Goal: Task Accomplishment & Management: Manage account settings

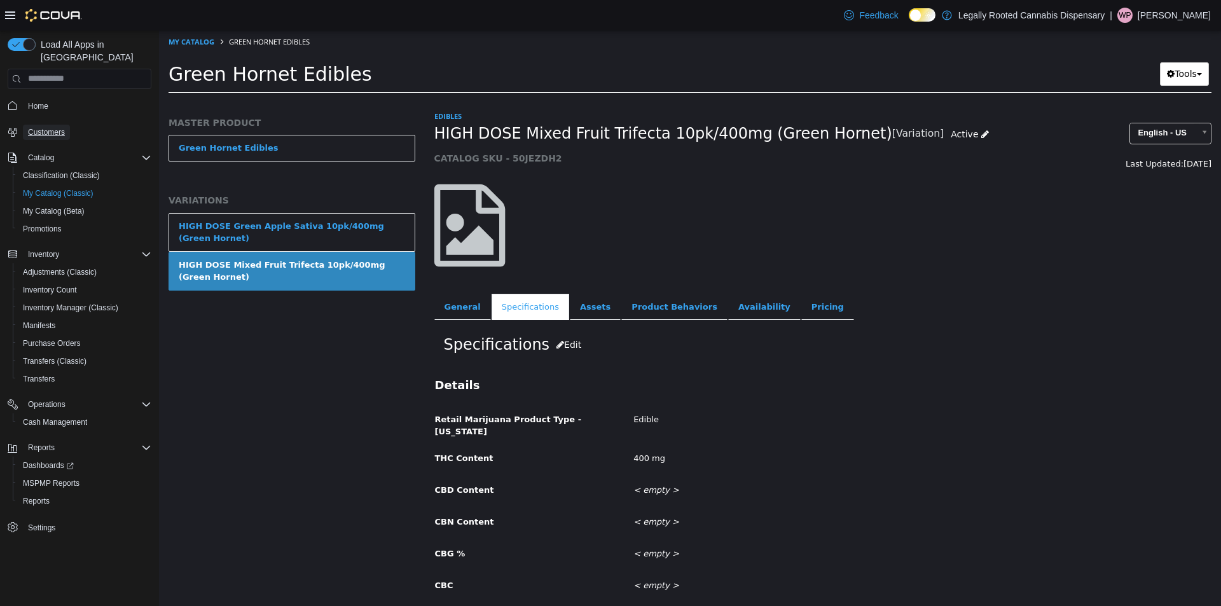
drag, startPoint x: 53, startPoint y: 118, endPoint x: 46, endPoint y: 118, distance: 7.0
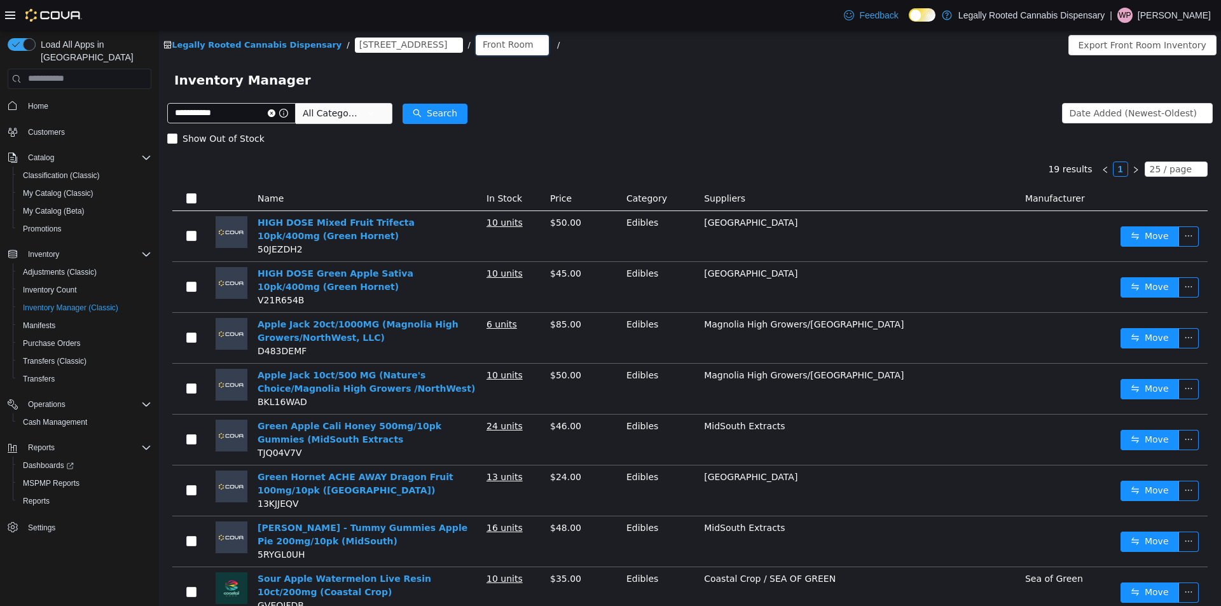
click at [483, 46] on div "Front Room" at bounding box center [508, 43] width 51 height 19
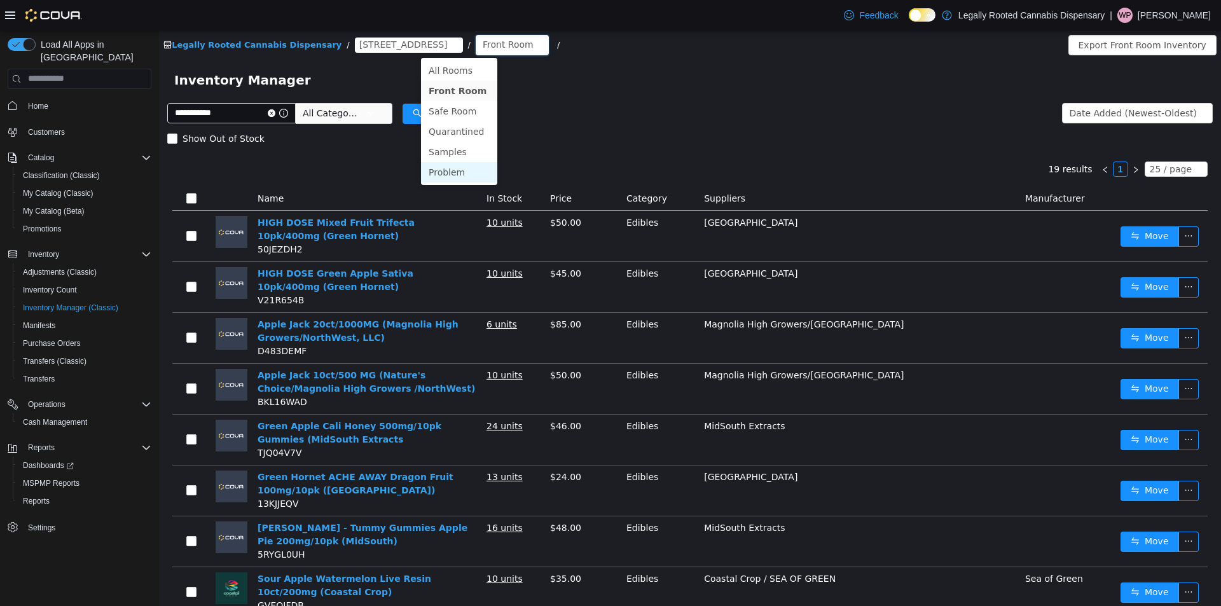
drag, startPoint x: 460, startPoint y: 171, endPoint x: 595, endPoint y: 93, distance: 155.6
click at [460, 170] on li "Problem" at bounding box center [459, 172] width 76 height 20
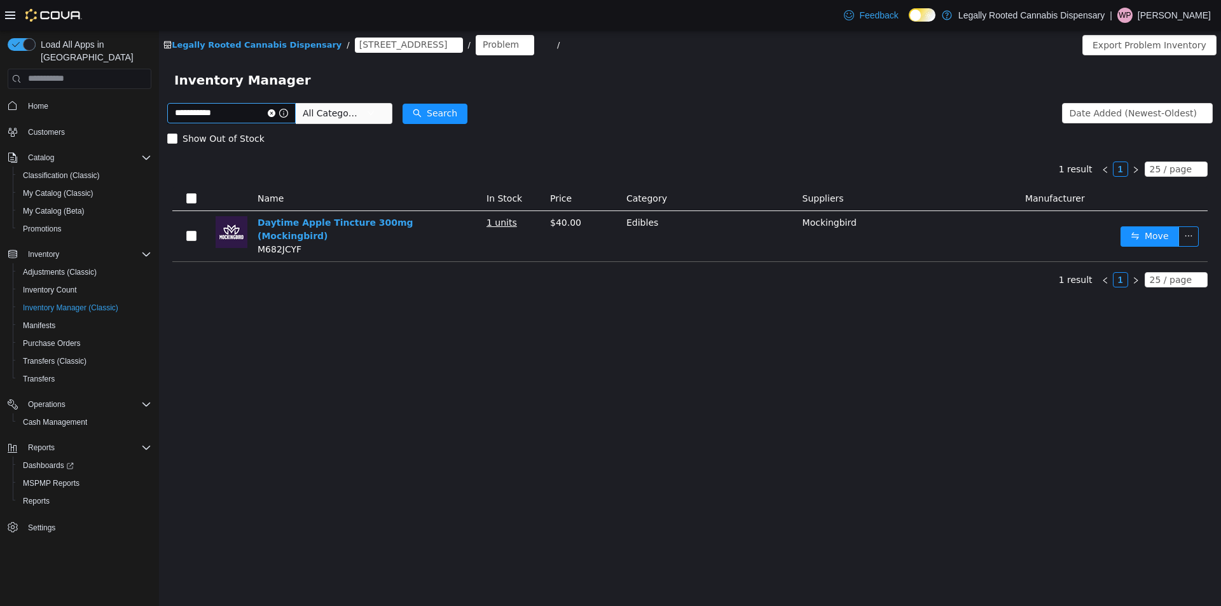
click at [275, 114] on icon "icon: close-circle" at bounding box center [272, 113] width 8 height 8
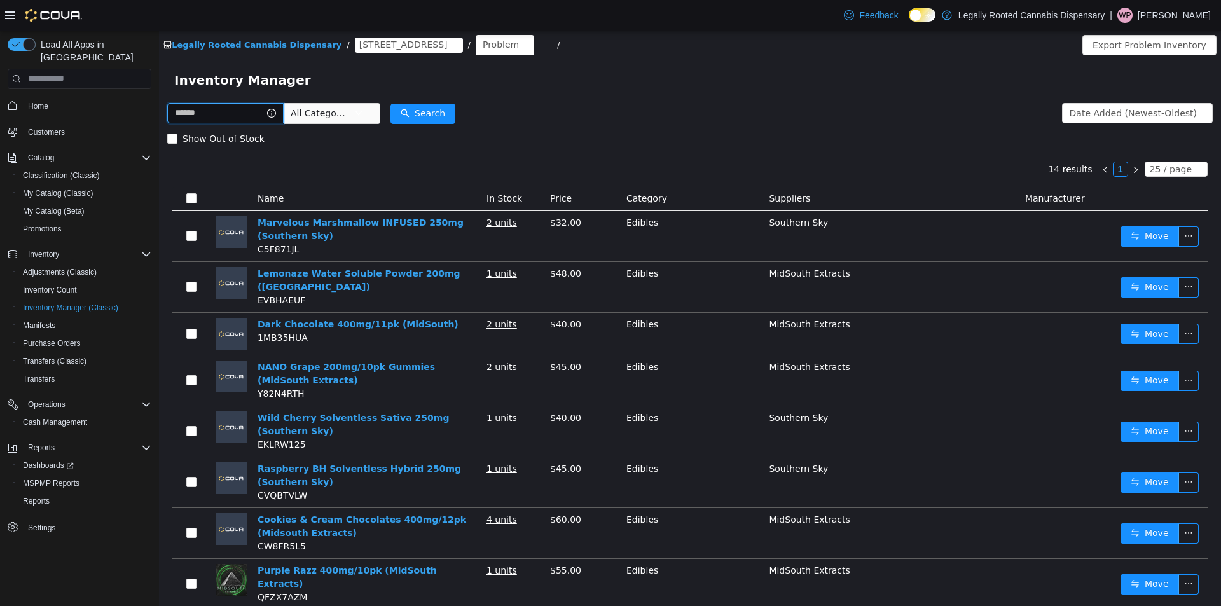
click at [237, 117] on input "text" at bounding box center [225, 112] width 116 height 20
click at [341, 112] on span "All Categories" at bounding box center [320, 112] width 58 height 13
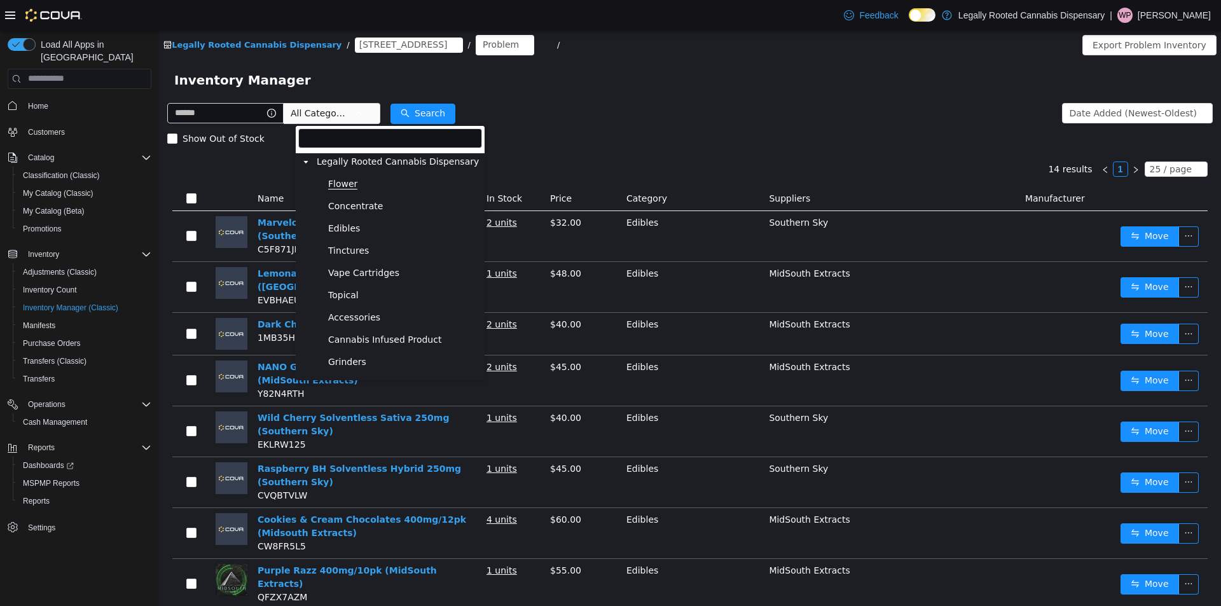
click at [343, 182] on span "Flower" at bounding box center [342, 183] width 29 height 11
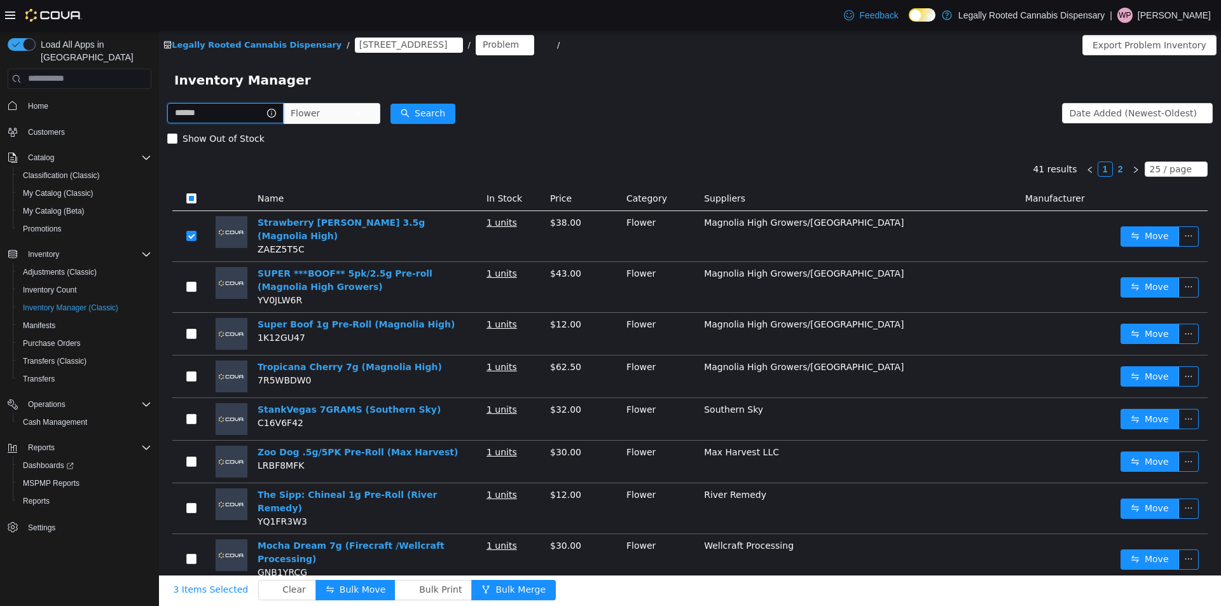
click at [215, 111] on input "text" at bounding box center [225, 112] width 116 height 20
type input "******"
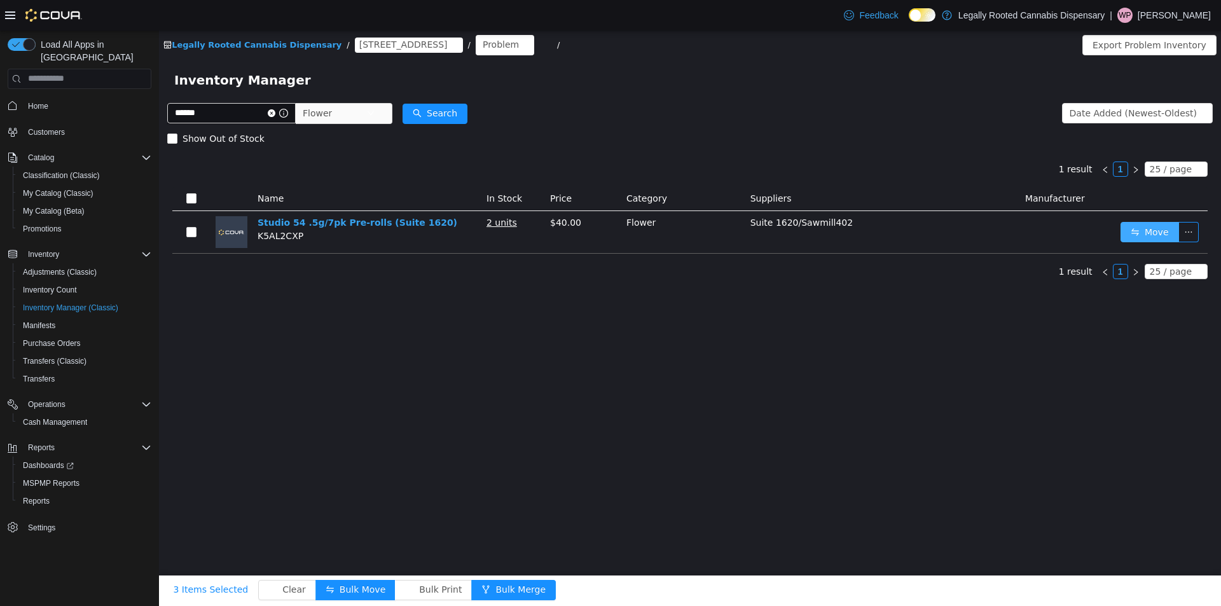
click at [1151, 227] on button "Move" at bounding box center [1150, 231] width 59 height 20
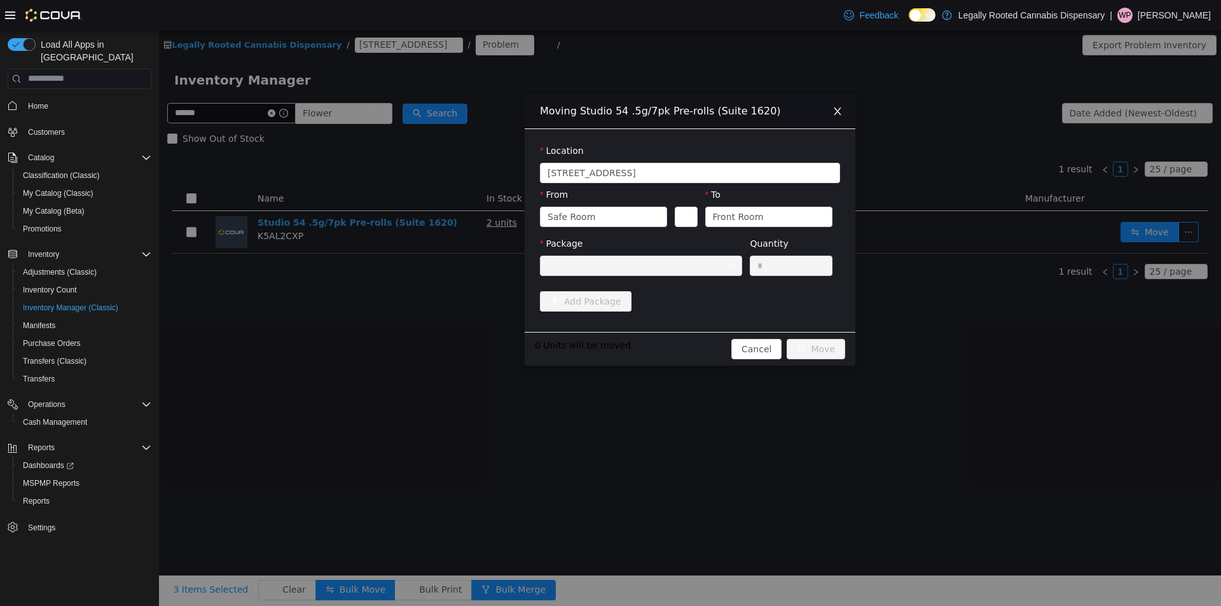
click at [642, 270] on div at bounding box center [637, 265] width 179 height 19
drag, startPoint x: 645, startPoint y: 268, endPoint x: 622, endPoint y: 219, distance: 53.5
click at [645, 265] on div at bounding box center [637, 265] width 179 height 19
click at [619, 215] on div "Safe Room" at bounding box center [600, 216] width 104 height 19
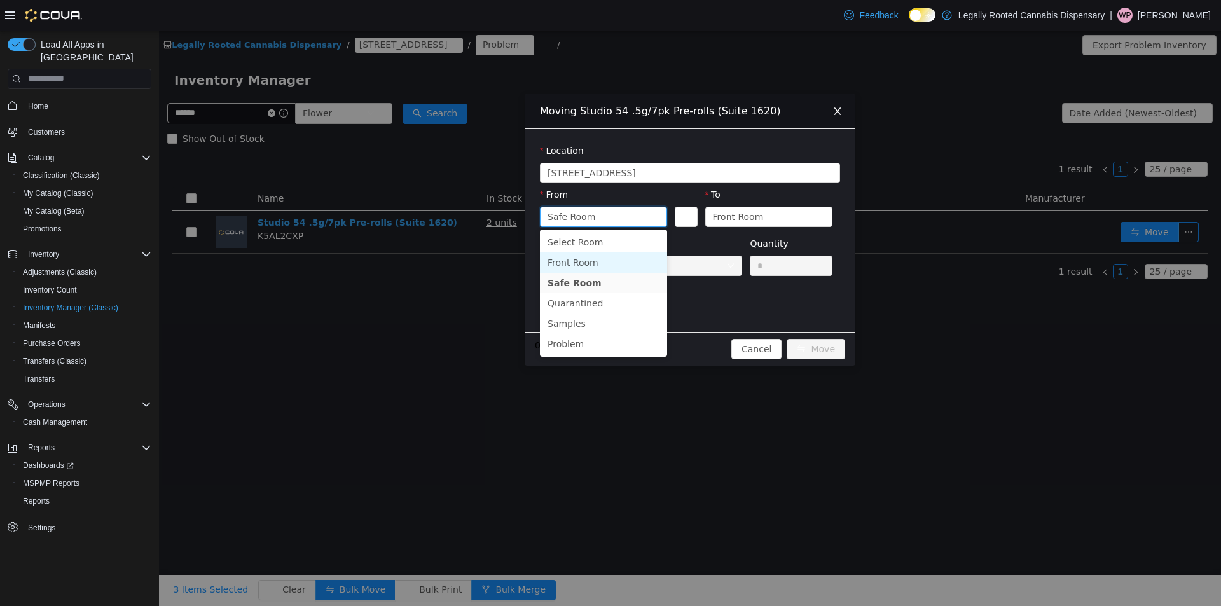
click at [597, 256] on li "Front Room" at bounding box center [603, 262] width 127 height 20
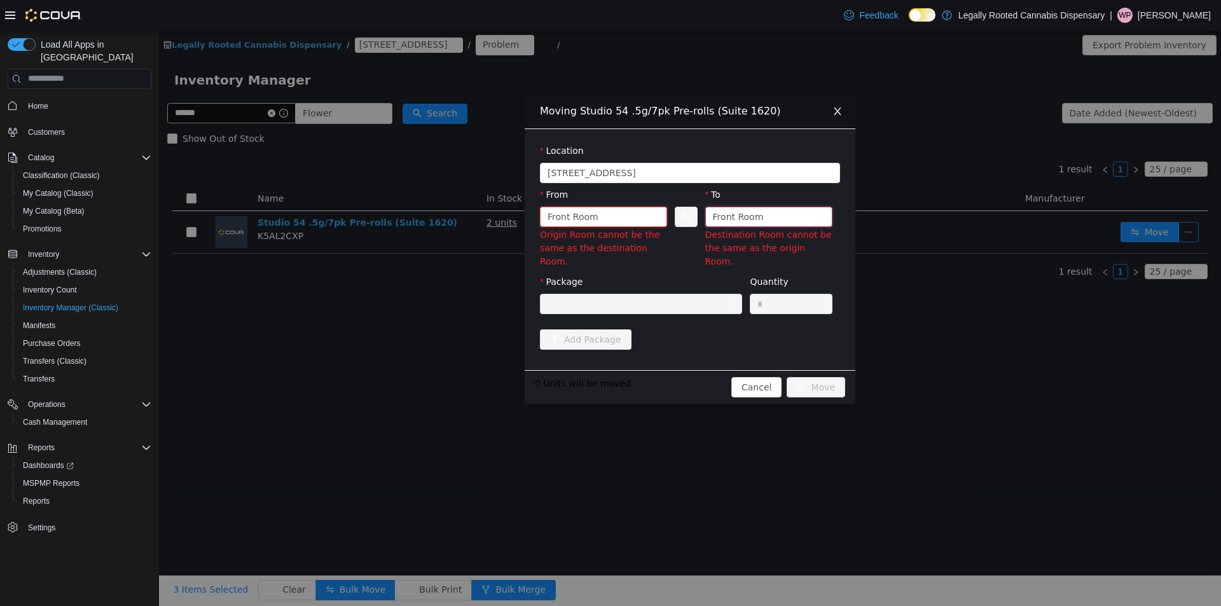
click at [730, 213] on div "Front Room" at bounding box center [738, 216] width 51 height 19
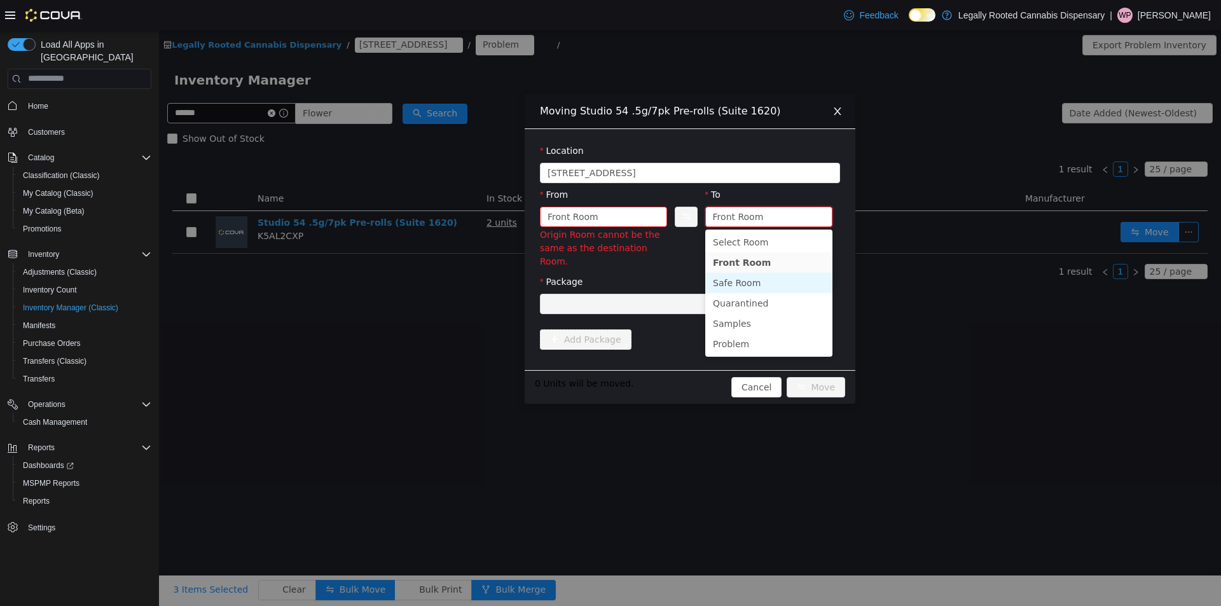
click at [725, 282] on li "Safe Room" at bounding box center [768, 282] width 127 height 20
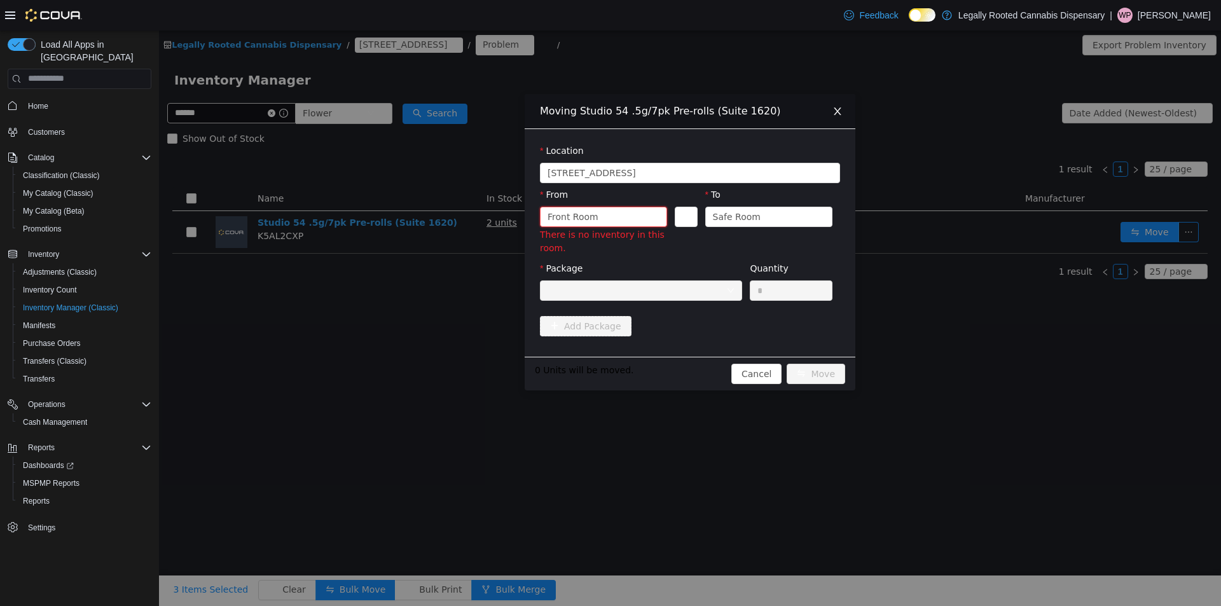
click at [623, 216] on div "Front Room" at bounding box center [600, 216] width 104 height 19
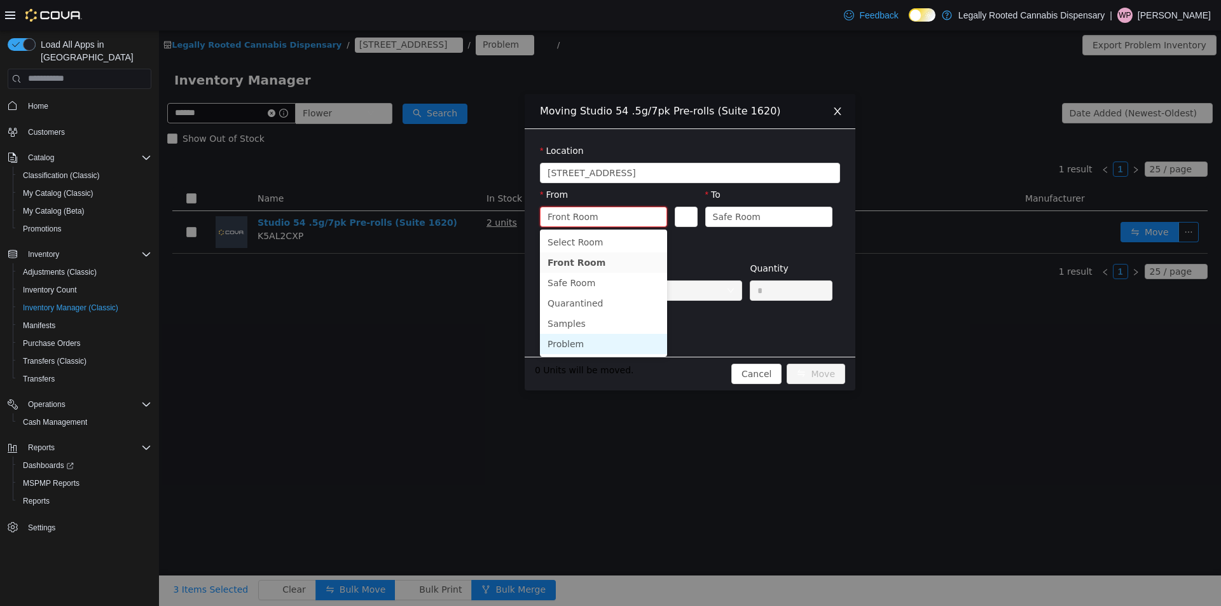
drag, startPoint x: 578, startPoint y: 339, endPoint x: 617, endPoint y: 291, distance: 61.5
click at [579, 335] on li "Problem" at bounding box center [603, 343] width 127 height 20
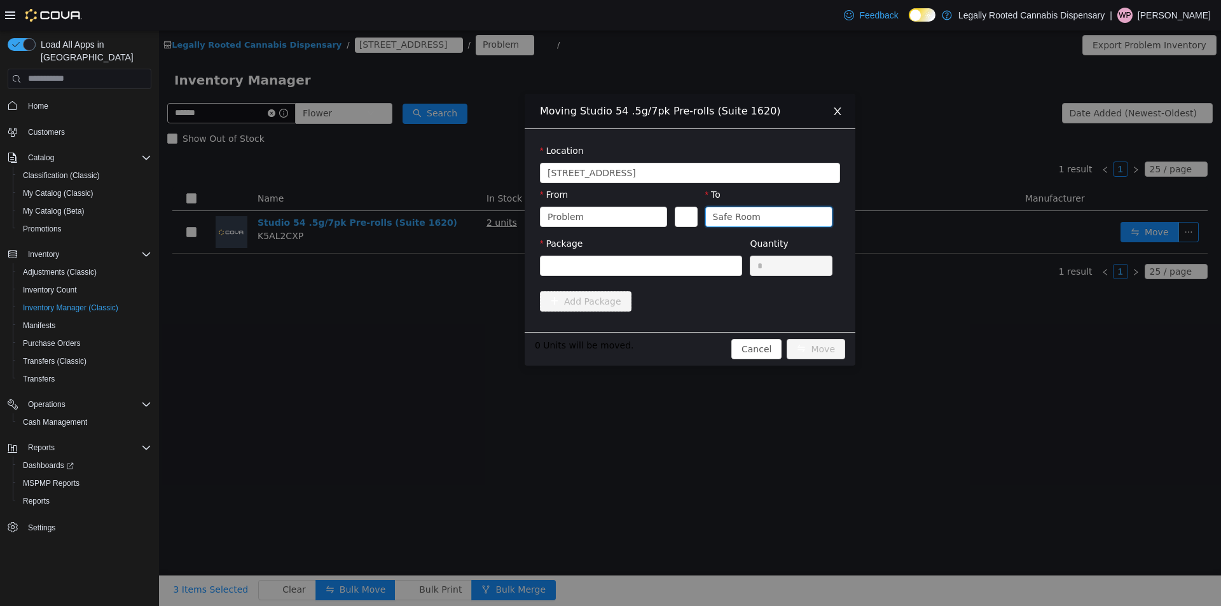
click at [729, 213] on div "Safe Room" at bounding box center [737, 216] width 48 height 19
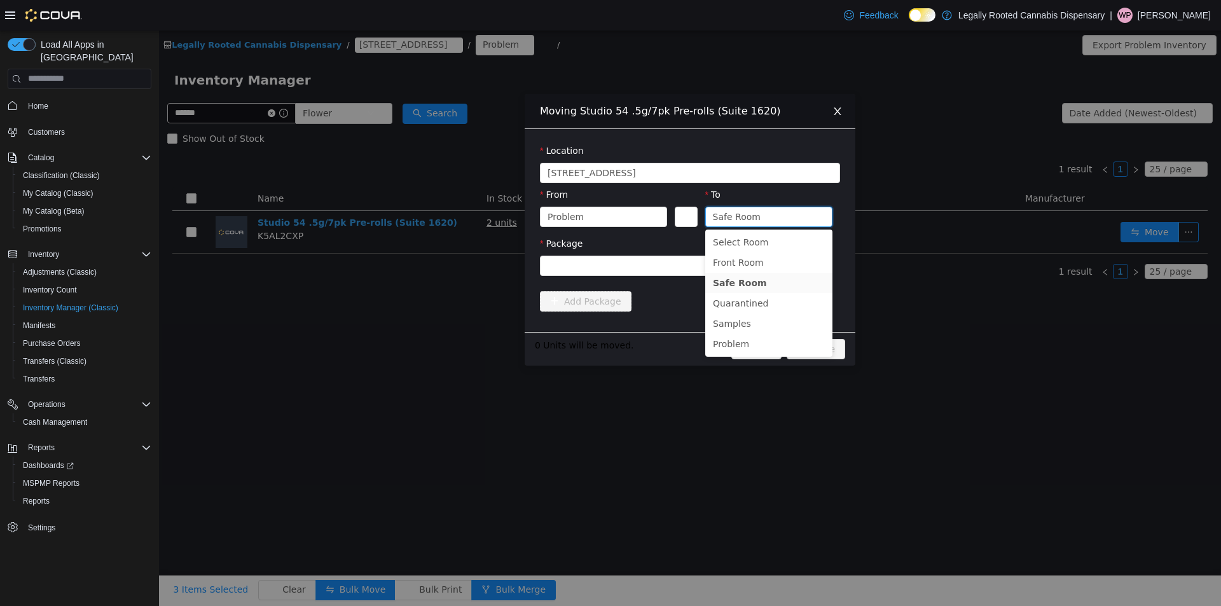
click at [864, 310] on div "Moving Studio 54 .5g/7pk Pre-rolls (Suite 1620) Location 1800 6th Street From P…" at bounding box center [690, 318] width 1062 height 576
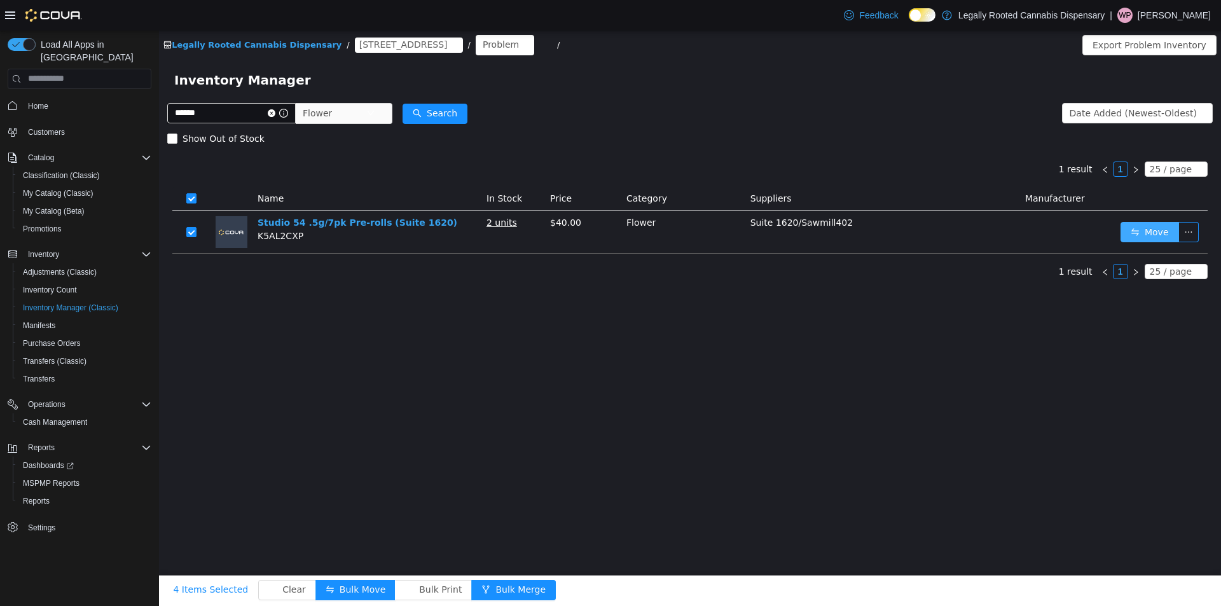
click at [1168, 230] on button "Move" at bounding box center [1150, 231] width 59 height 20
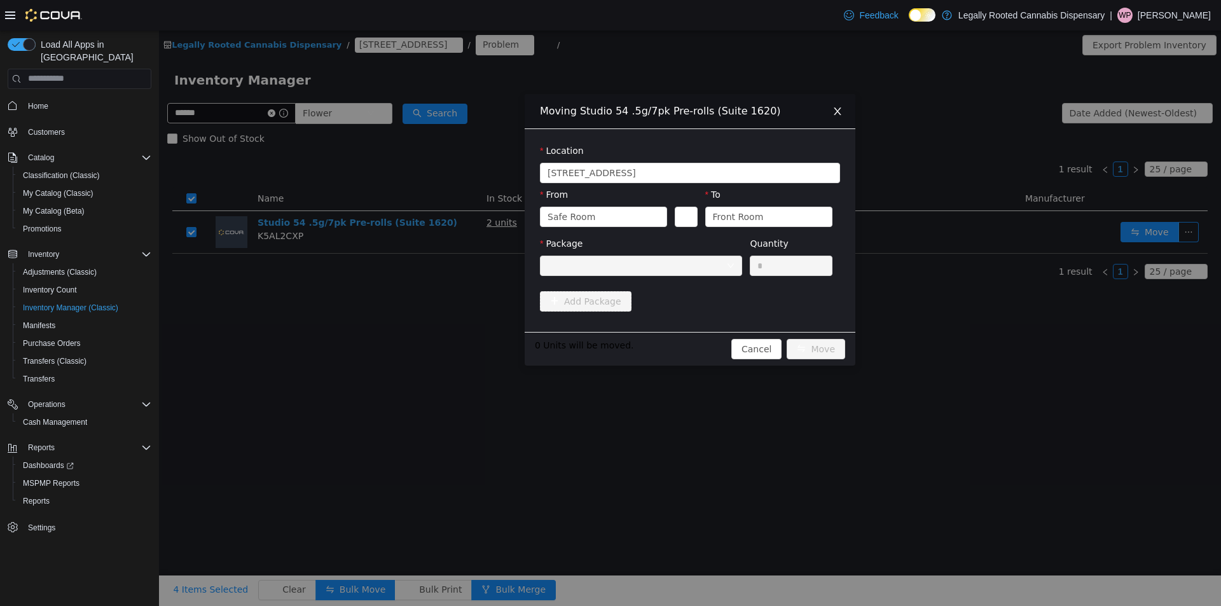
click at [625, 272] on div at bounding box center [637, 265] width 179 height 19
click at [602, 219] on div "Safe Room" at bounding box center [600, 216] width 104 height 19
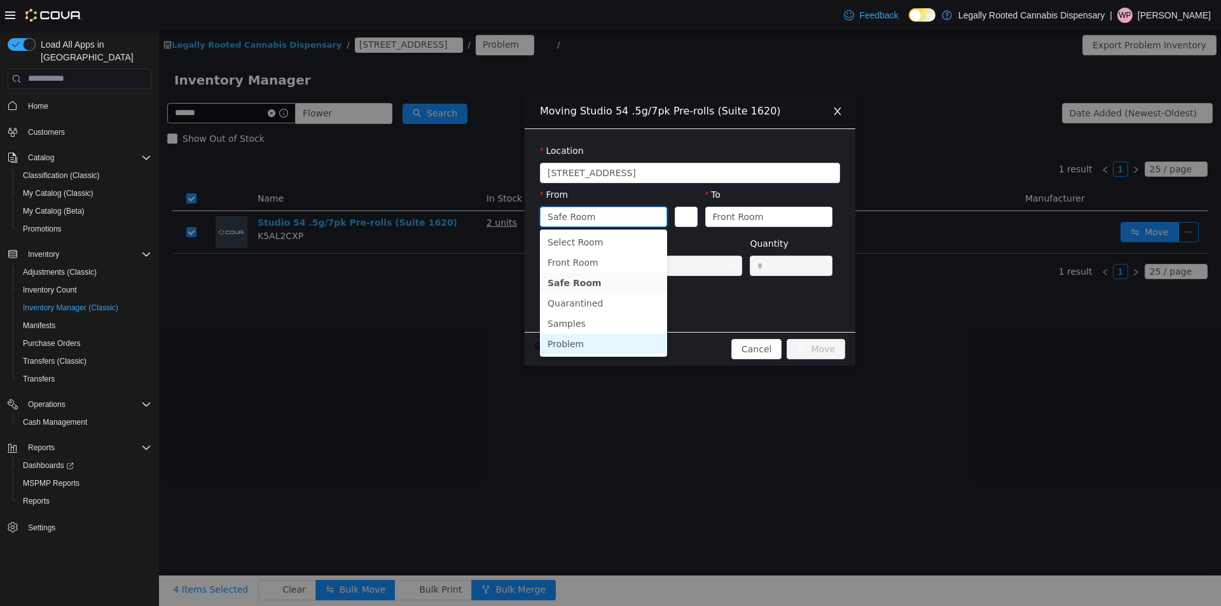
click at [579, 339] on li "Problem" at bounding box center [603, 343] width 127 height 20
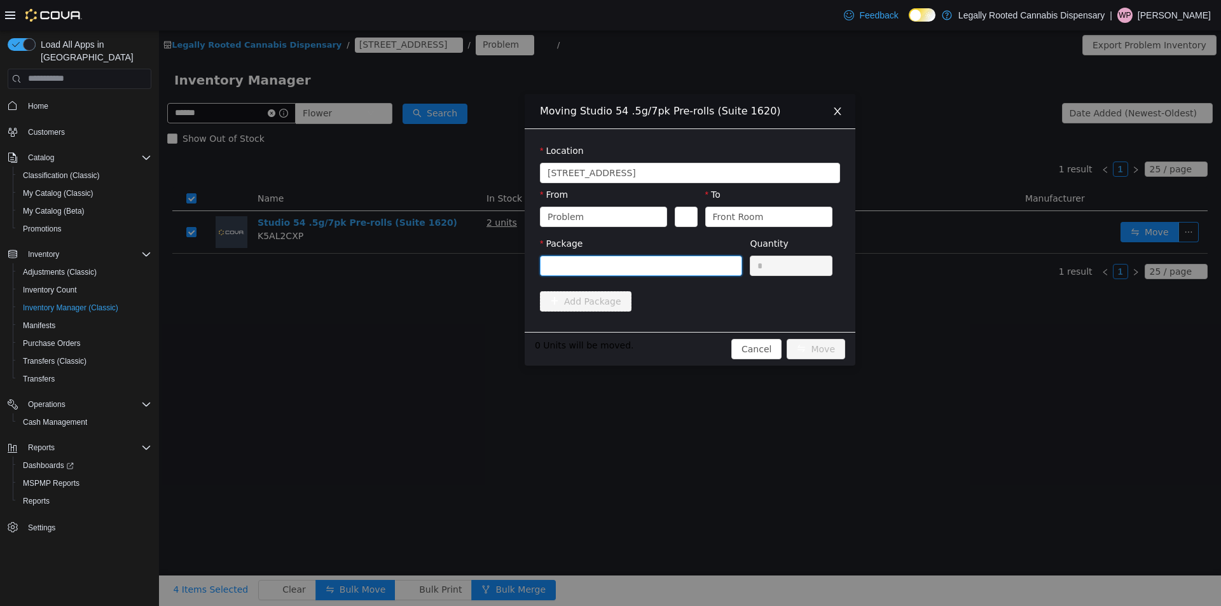
click at [586, 272] on div at bounding box center [637, 265] width 179 height 19
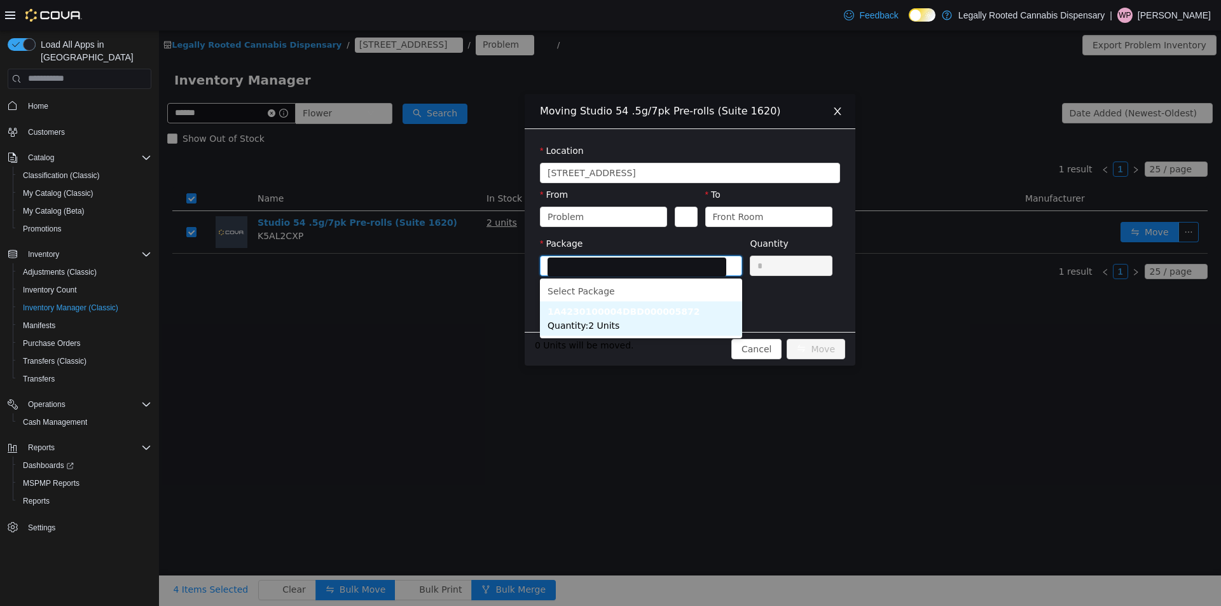
drag, startPoint x: 618, startPoint y: 324, endPoint x: 622, endPoint y: 319, distance: 6.9
click at [618, 324] on li "1A4230100004DBD000005872 Quantity : 2 Units" at bounding box center [641, 318] width 202 height 34
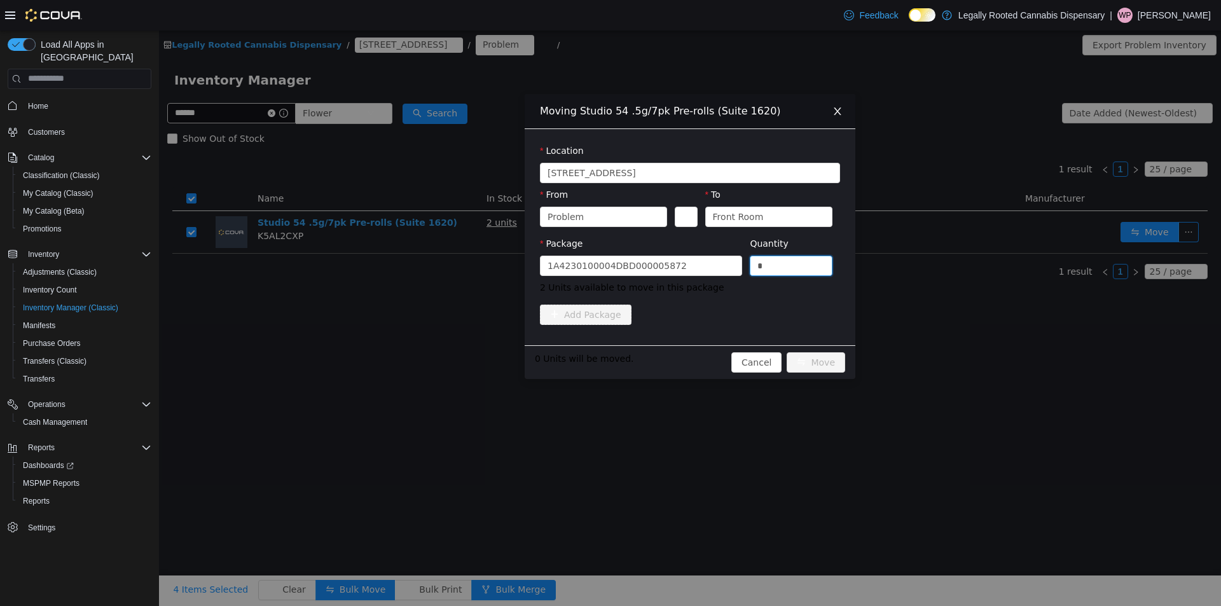
drag, startPoint x: 775, startPoint y: 266, endPoint x: 694, endPoint y: 235, distance: 86.9
click at [702, 261] on span "Package 1A4230100004DBD000005872 Quantity * 2 Units available to move in this p…" at bounding box center [690, 266] width 300 height 56
type input "*"
click at [819, 355] on button "Move" at bounding box center [816, 362] width 59 height 20
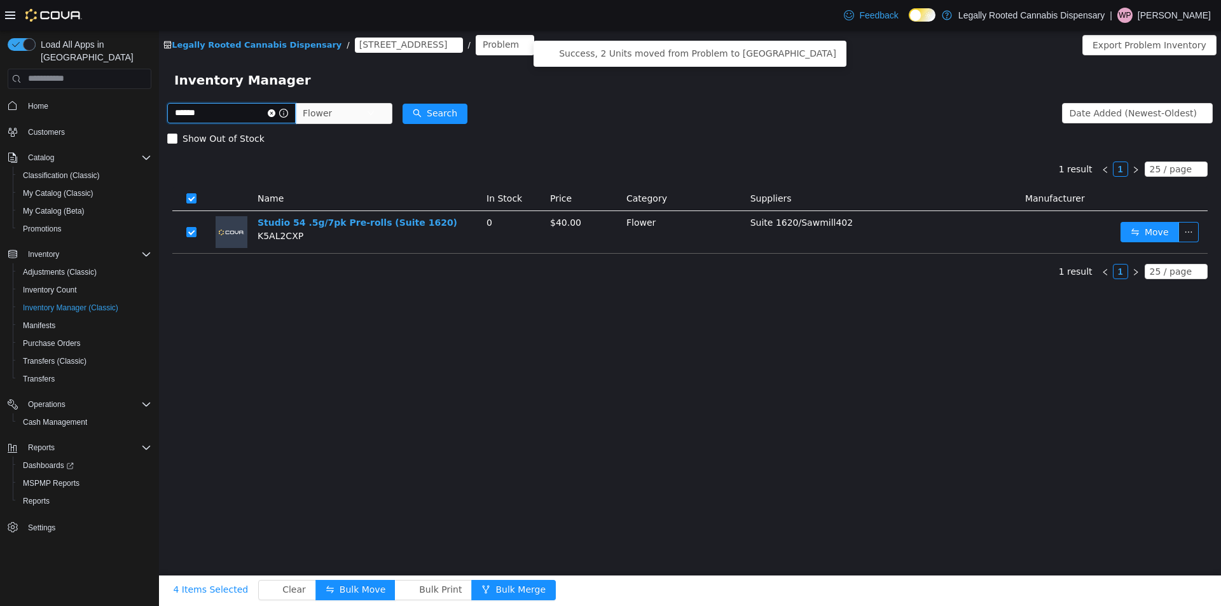
drag, startPoint x: 205, startPoint y: 110, endPoint x: 73, endPoint y: 113, distance: 131.7
click at [159, 113] on html "Legally Rooted Cannabis Dispensary / 1800 6th Street / Problem / Export Problem…" at bounding box center [690, 318] width 1062 height 576
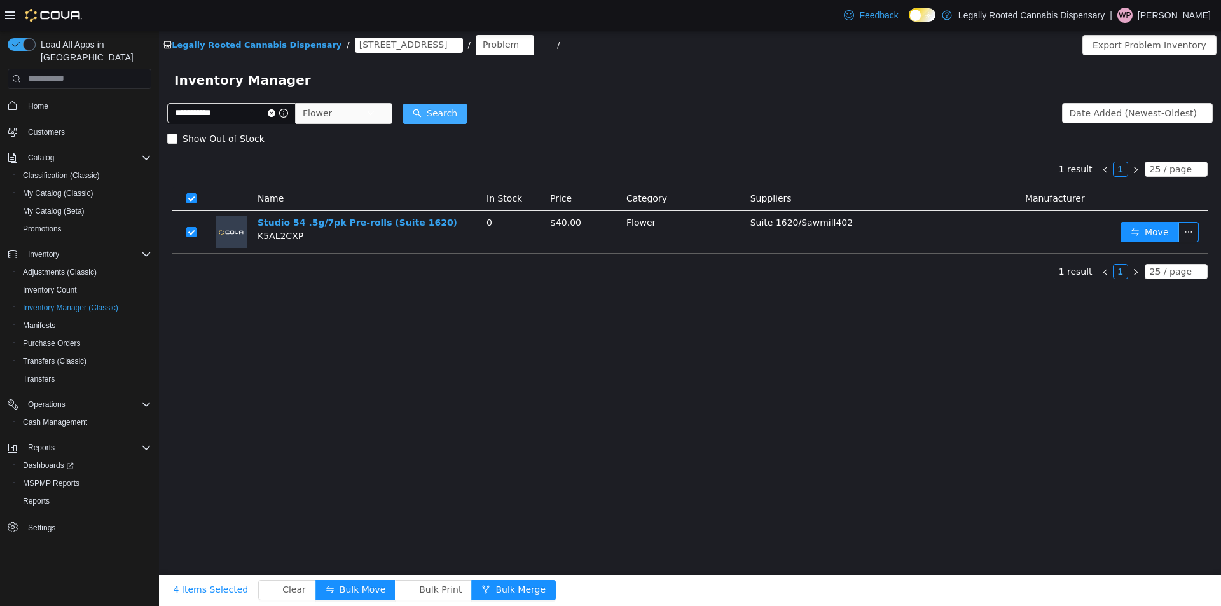
click at [462, 111] on button "Search" at bounding box center [435, 113] width 65 height 20
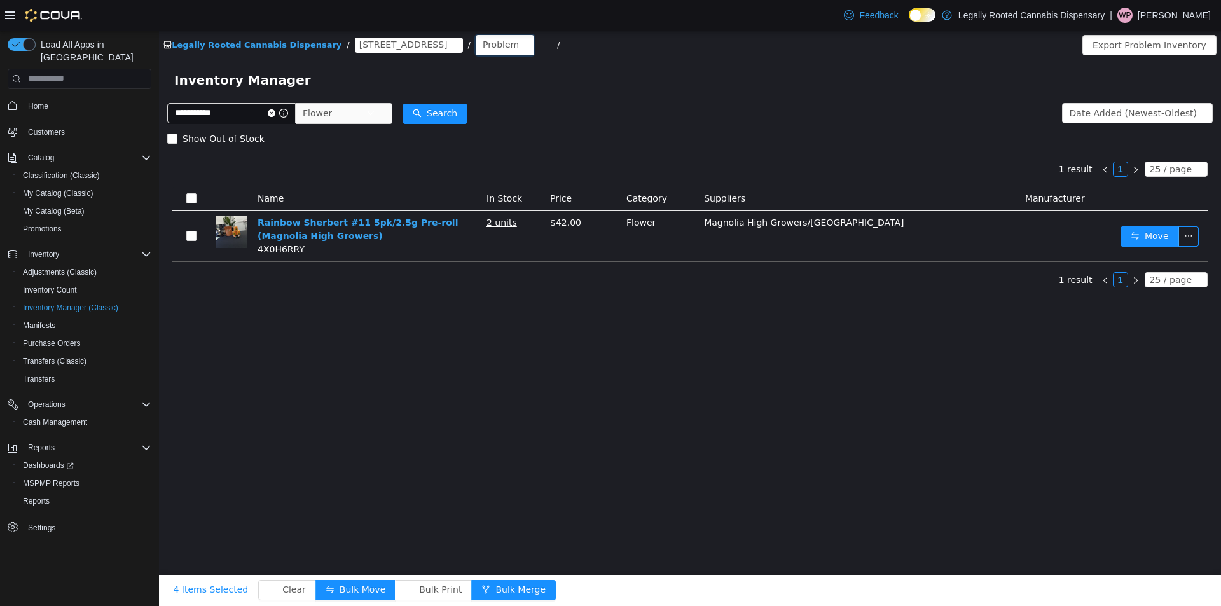
click at [483, 48] on div "Problem" at bounding box center [501, 43] width 36 height 19
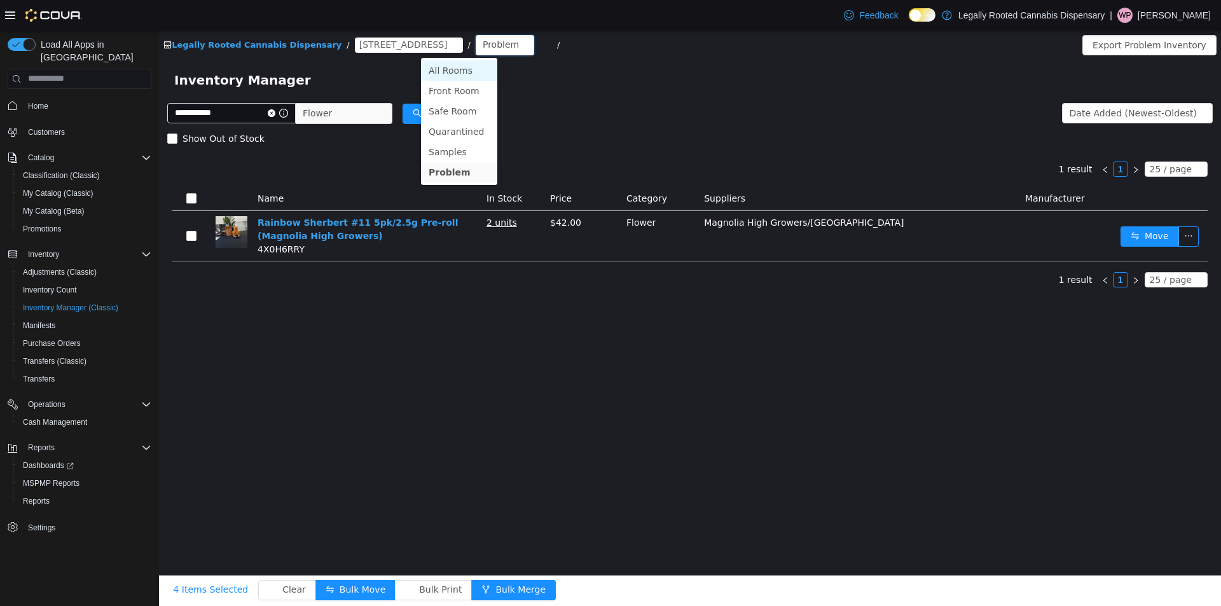
click at [457, 67] on li "All Rooms" at bounding box center [459, 70] width 76 height 20
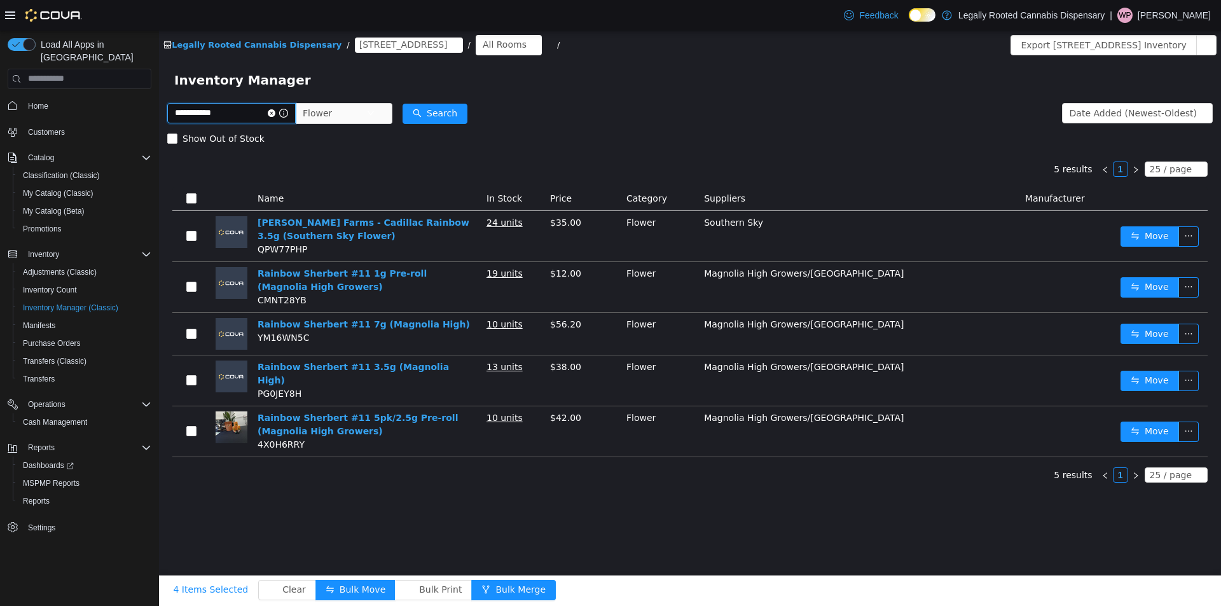
drag, startPoint x: 248, startPoint y: 113, endPoint x: 135, endPoint y: 112, distance: 113.2
click at [159, 112] on html "**********" at bounding box center [690, 318] width 1062 height 576
type input "*********"
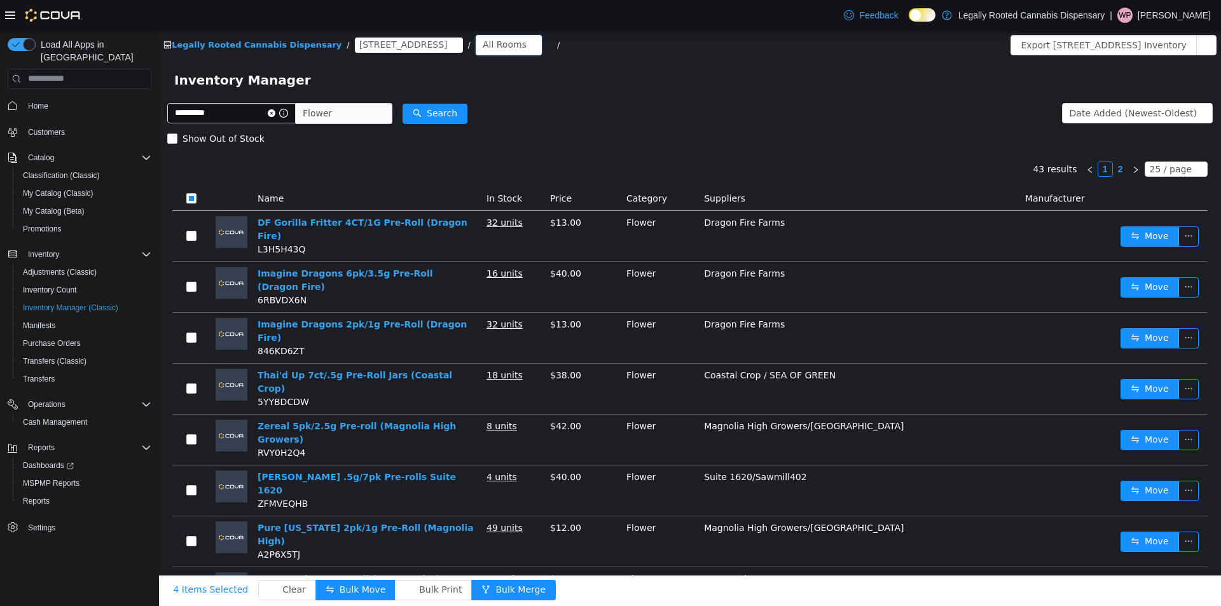
click at [483, 48] on div "All Rooms" at bounding box center [505, 43] width 44 height 19
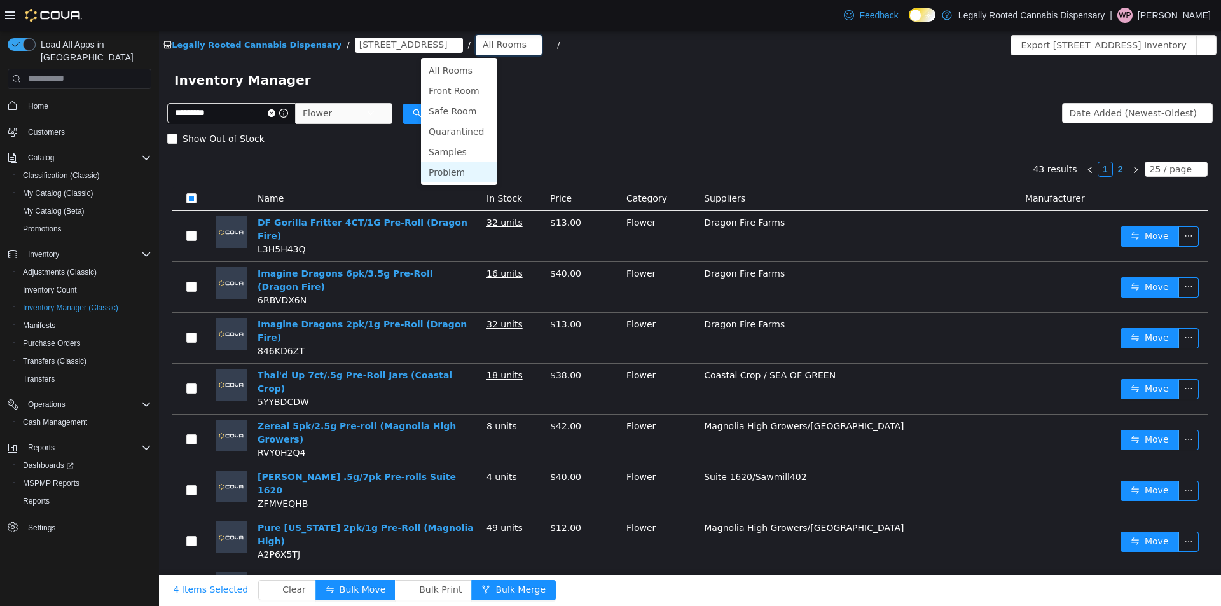
click at [437, 172] on li "Problem" at bounding box center [459, 172] width 76 height 20
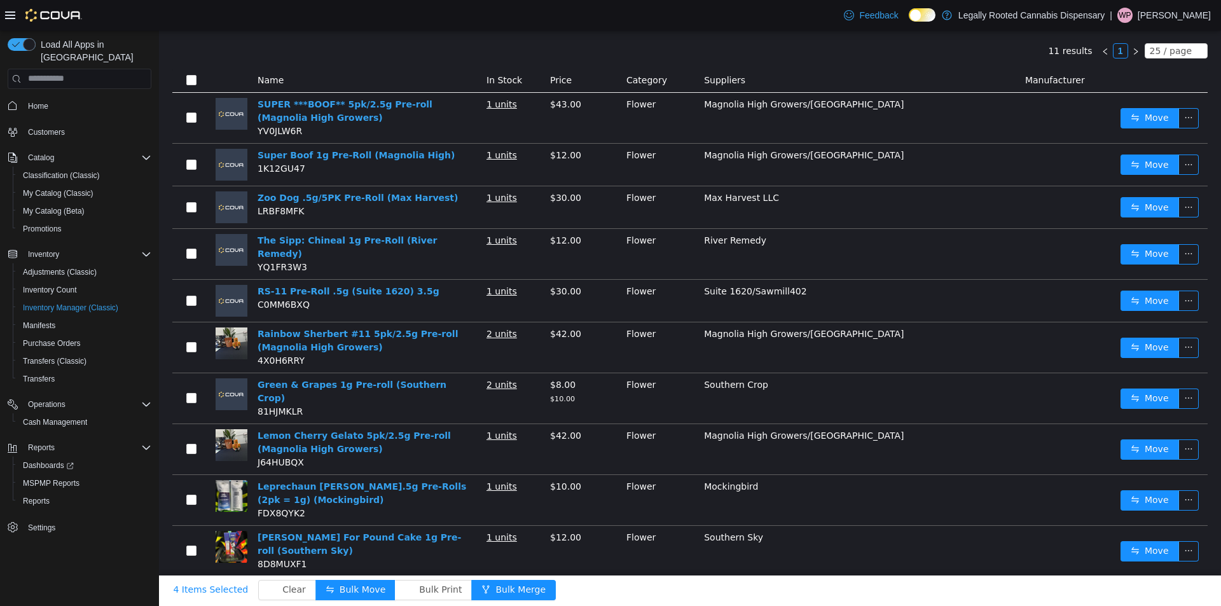
scroll to position [32, 0]
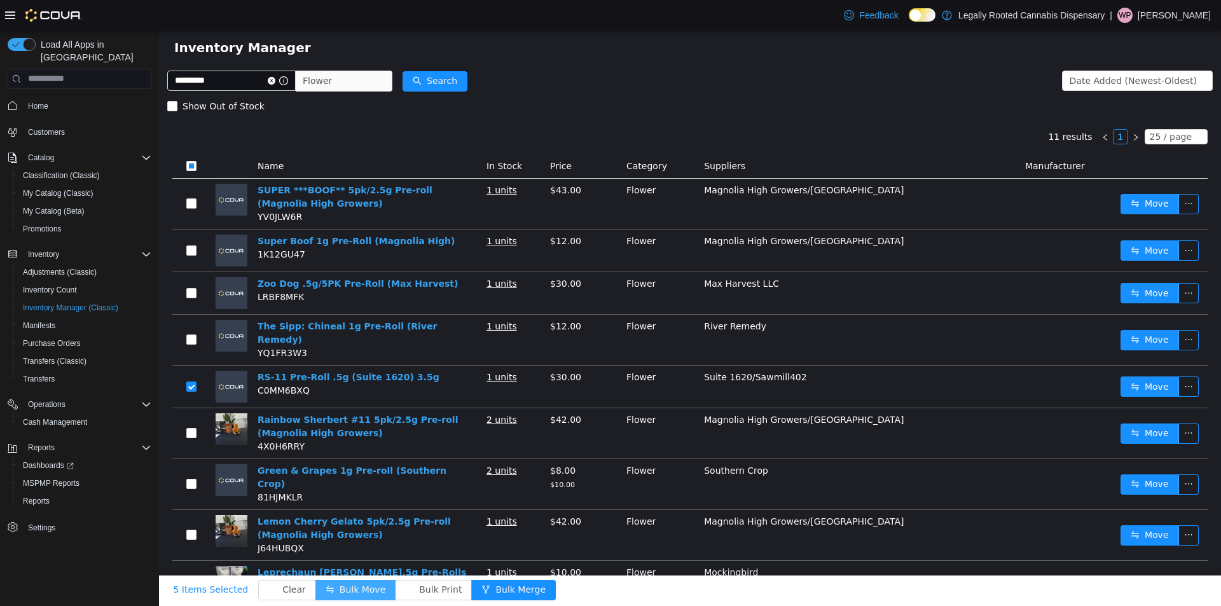
click at [364, 588] on button "Bulk Move" at bounding box center [355, 589] width 80 height 20
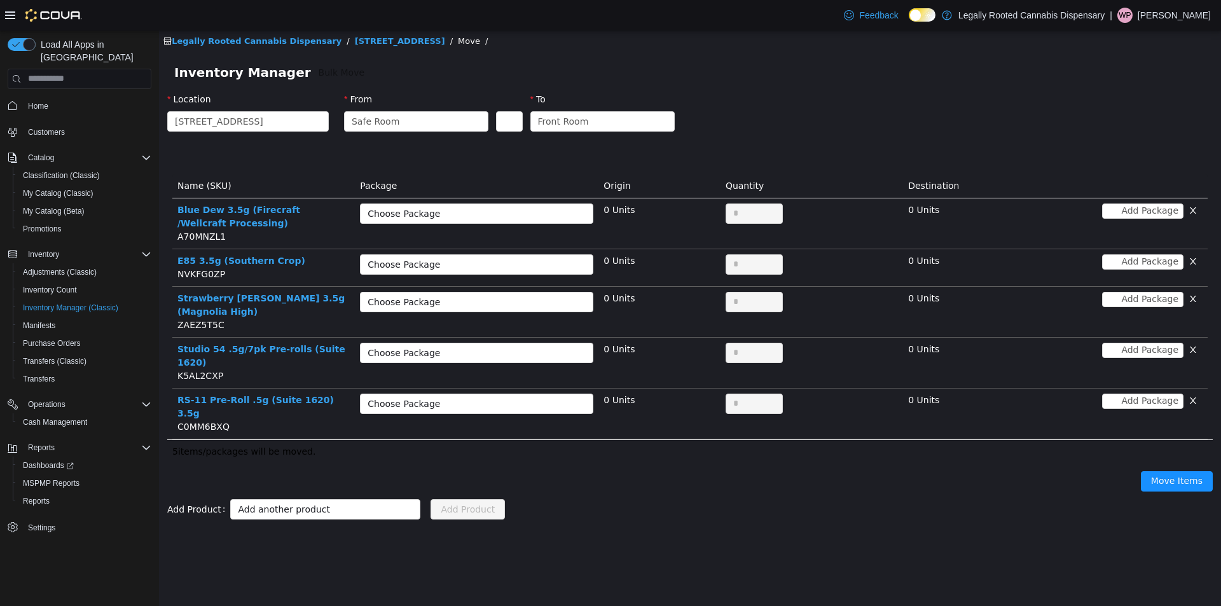
click at [1192, 211] on button "button" at bounding box center [1193, 210] width 19 height 15
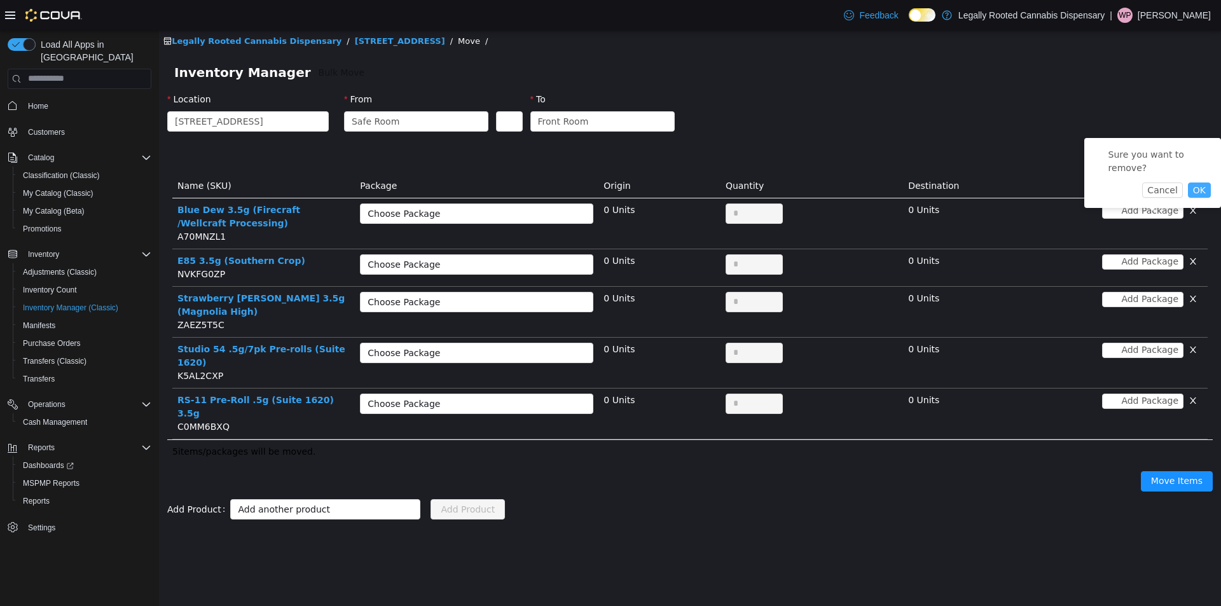
click at [1199, 182] on button "OK" at bounding box center [1199, 189] width 23 height 15
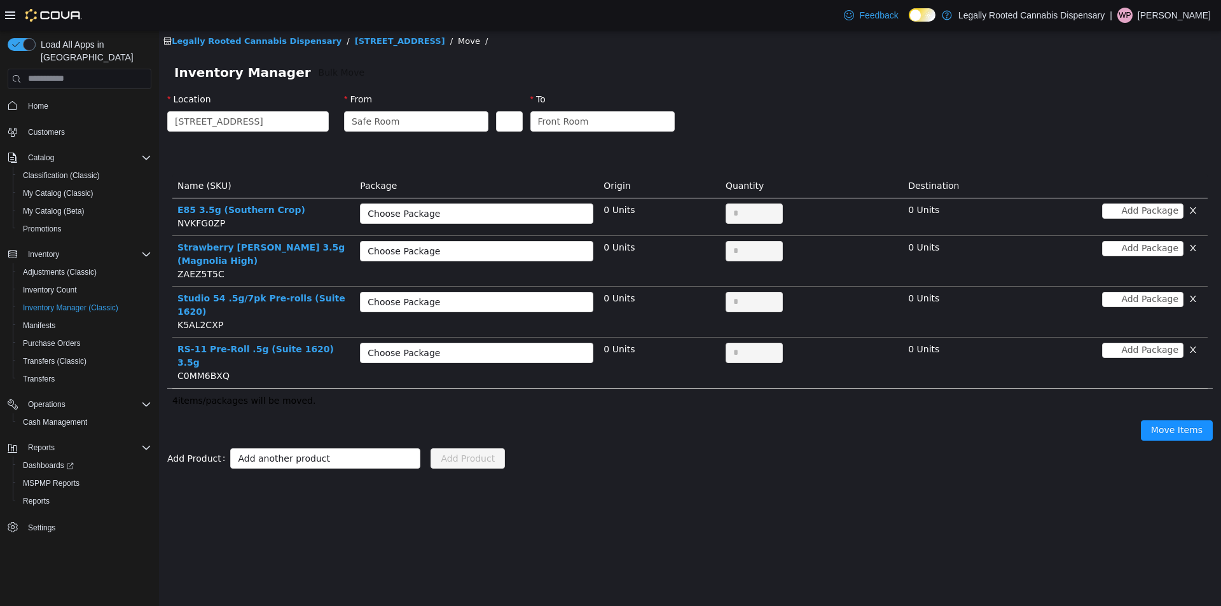
click at [1192, 209] on button "button" at bounding box center [1193, 210] width 19 height 15
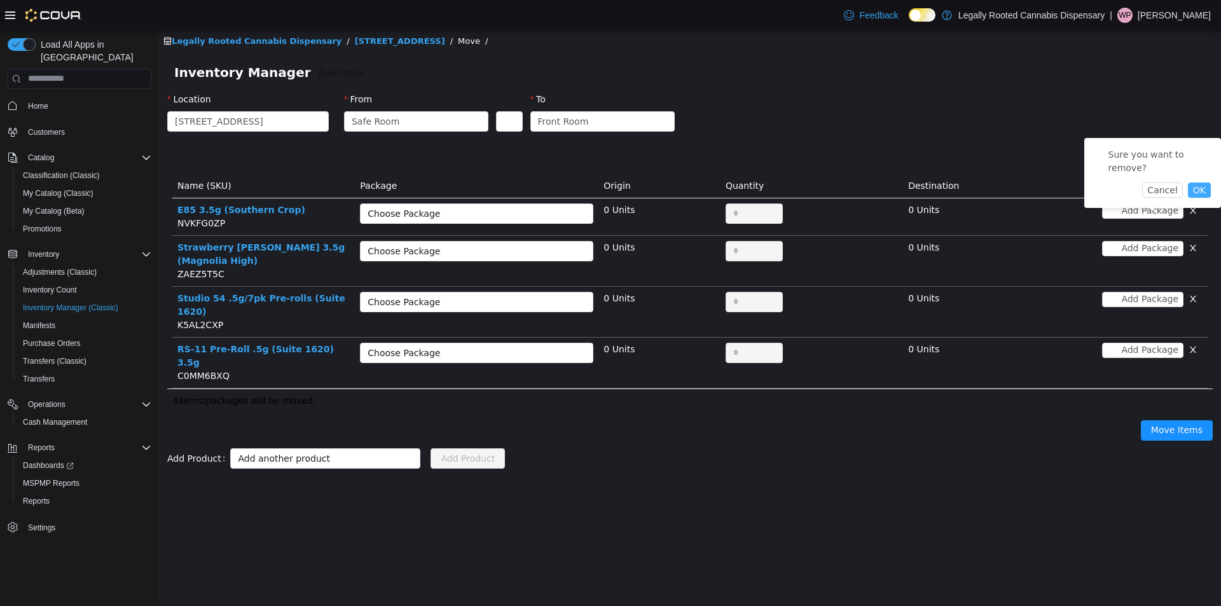
click at [1192, 182] on button "OK" at bounding box center [1199, 189] width 23 height 15
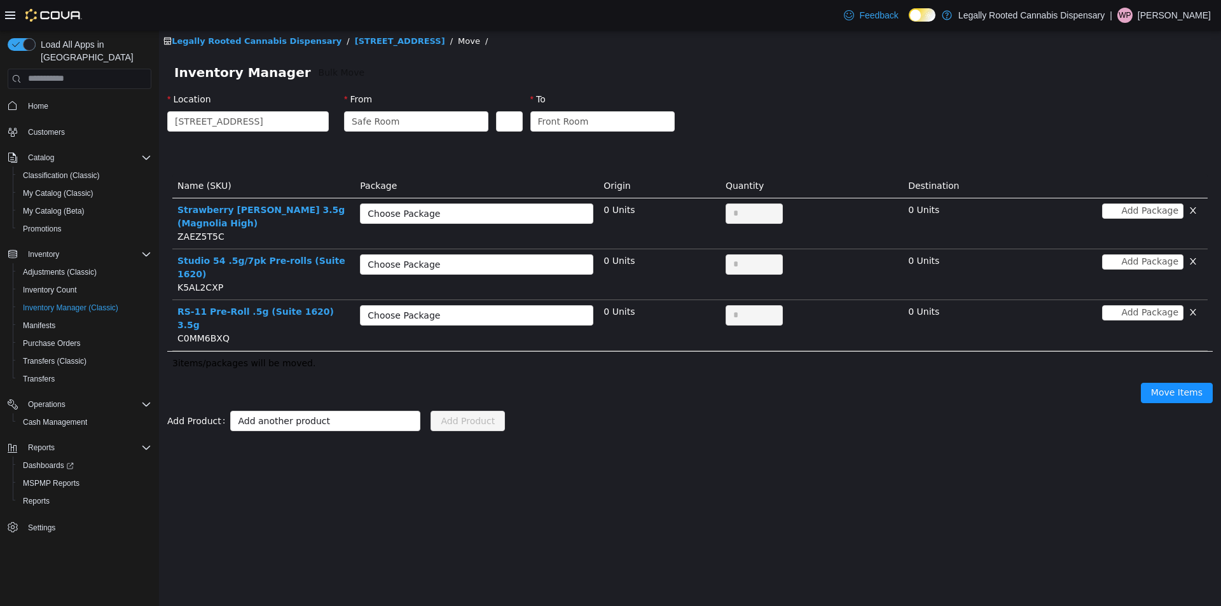
click at [1192, 209] on button "button" at bounding box center [1193, 210] width 19 height 15
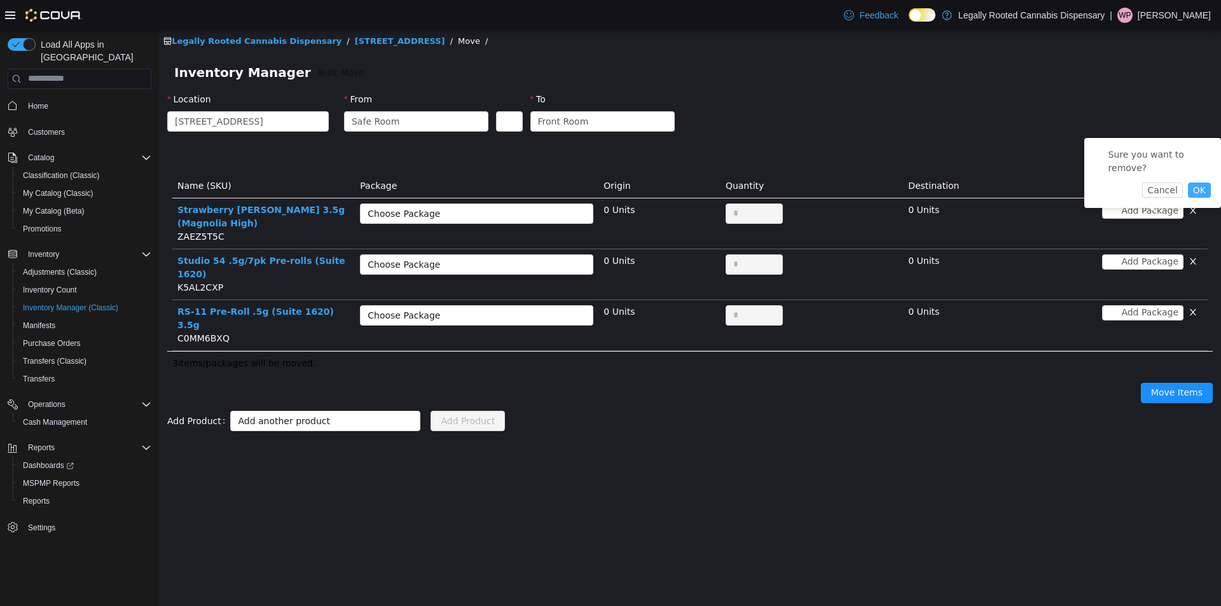
click at [1209, 182] on button "OK" at bounding box center [1199, 189] width 23 height 15
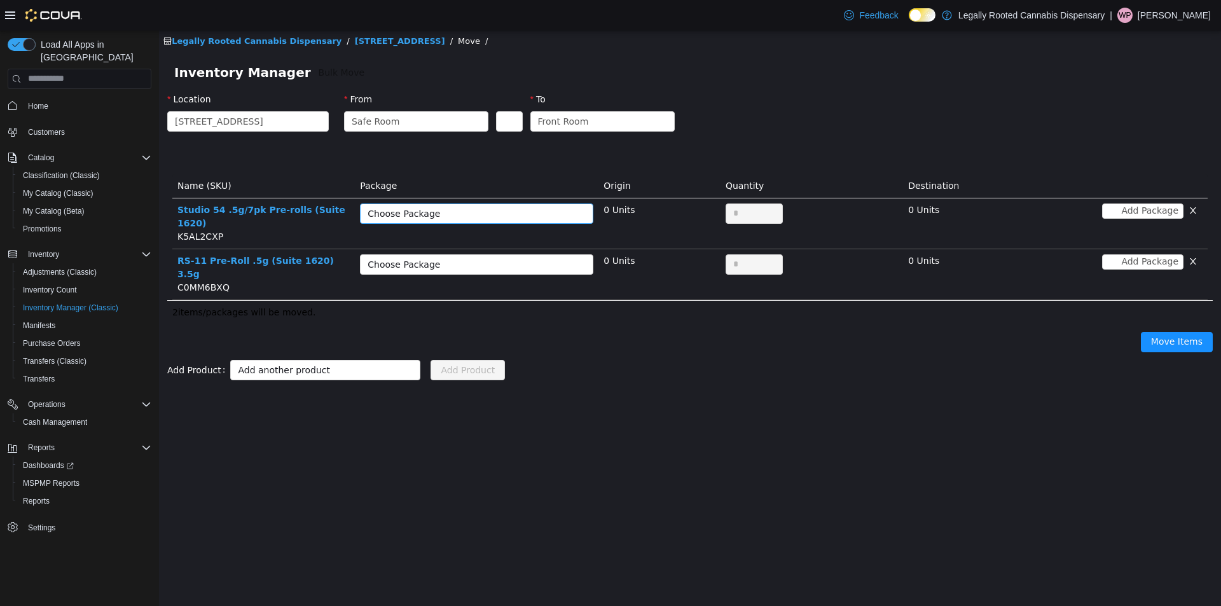
click at [443, 214] on div "Choose Package" at bounding box center [470, 213] width 204 height 13
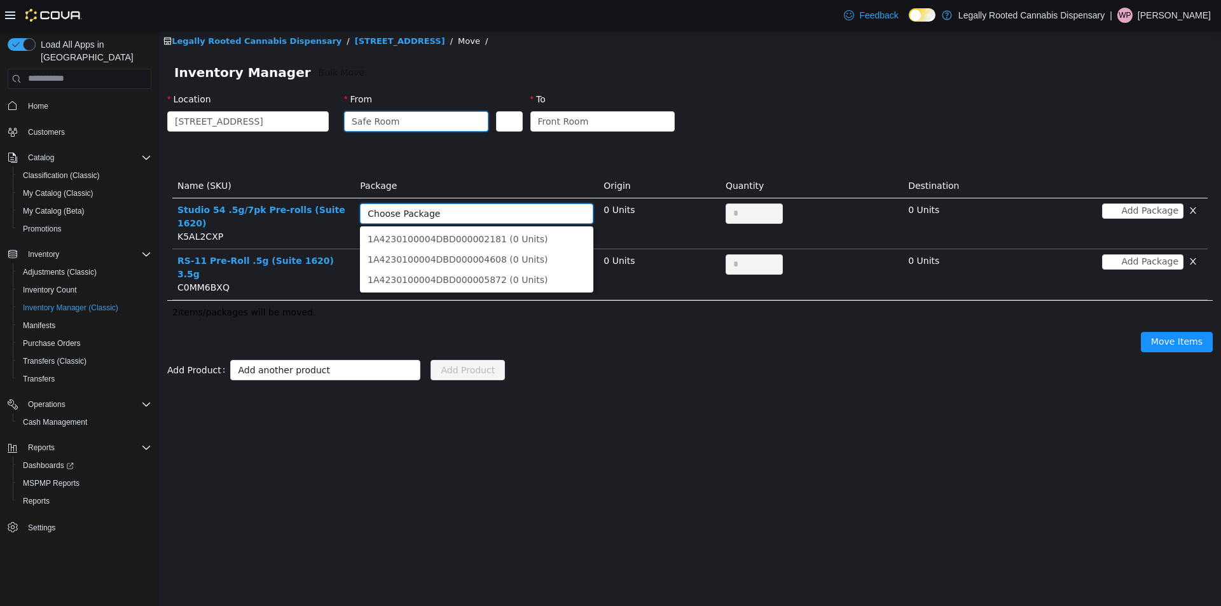
click at [413, 121] on div "Safe Room" at bounding box center [412, 120] width 121 height 19
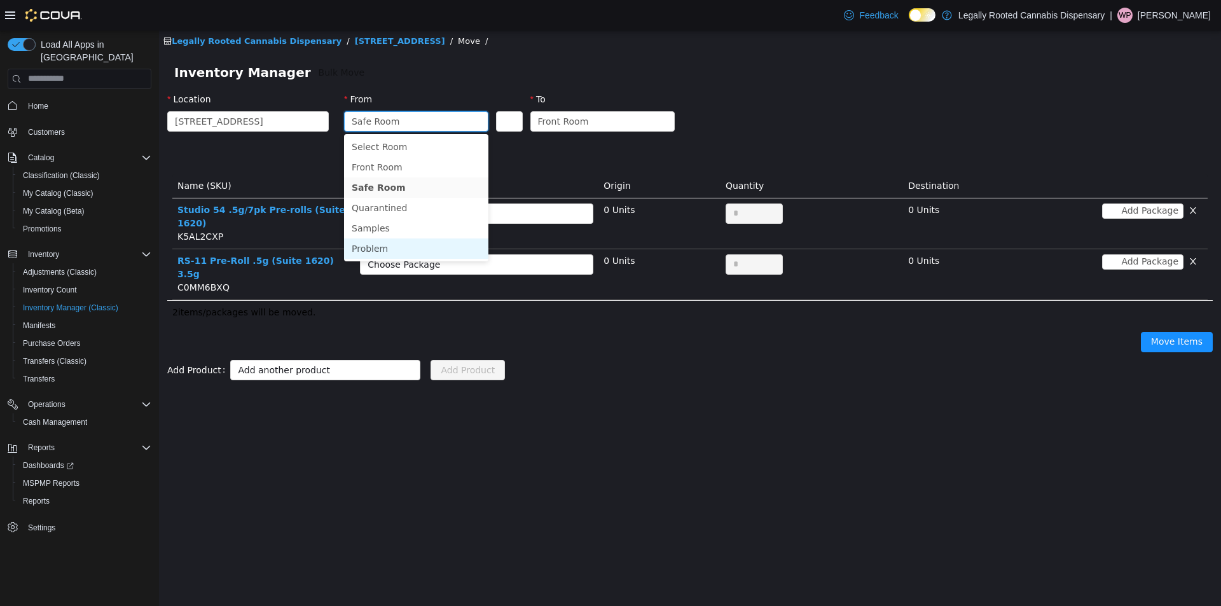
click at [387, 243] on li "Problem" at bounding box center [416, 248] width 144 height 20
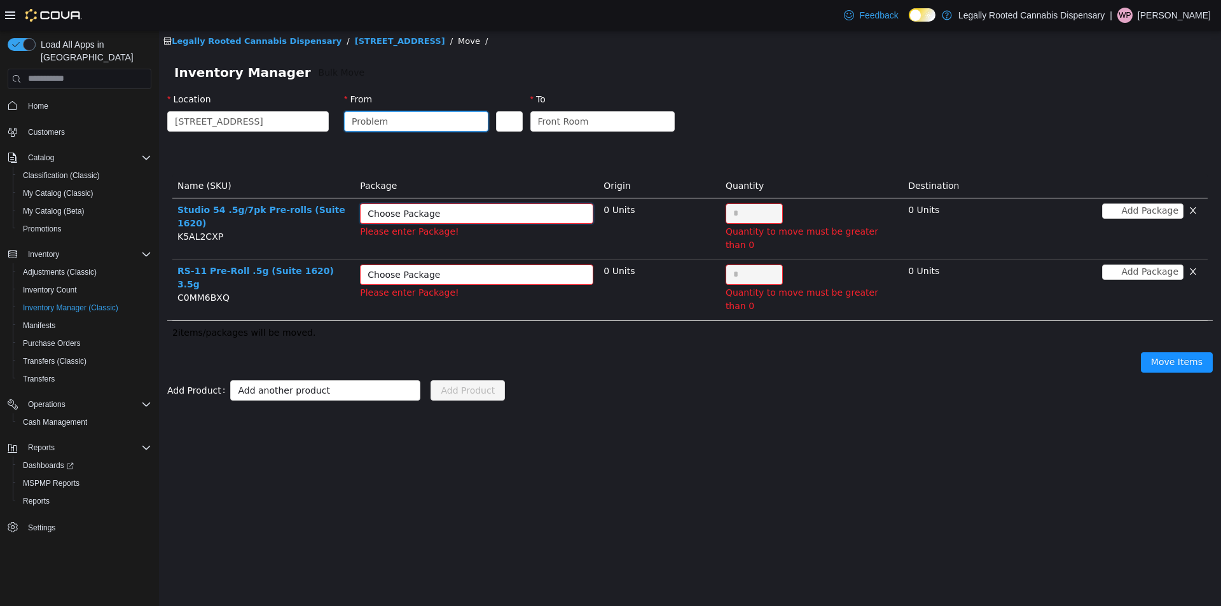
click at [431, 219] on div "Choose Package" at bounding box center [473, 213] width 210 height 19
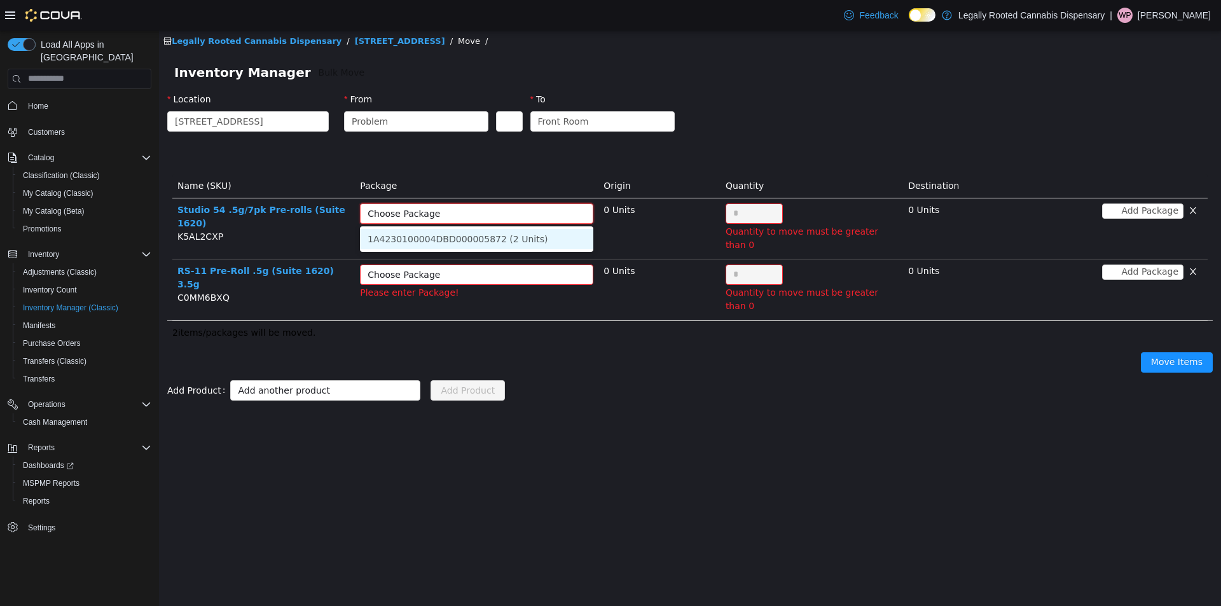
click at [443, 243] on li "1A4230100004DBD000005872 (2 Units)" at bounding box center [476, 238] width 233 height 20
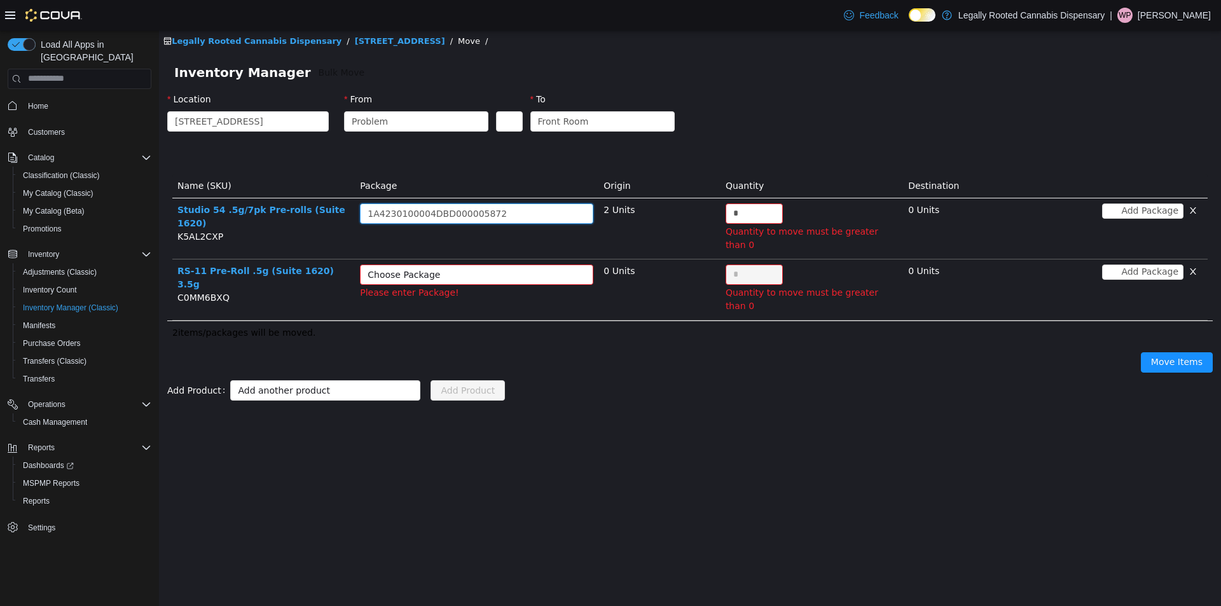
click at [449, 268] on div "Choose Package" at bounding box center [470, 274] width 204 height 13
click at [466, 287] on li "1A4230100004DBD000001574 (1 Unit)" at bounding box center [476, 287] width 233 height 20
click at [743, 210] on input "*" at bounding box center [754, 213] width 56 height 19
click at [738, 212] on input "*" at bounding box center [754, 213] width 56 height 19
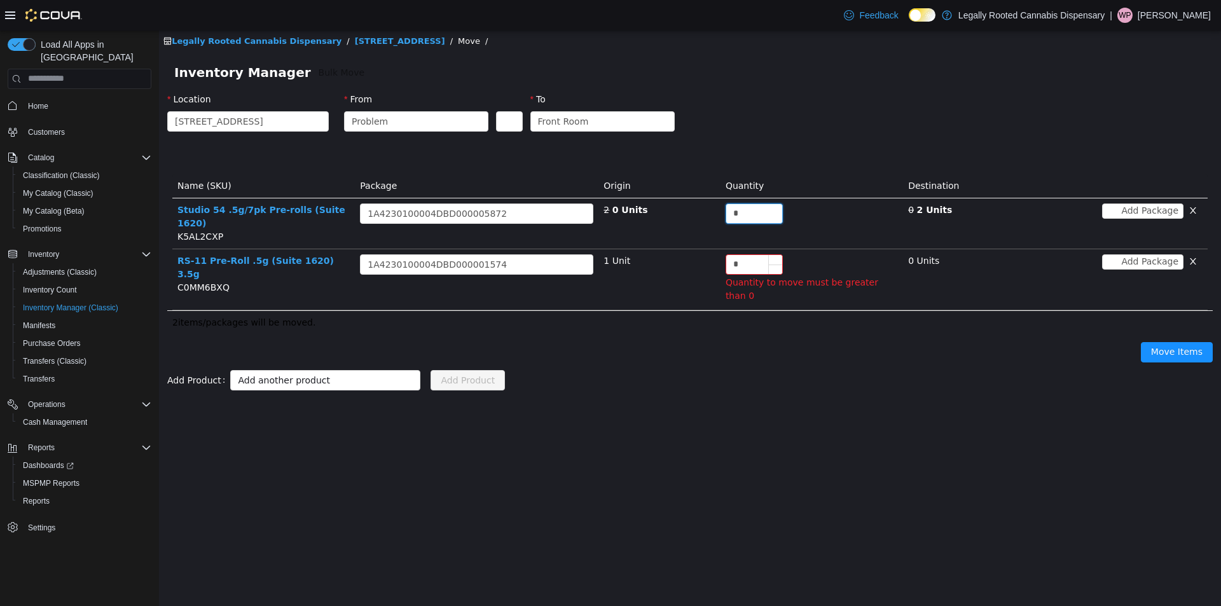
type input "*"
drag, startPoint x: 743, startPoint y: 249, endPoint x: 705, endPoint y: 246, distance: 38.3
click at [715, 249] on tr "RS-11 Pre-Roll .5g (Suite 1620) 3.5g C0MM6BXQ Choose Package 1A4230100004DBD000…" at bounding box center [689, 279] width 1035 height 61
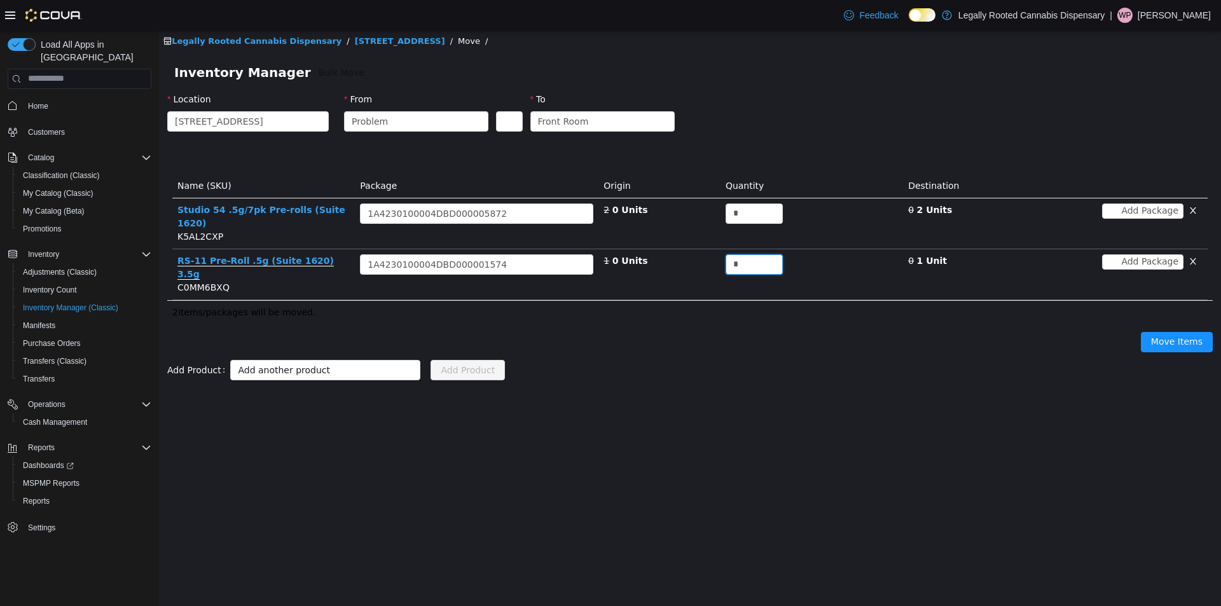
type input "*"
click at [1189, 331] on button "Move Items" at bounding box center [1177, 341] width 72 height 20
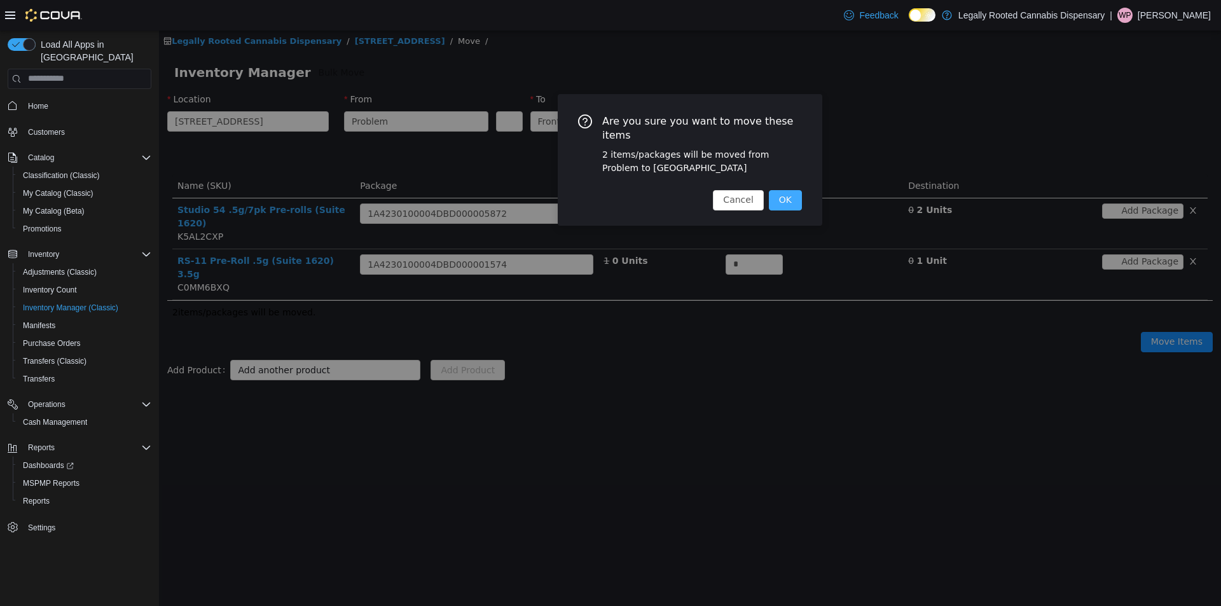
click at [780, 190] on button "OK" at bounding box center [785, 200] width 33 height 20
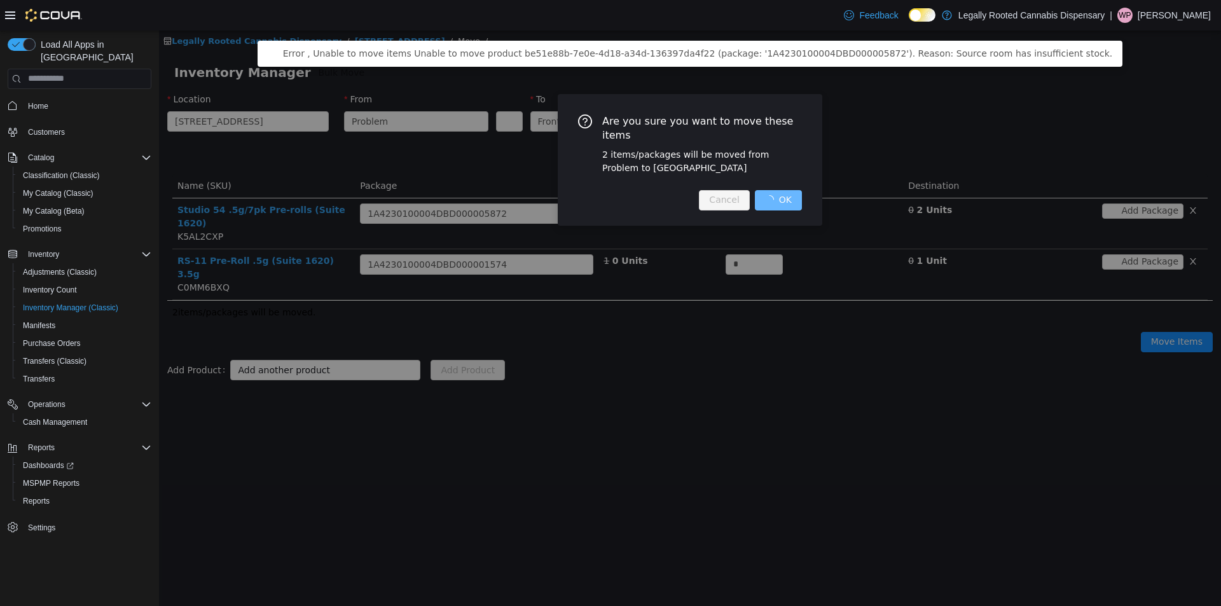
click at [783, 190] on div "Cancel OK" at bounding box center [750, 200] width 103 height 20
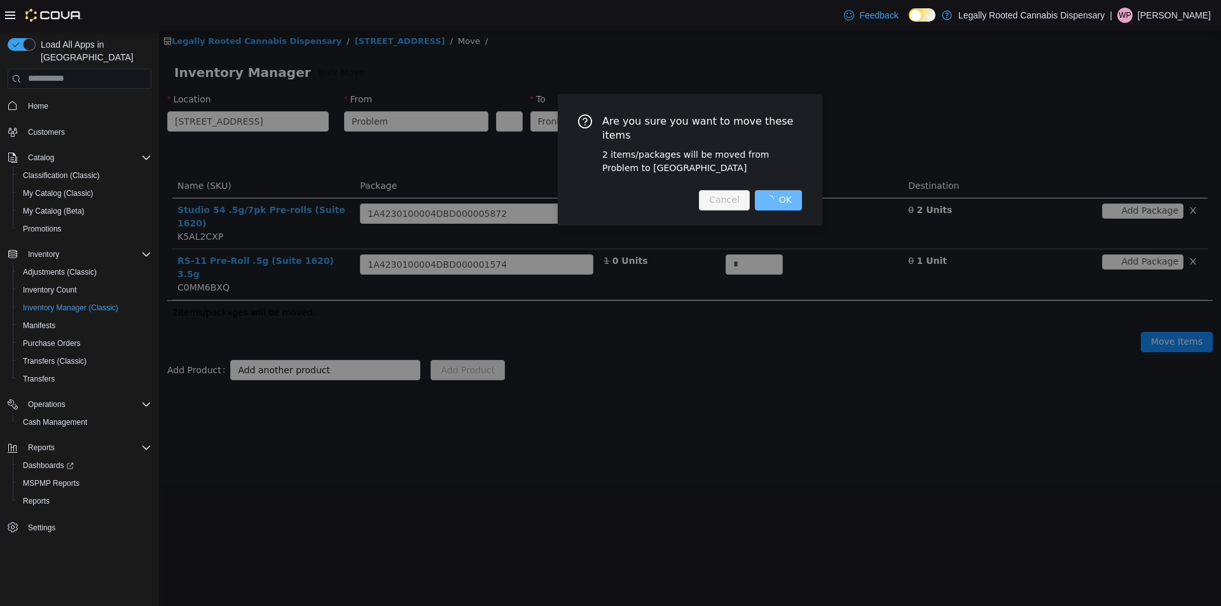
drag, startPoint x: 785, startPoint y: 467, endPoint x: 751, endPoint y: 452, distance: 37.6
click at [784, 467] on div "Are you sure you want to move these items 2 items/packages will be moved from P…" at bounding box center [690, 318] width 1062 height 576
drag, startPoint x: 711, startPoint y: 450, endPoint x: 398, endPoint y: 540, distance: 325.7
click at [401, 541] on div "Are you sure you want to move these items 2 items/packages will be moved from P…" at bounding box center [690, 318] width 1062 height 576
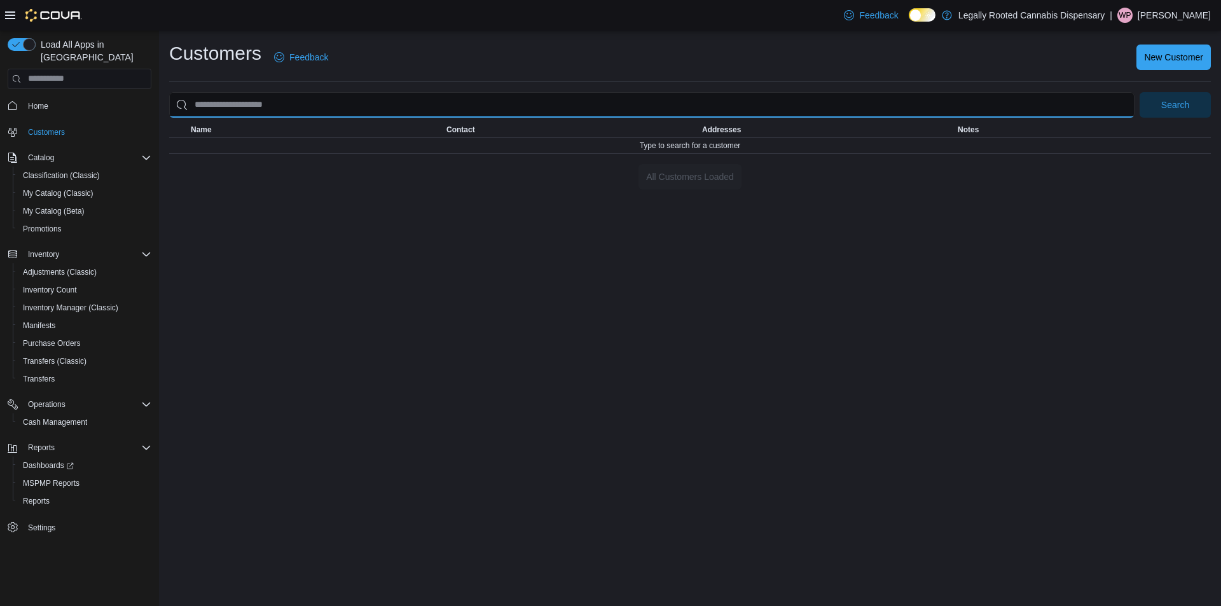
click at [258, 113] on input "search" at bounding box center [651, 104] width 965 height 25
click at [1140, 92] on button "Search" at bounding box center [1175, 104] width 71 height 25
type input "**********"
click at [1140, 92] on button "Search" at bounding box center [1175, 104] width 71 height 25
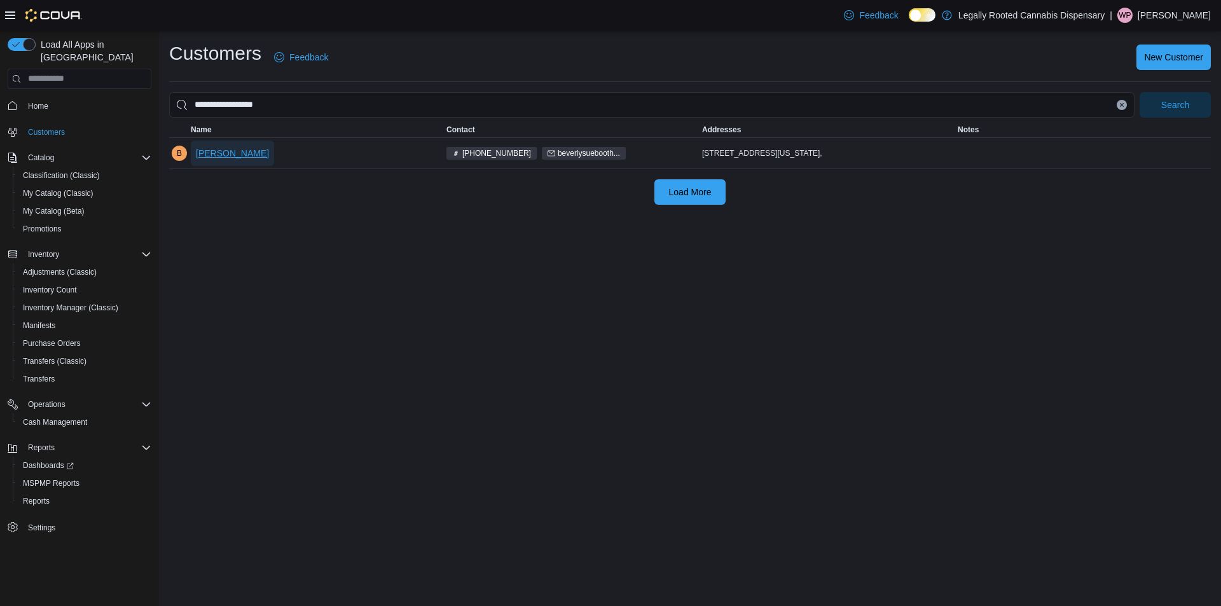
click at [257, 158] on span "Beverly Lowdermilk" at bounding box center [232, 153] width 73 height 13
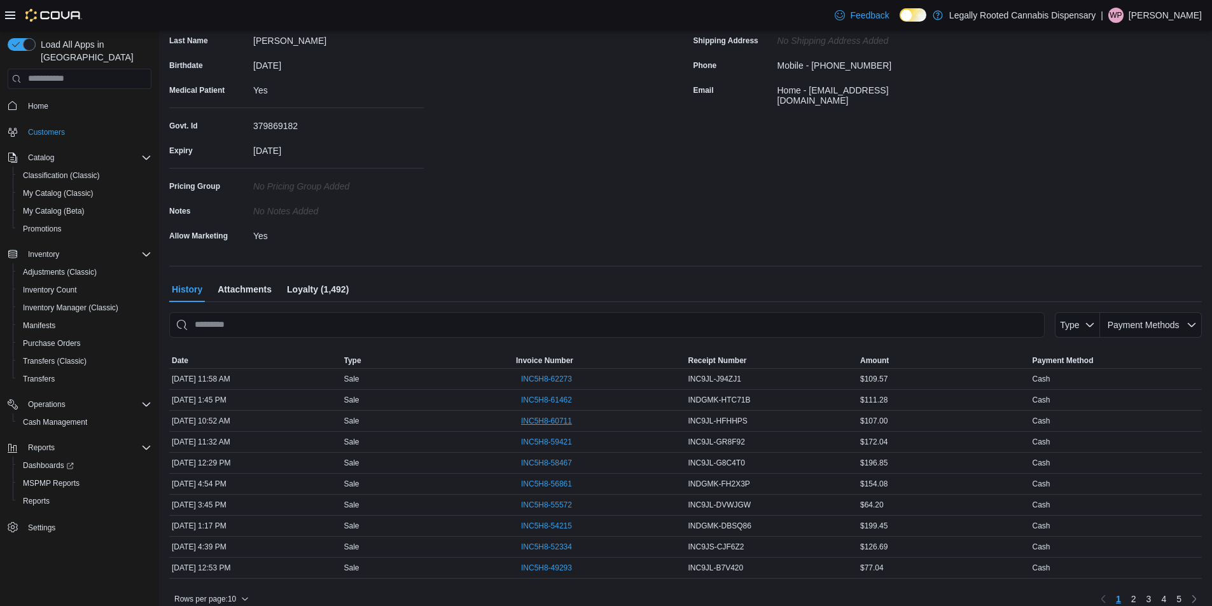
scroll to position [194, 0]
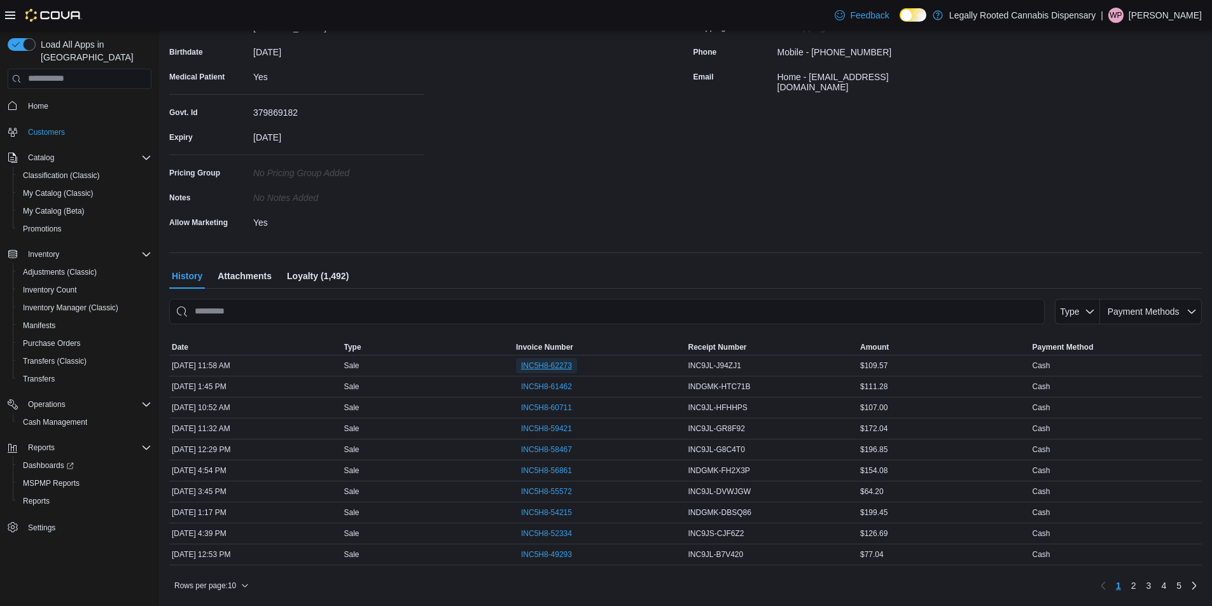
click at [558, 368] on span "INC5H8-62273" at bounding box center [546, 366] width 51 height 10
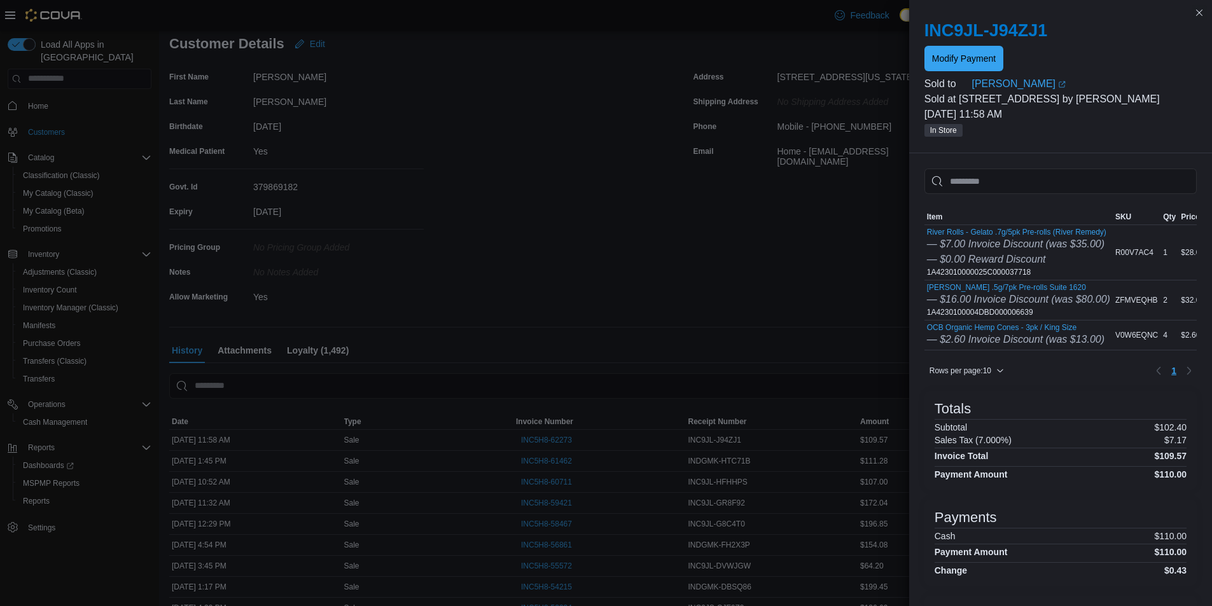
scroll to position [3, 0]
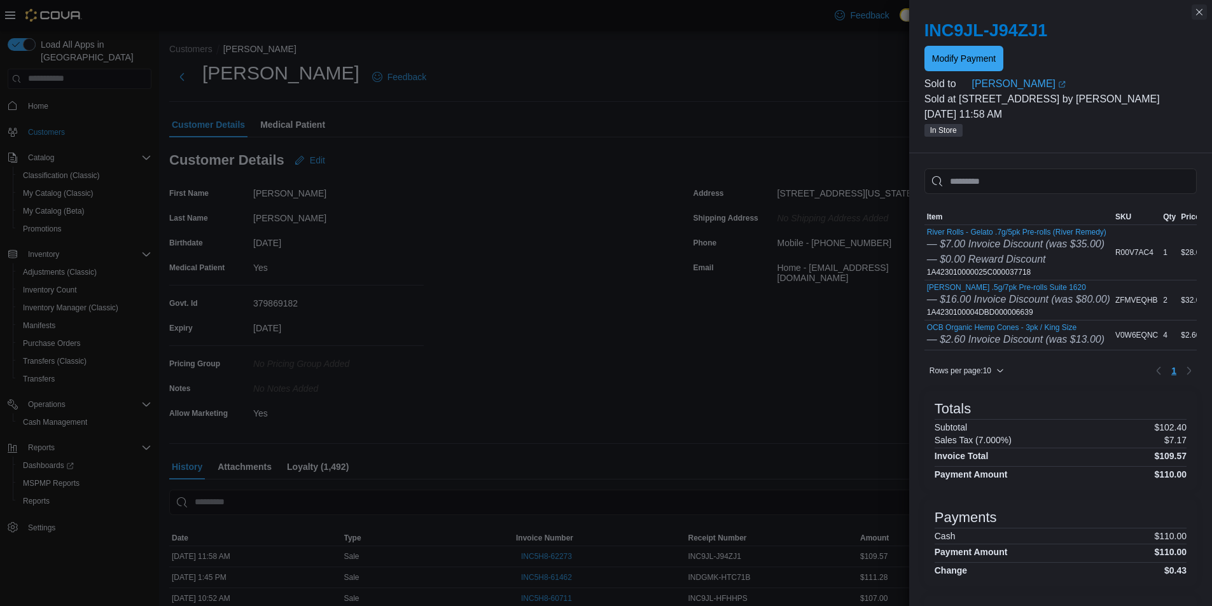
click at [1204, 9] on button "Close this dialog" at bounding box center [1198, 11] width 15 height 15
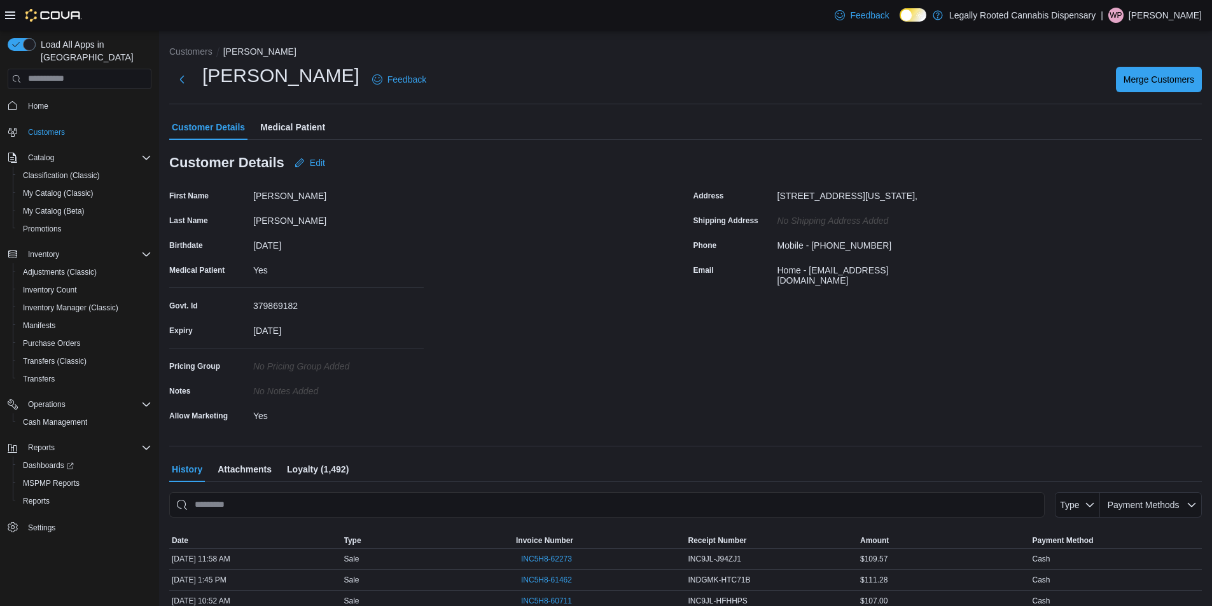
scroll to position [0, 0]
click at [191, 48] on button "Customers" at bounding box center [190, 52] width 43 height 10
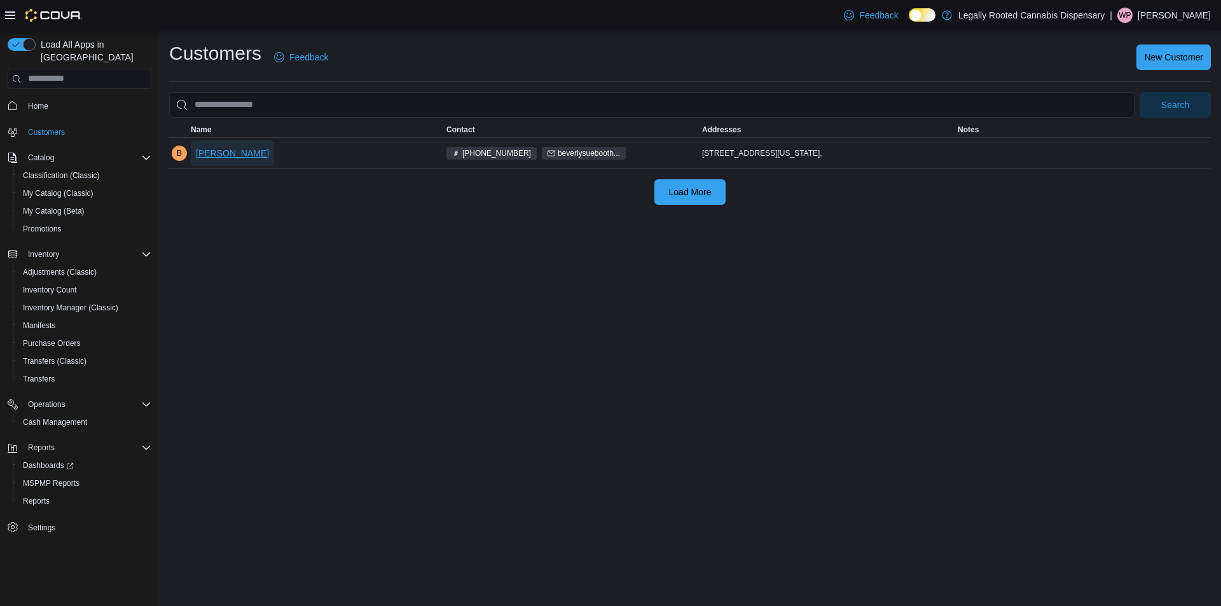
click at [237, 149] on span "[PERSON_NAME]" at bounding box center [232, 153] width 73 height 13
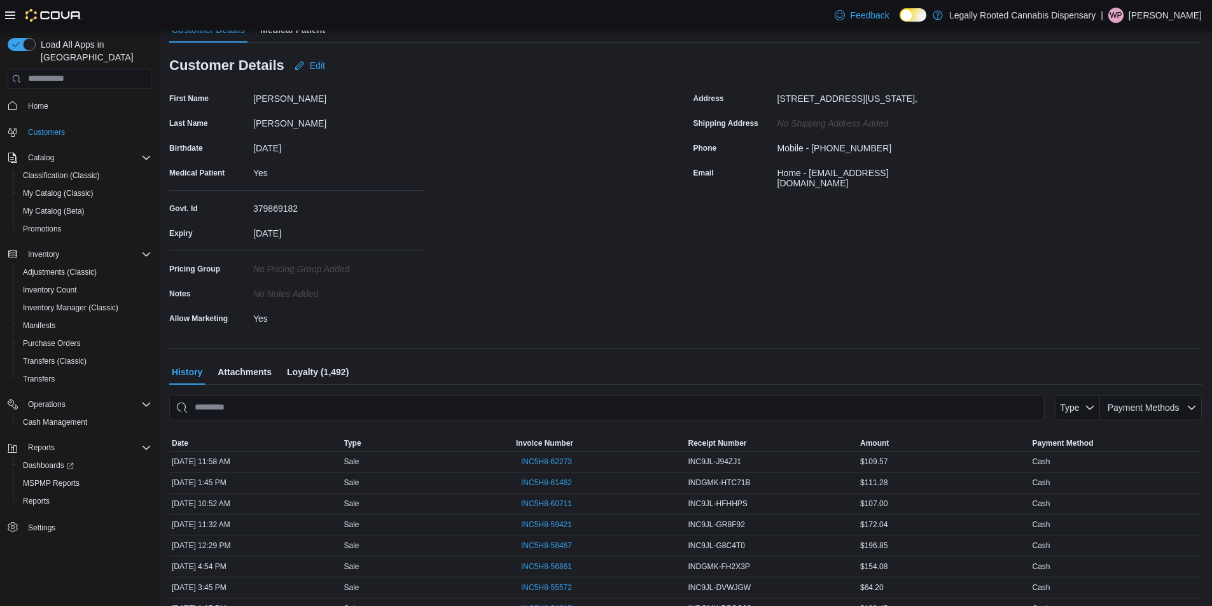
scroll to position [127, 0]
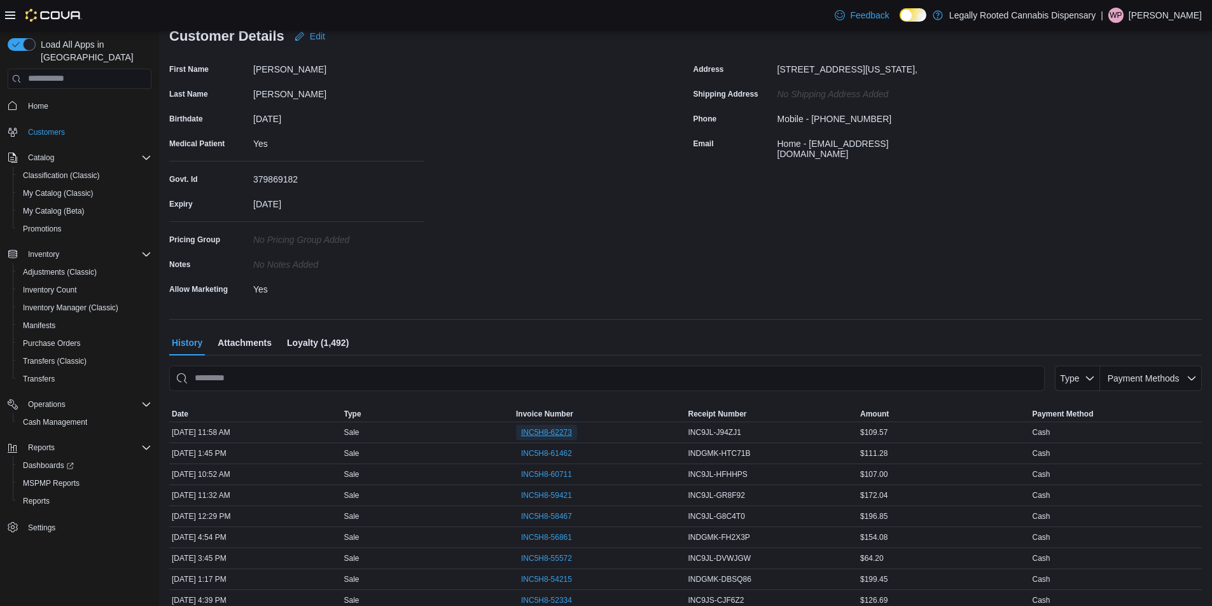
click at [535, 431] on span "INC5H8-62273" at bounding box center [546, 432] width 51 height 10
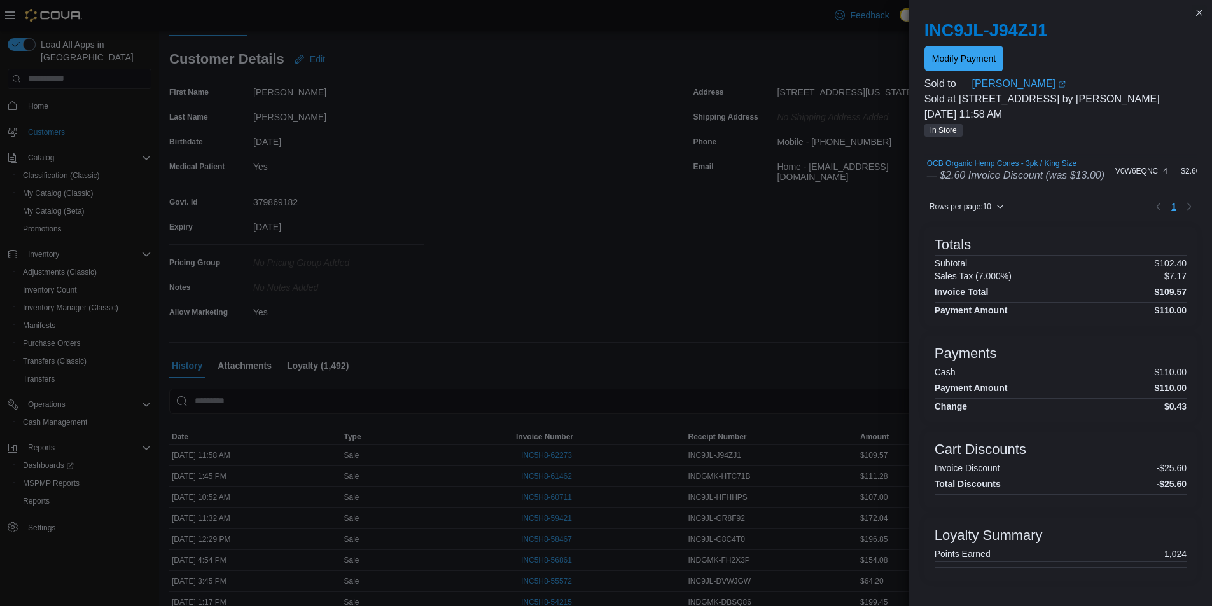
scroll to position [0, 0]
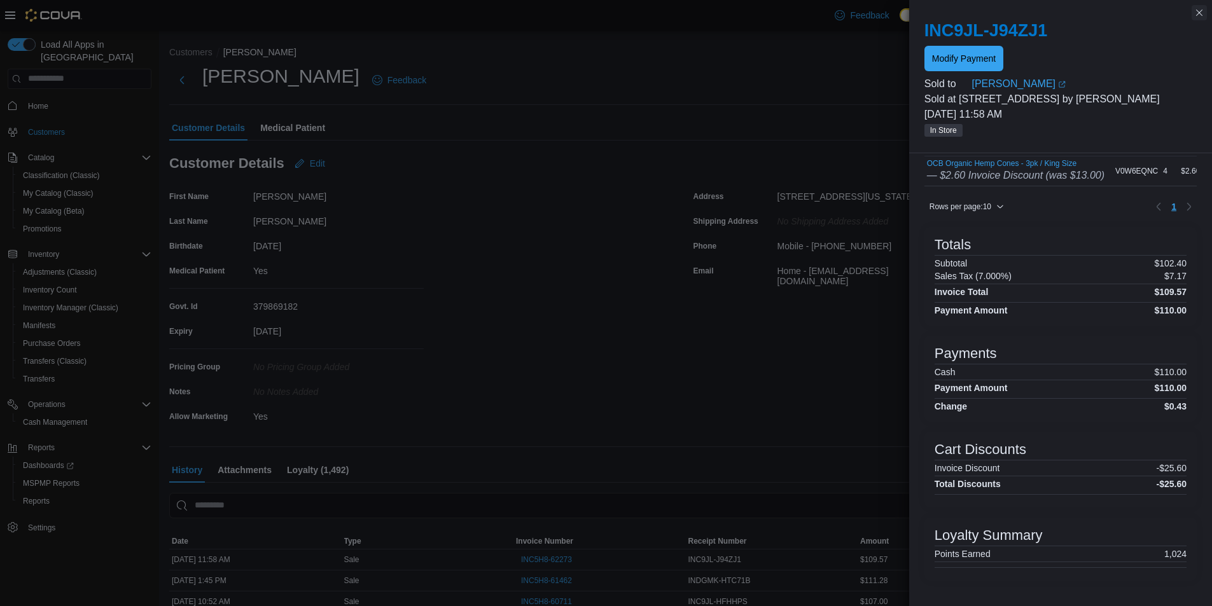
click at [1199, 10] on button "Close this dialog" at bounding box center [1198, 12] width 15 height 15
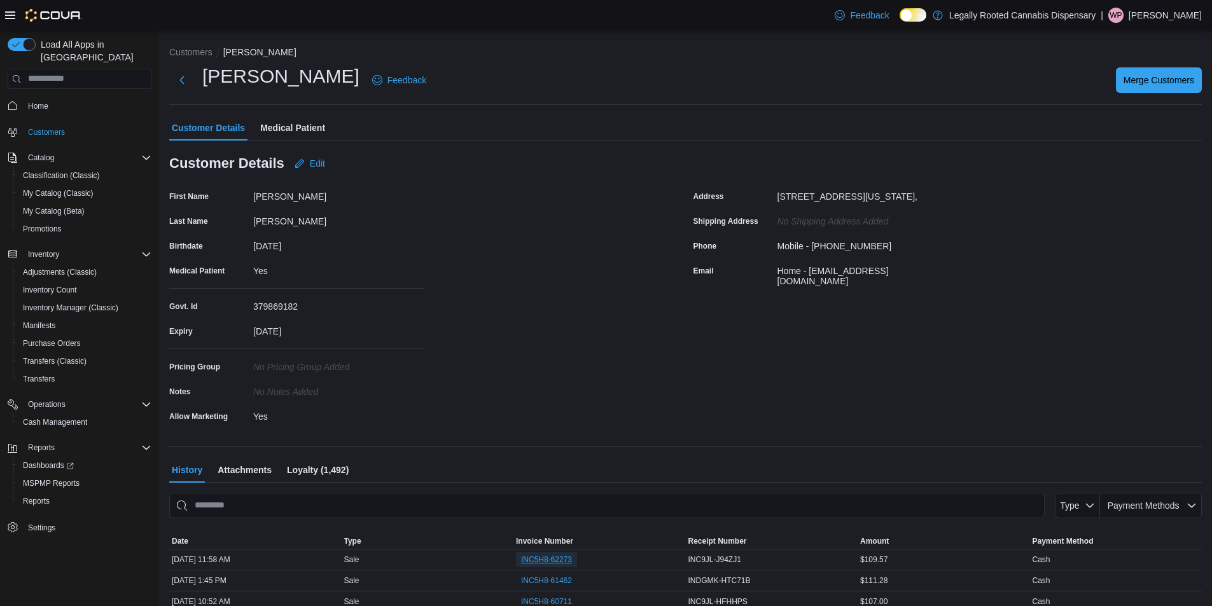
click at [558, 556] on span "INC5H8-62273" at bounding box center [546, 560] width 51 height 10
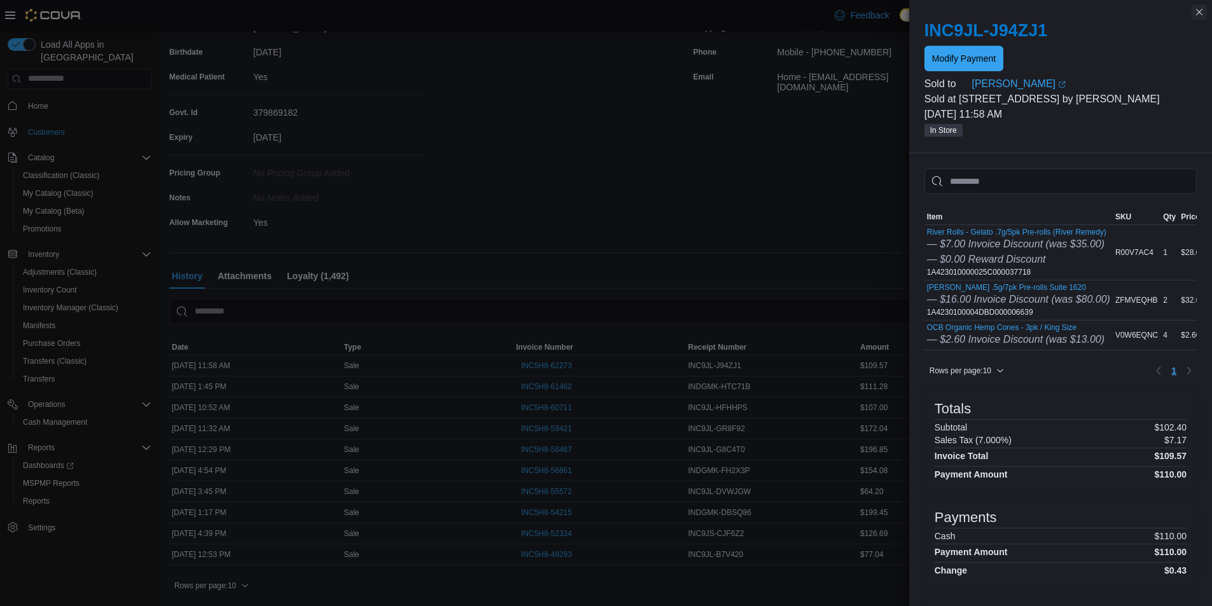
click at [1201, 9] on button "Close this dialog" at bounding box center [1198, 11] width 15 height 15
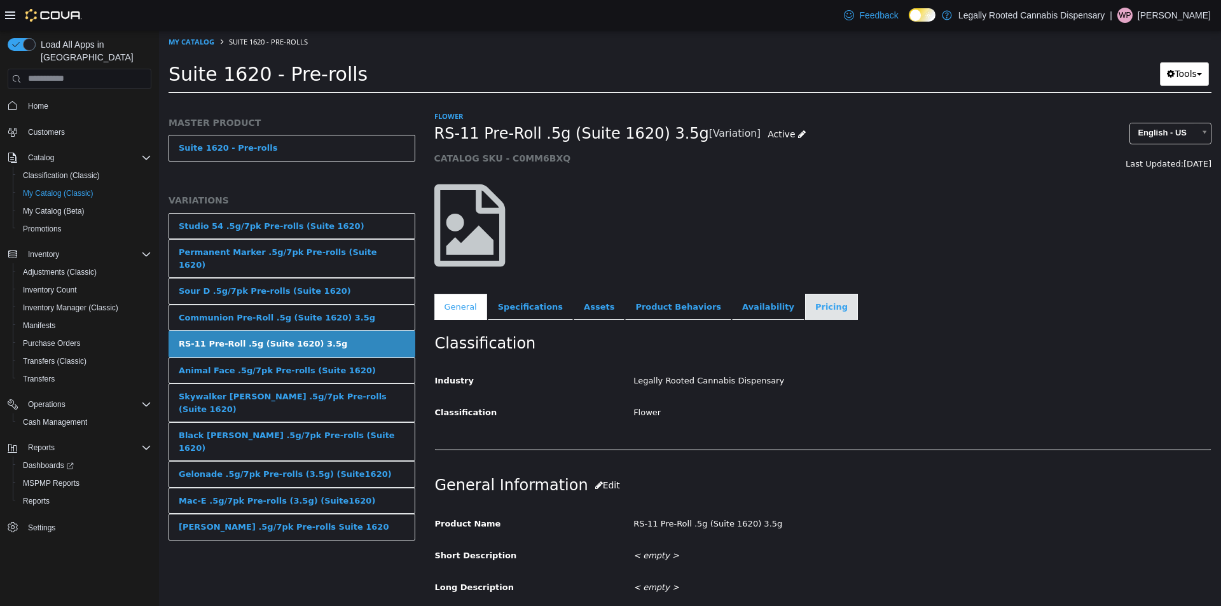
click at [805, 308] on link "Pricing" at bounding box center [831, 306] width 53 height 27
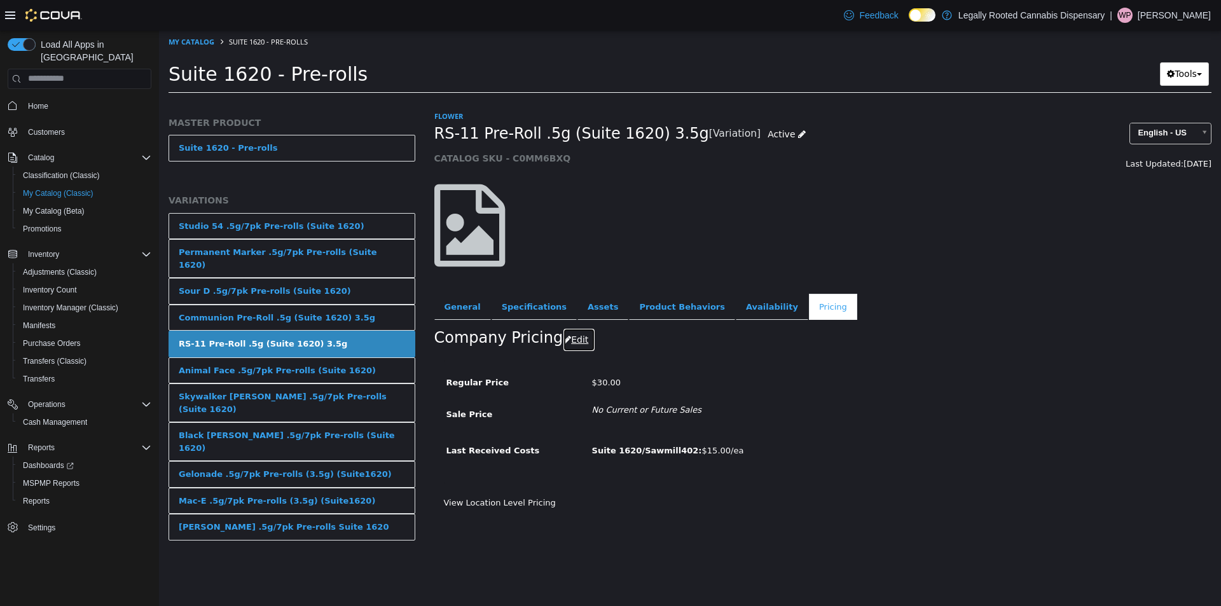
click at [571, 348] on button "Edit" at bounding box center [579, 340] width 32 height 24
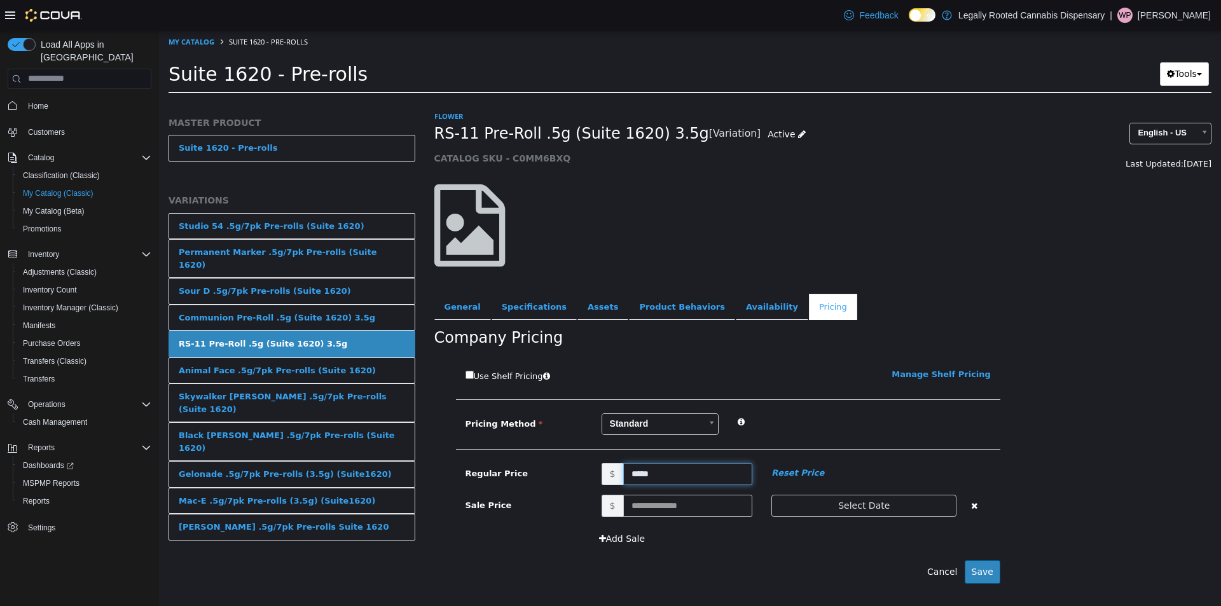
drag, startPoint x: 656, startPoint y: 476, endPoint x: 568, endPoint y: 462, distance: 88.8
click at [598, 472] on span "$ *****" at bounding box center [677, 473] width 170 height 22
type input "***"
click at [980, 575] on button "Save" at bounding box center [983, 572] width 36 height 24
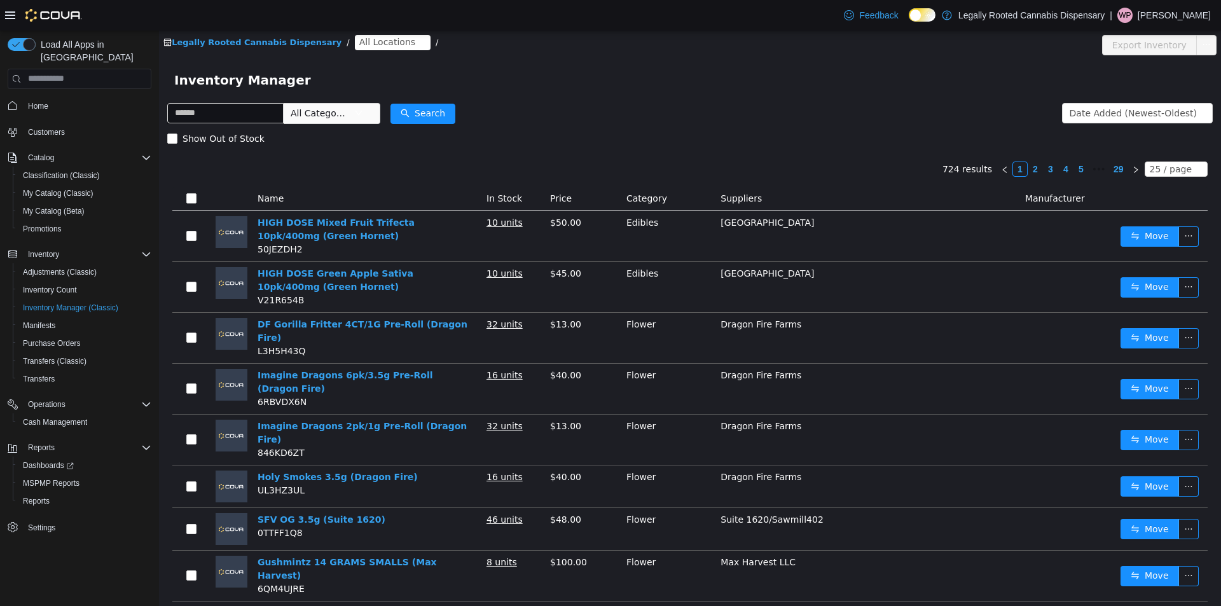
click at [359, 39] on span "All Locations" at bounding box center [387, 41] width 56 height 14
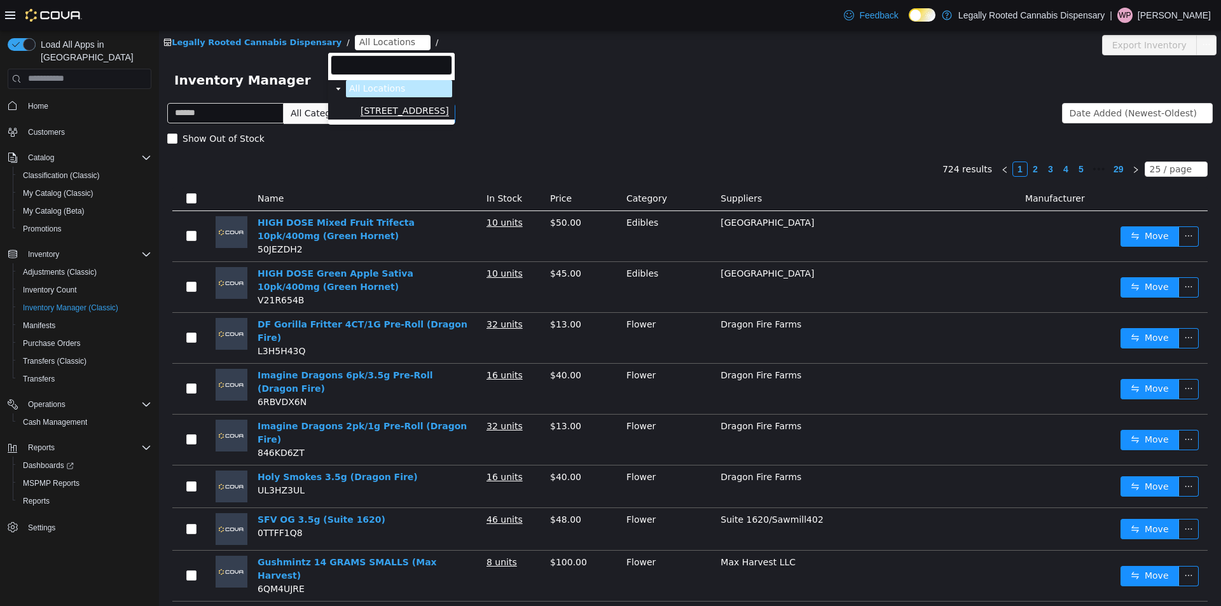
click at [366, 107] on span "[STREET_ADDRESS]" at bounding box center [405, 110] width 88 height 11
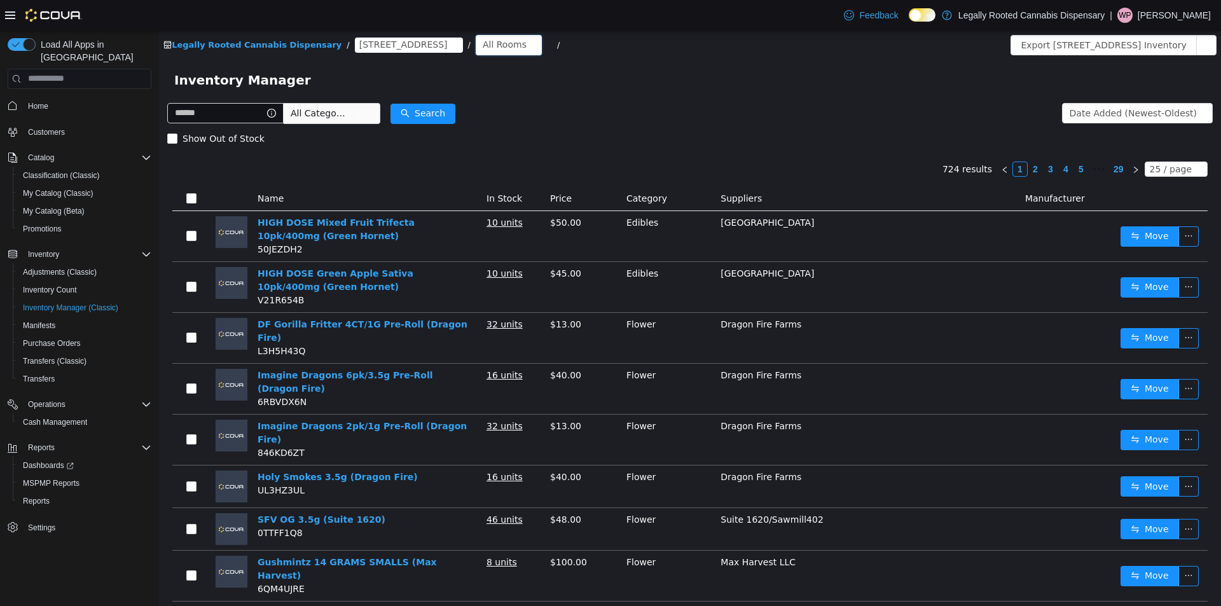
click at [483, 40] on div "All Rooms" at bounding box center [505, 43] width 44 height 19
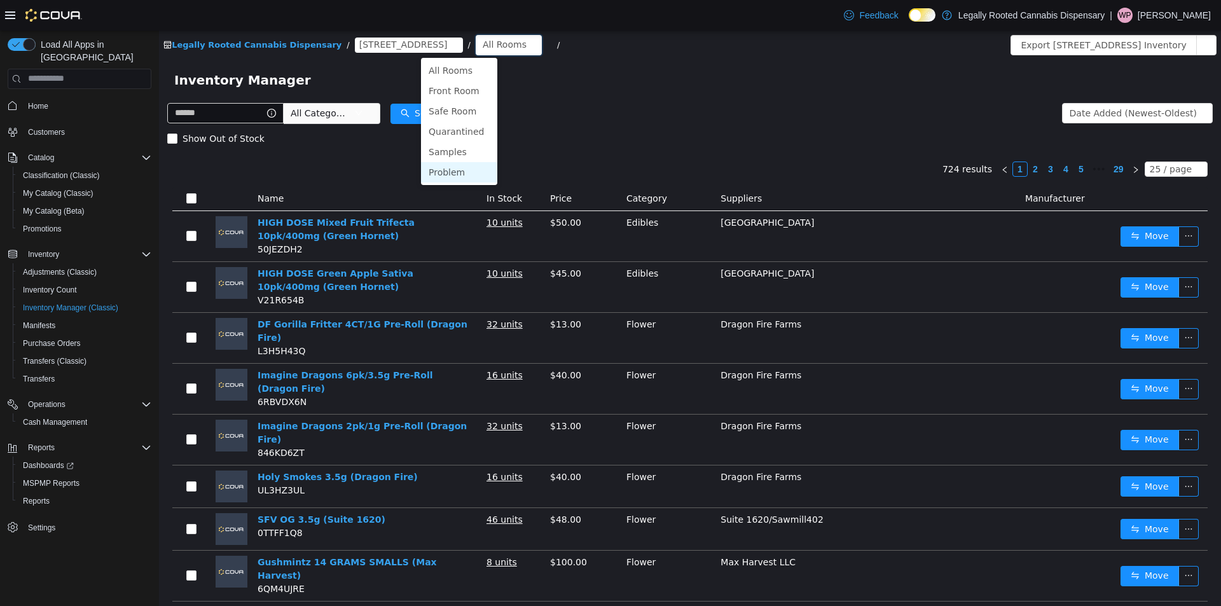
click at [440, 174] on li "Problem" at bounding box center [459, 172] width 76 height 20
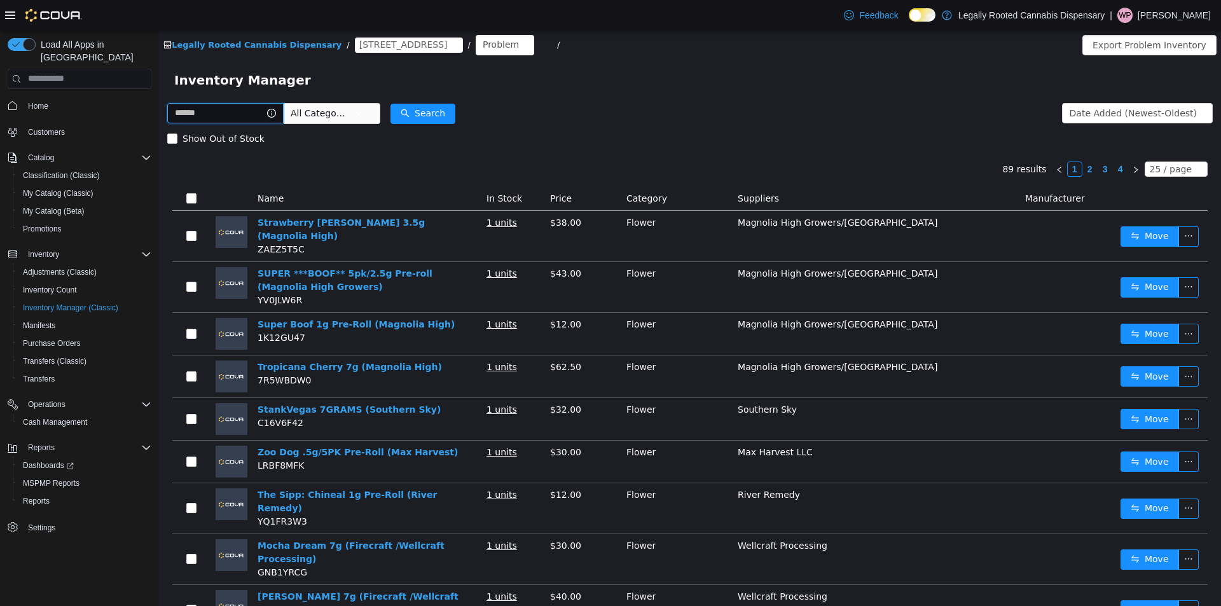
click at [212, 112] on input "text" at bounding box center [225, 112] width 116 height 20
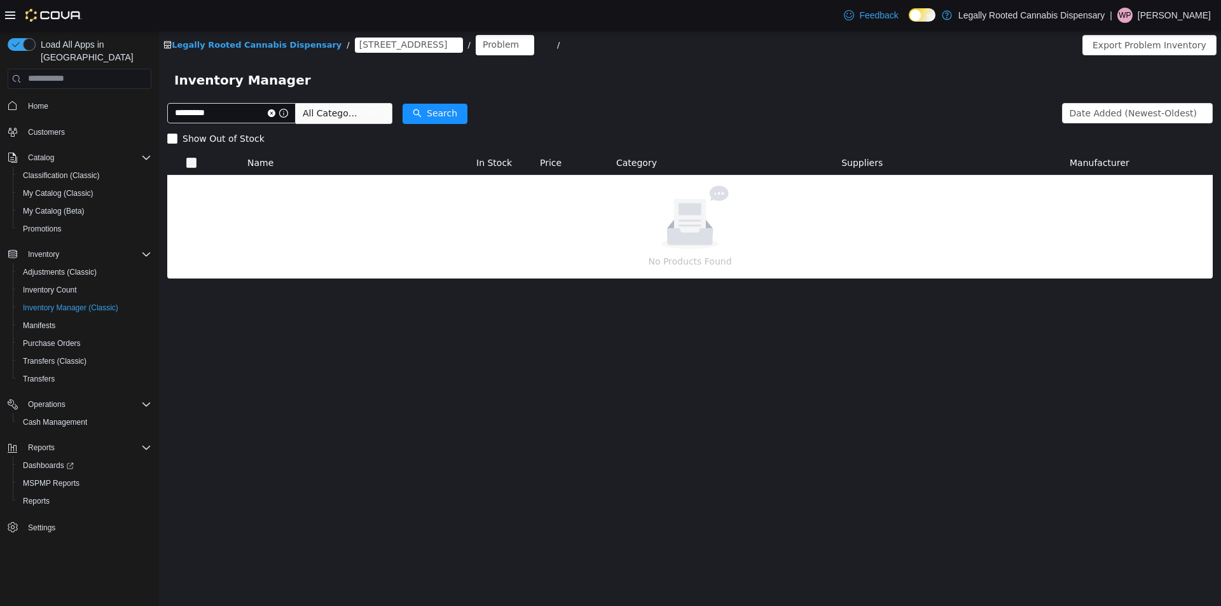
click at [361, 114] on span "All Categories" at bounding box center [332, 112] width 58 height 13
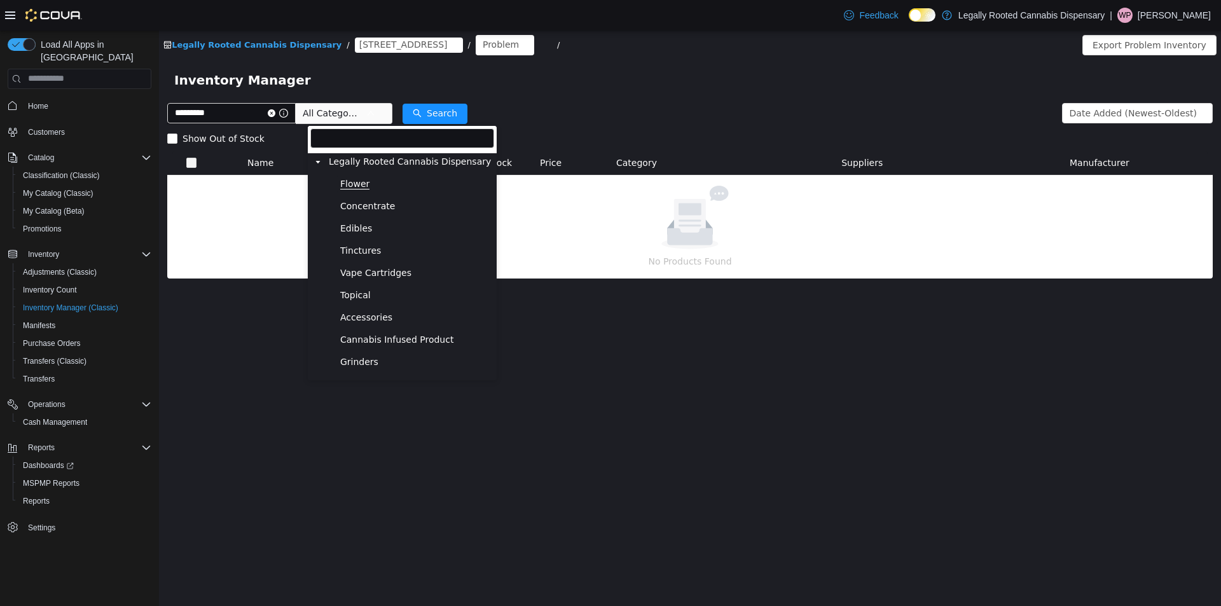
click at [360, 184] on span "Flower" at bounding box center [354, 183] width 29 height 11
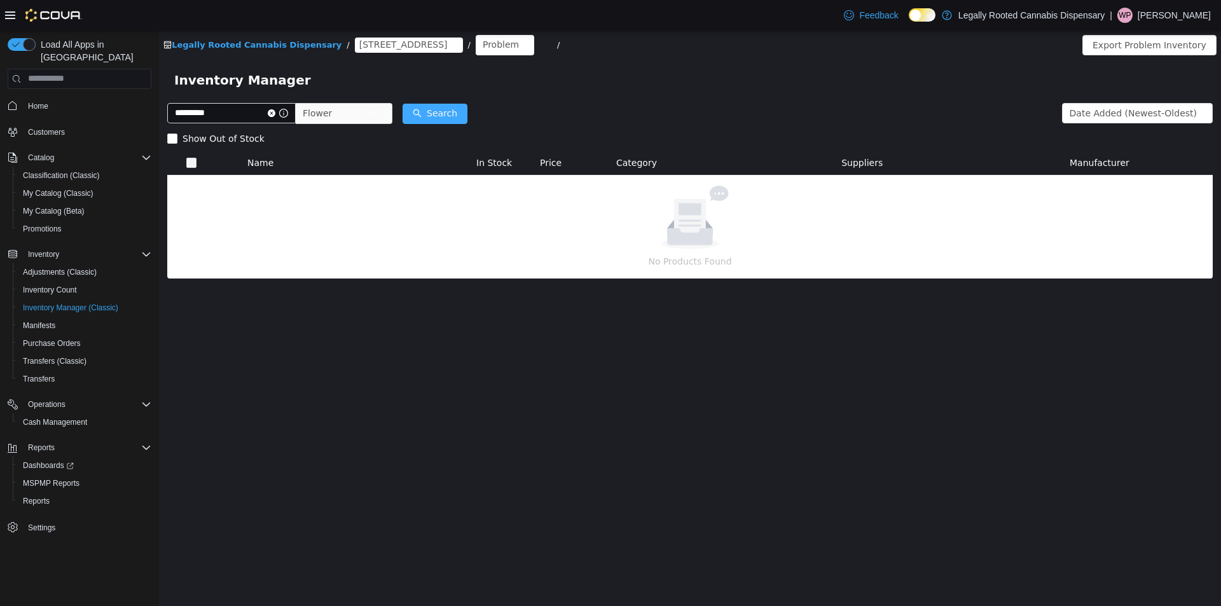
click at [438, 109] on button "Search" at bounding box center [435, 113] width 65 height 20
click at [483, 43] on div "Problem" at bounding box center [501, 43] width 36 height 19
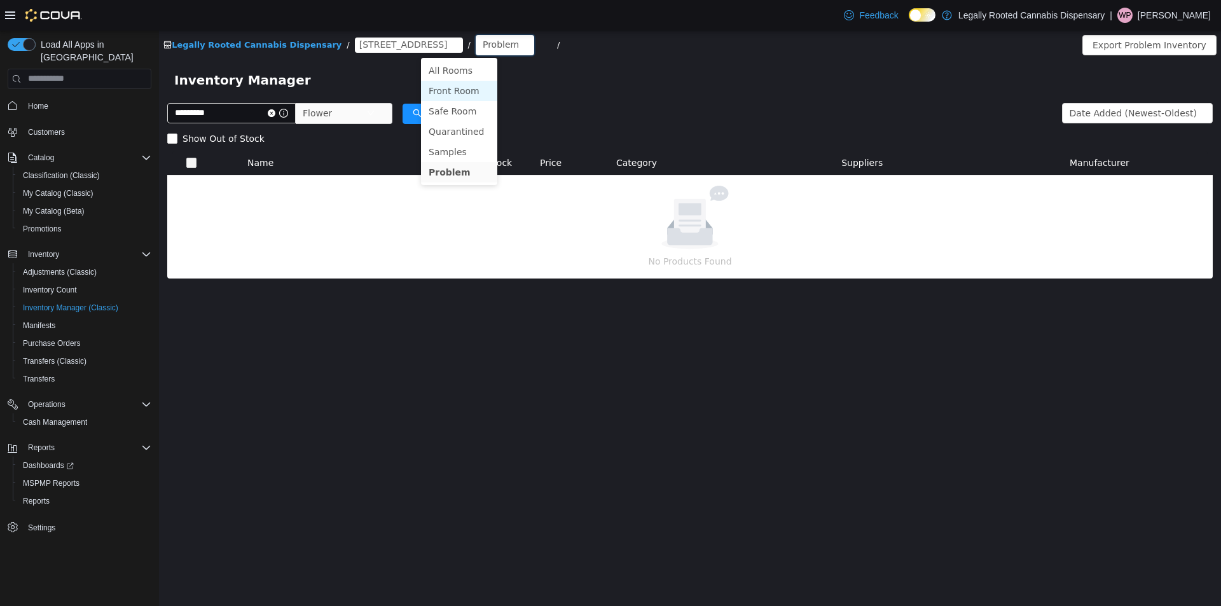
click at [448, 90] on li "Front Room" at bounding box center [459, 90] width 76 height 20
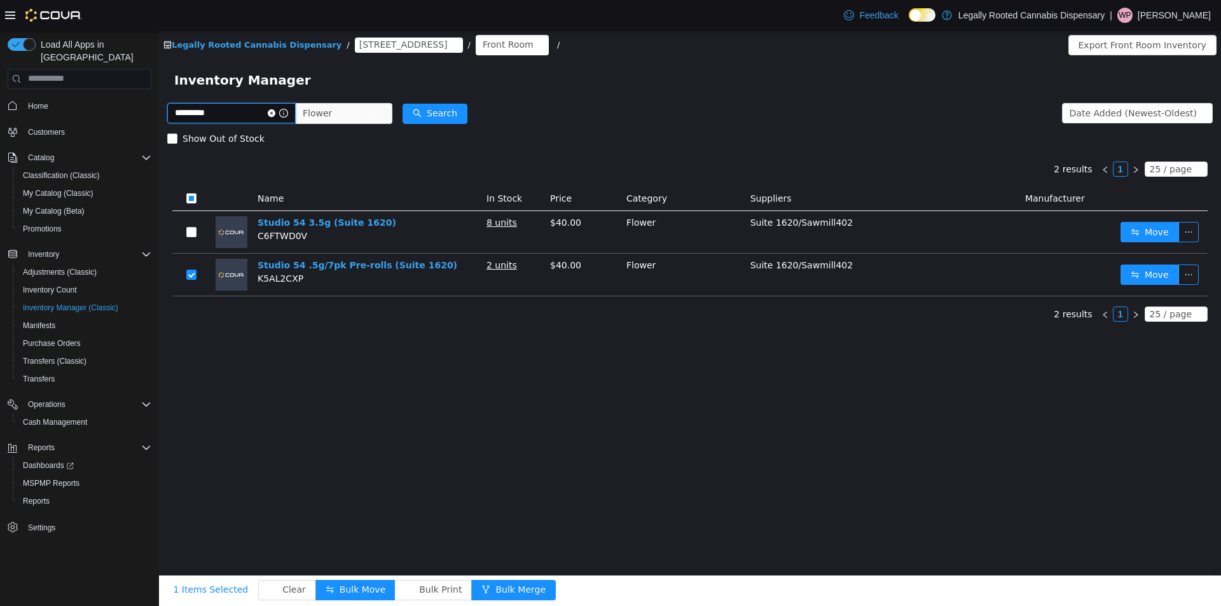
drag, startPoint x: 240, startPoint y: 118, endPoint x: 79, endPoint y: 136, distance: 162.6
click at [159, 136] on html "Legally Rooted Cannabis Dispensary / [STREET_ADDRESS] / Front Room / Export Fro…" at bounding box center [690, 318] width 1062 height 576
click at [456, 106] on button "Search" at bounding box center [435, 113] width 65 height 20
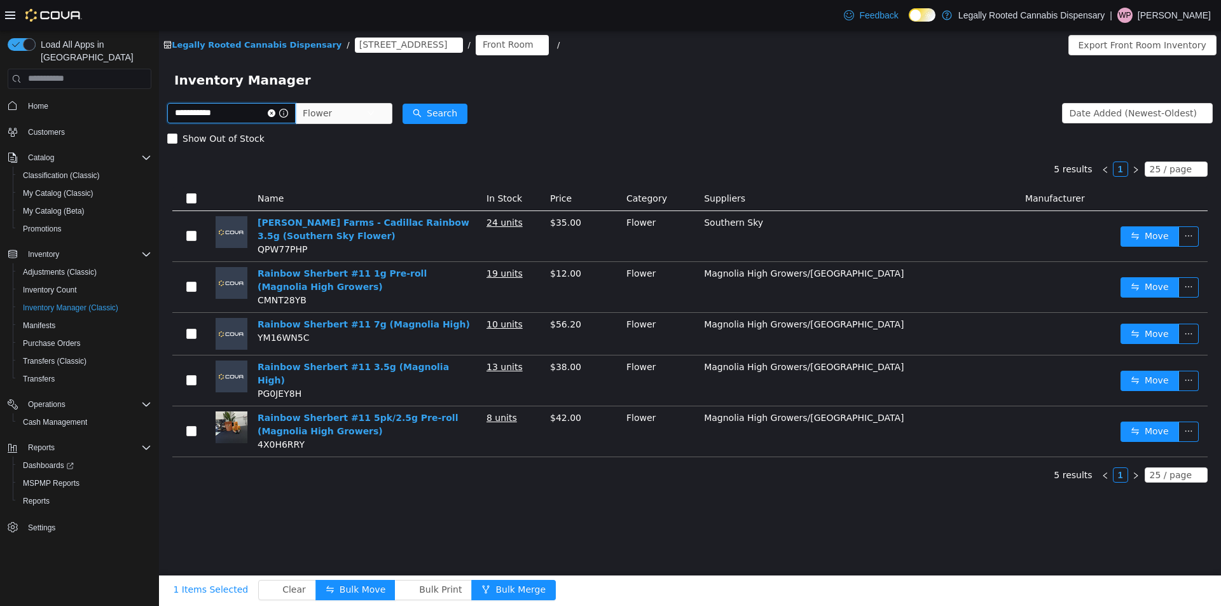
drag, startPoint x: 244, startPoint y: 112, endPoint x: 140, endPoint y: 109, distance: 104.3
click at [159, 109] on html "**********" at bounding box center [690, 318] width 1062 height 576
click at [460, 105] on button "Search" at bounding box center [435, 113] width 65 height 20
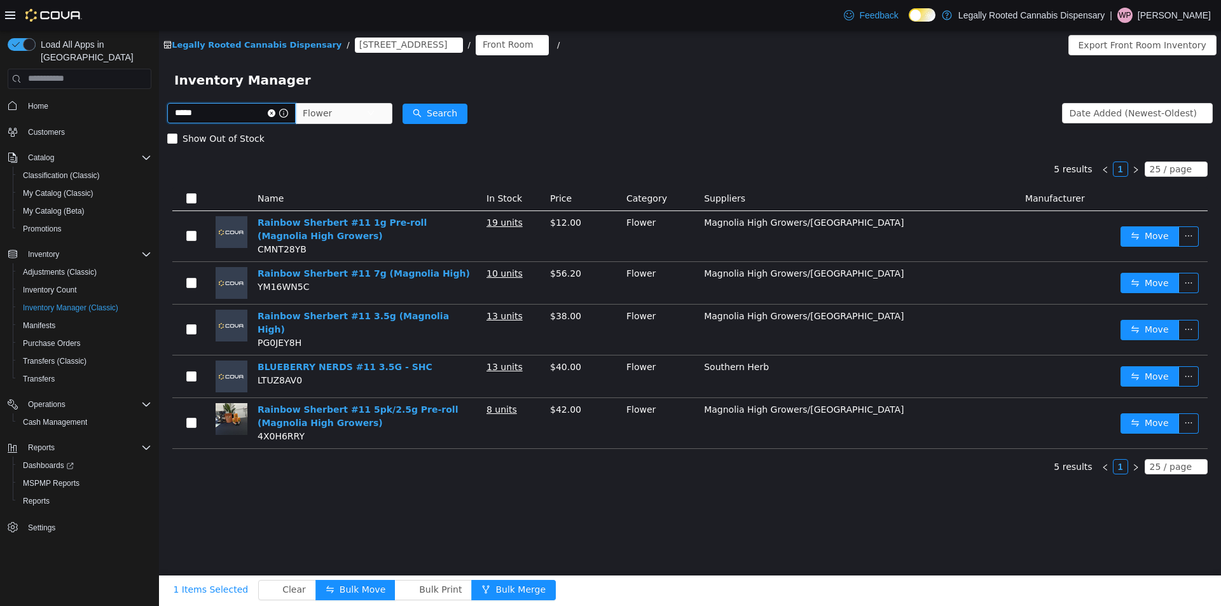
drag, startPoint x: 202, startPoint y: 109, endPoint x: 170, endPoint y: 111, distance: 31.9
click at [170, 111] on input "*****" at bounding box center [231, 112] width 128 height 20
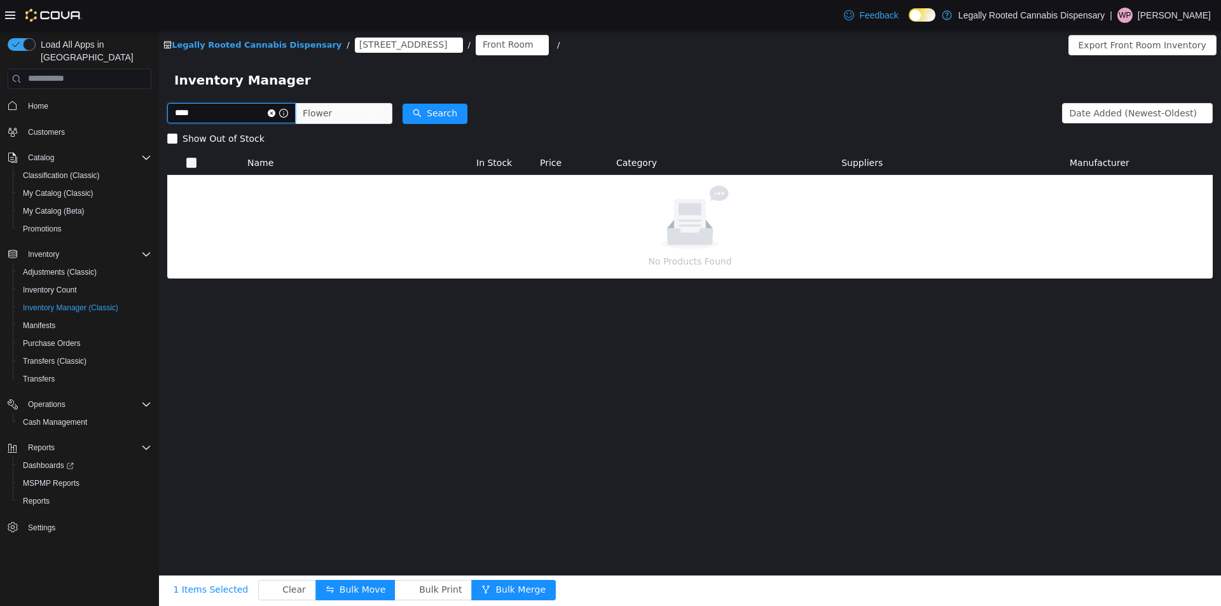
drag, startPoint x: 200, startPoint y: 115, endPoint x: 141, endPoint y: 126, distance: 59.5
click at [159, 126] on html "Legally Rooted Cannabis Dispensary / [STREET_ADDRESS] / Front Room / Export Fro…" at bounding box center [690, 318] width 1062 height 576
type input "*****"
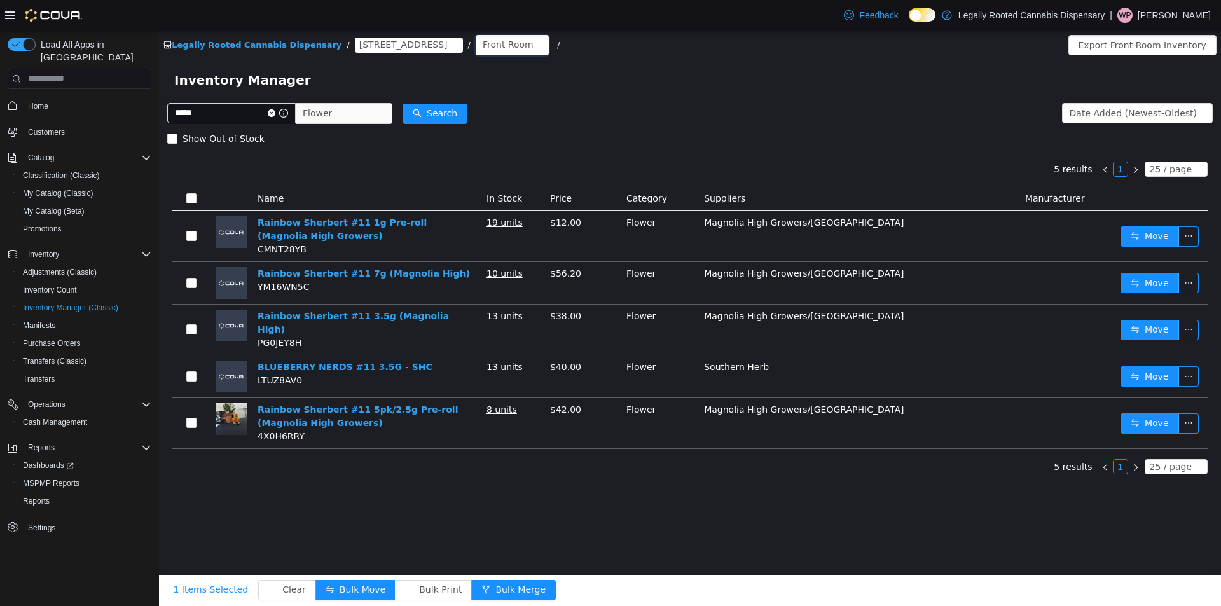
click at [483, 45] on div "Front Room" at bounding box center [508, 43] width 51 height 19
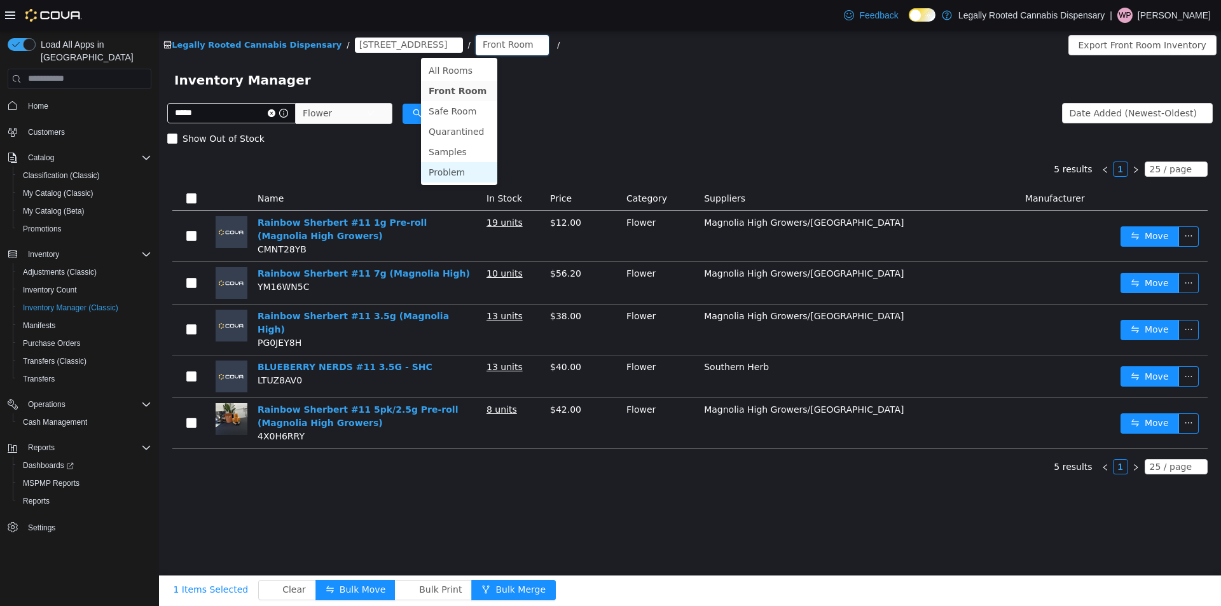
click at [448, 172] on li "Problem" at bounding box center [459, 172] width 76 height 20
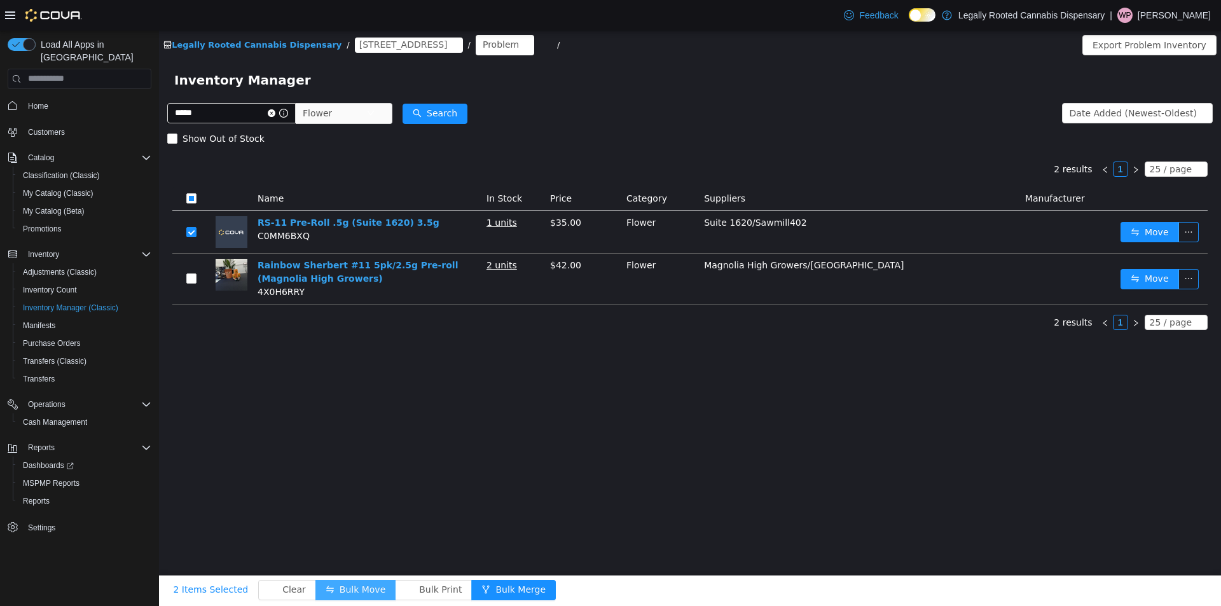
click at [345, 591] on button "Bulk Move" at bounding box center [355, 589] width 80 height 20
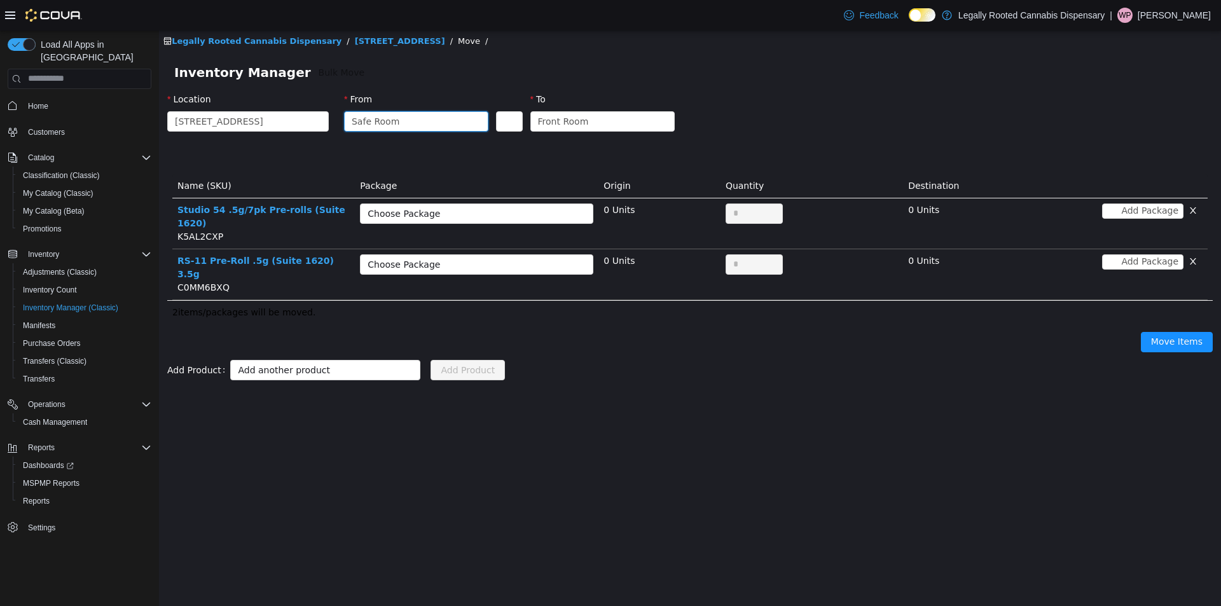
click at [380, 118] on div "Safe Room" at bounding box center [376, 120] width 48 height 19
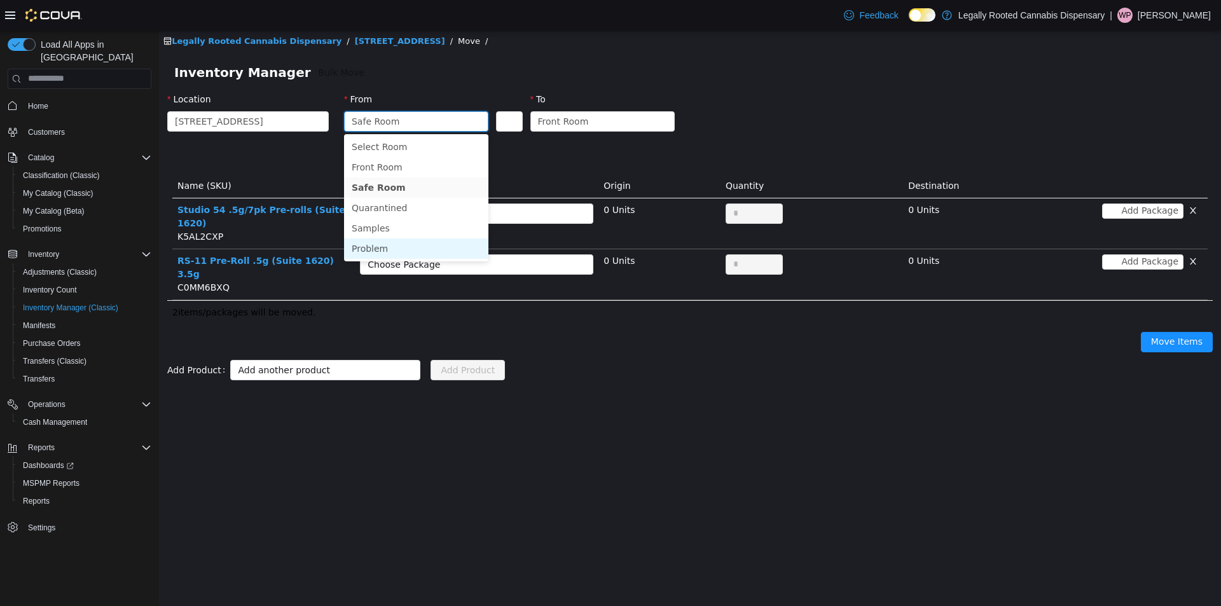
click at [385, 244] on li "Problem" at bounding box center [416, 248] width 144 height 20
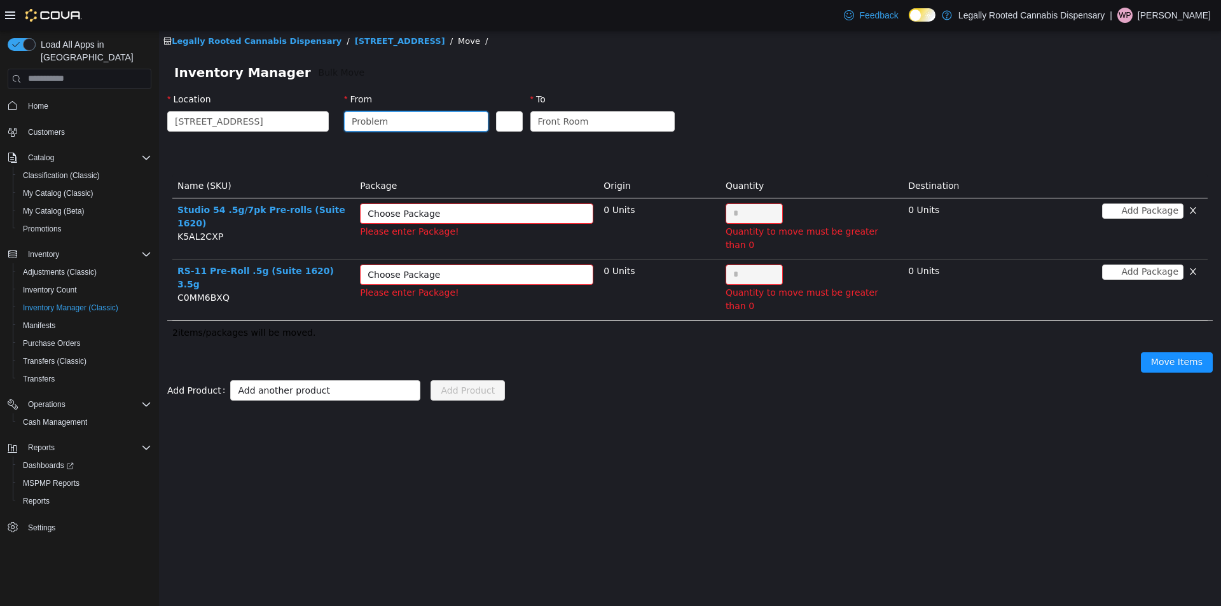
click at [490, 215] on div "Choose Package" at bounding box center [470, 213] width 204 height 13
drag, startPoint x: 760, startPoint y: 331, endPoint x: 752, endPoint y: 328, distance: 8.9
click at [759, 344] on div "Move Items" at bounding box center [690, 364] width 1061 height 41
click at [1194, 207] on button "button" at bounding box center [1193, 210] width 19 height 15
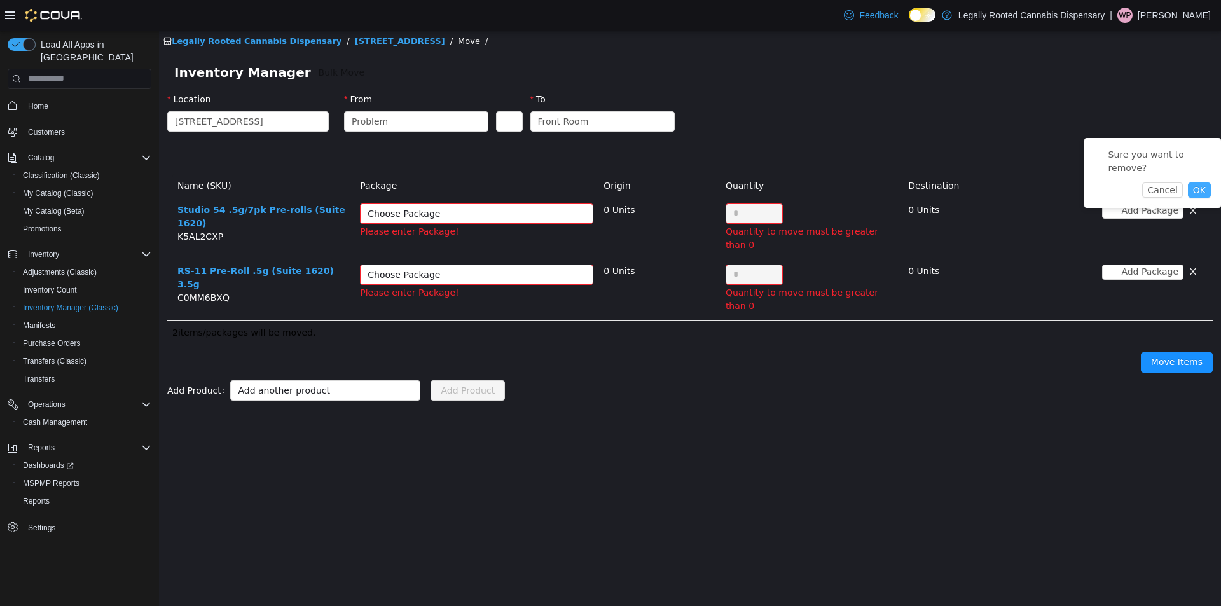
click at [1198, 182] on button "OK" at bounding box center [1199, 189] width 23 height 15
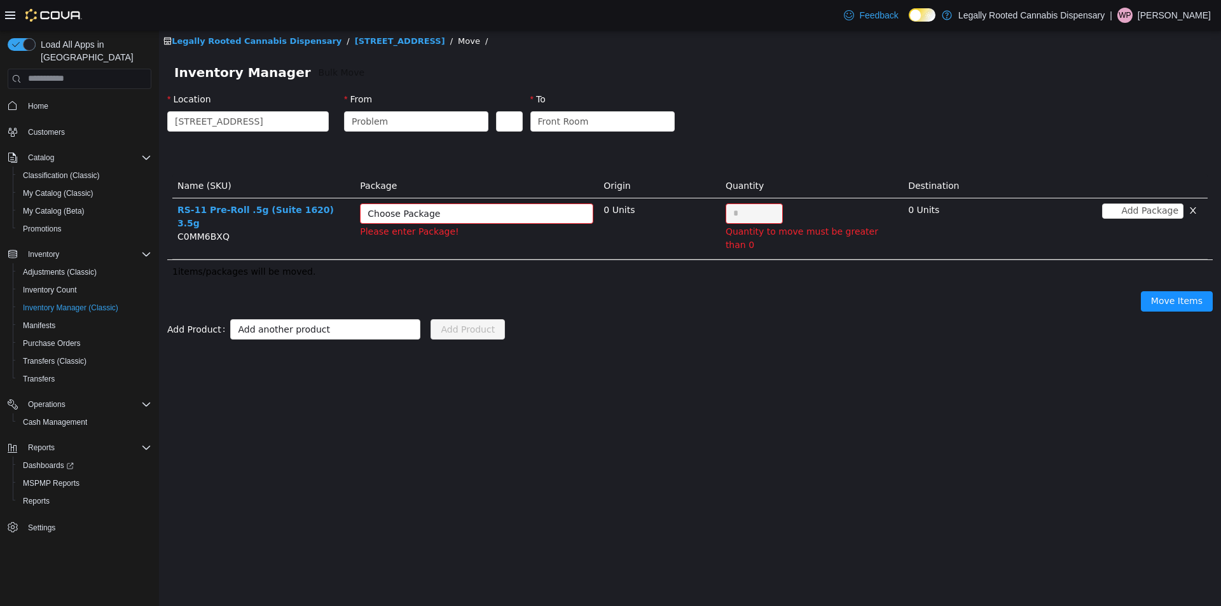
click at [502, 214] on div "Choose Package" at bounding box center [470, 213] width 204 height 13
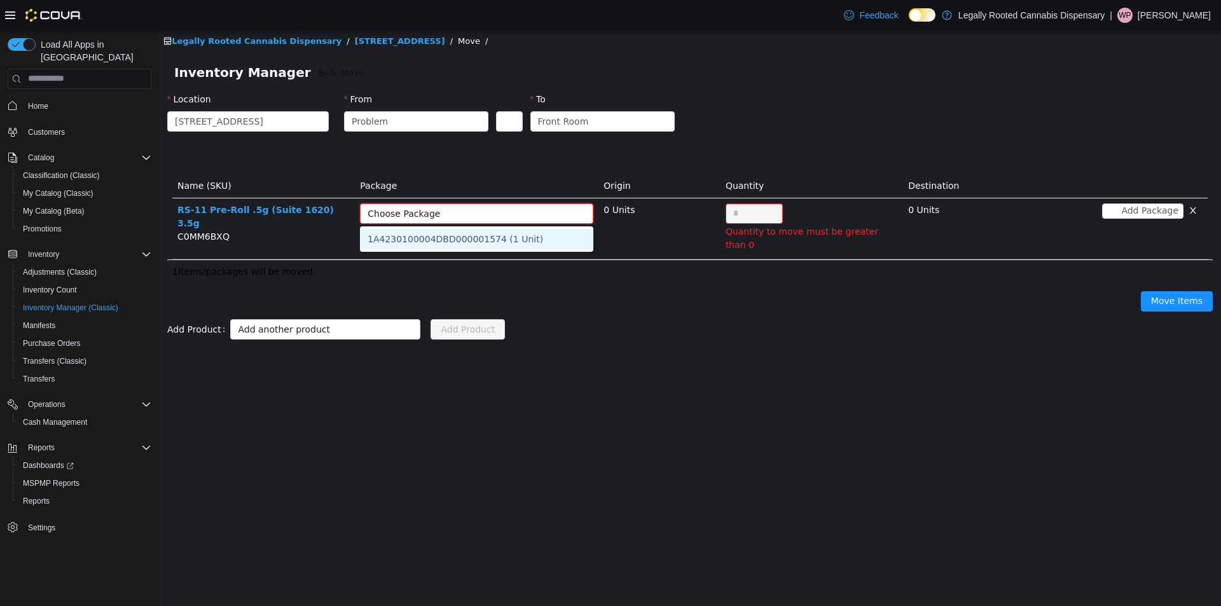
click at [492, 240] on li "1A4230100004DBD000001574 (1 Unit)" at bounding box center [476, 238] width 233 height 20
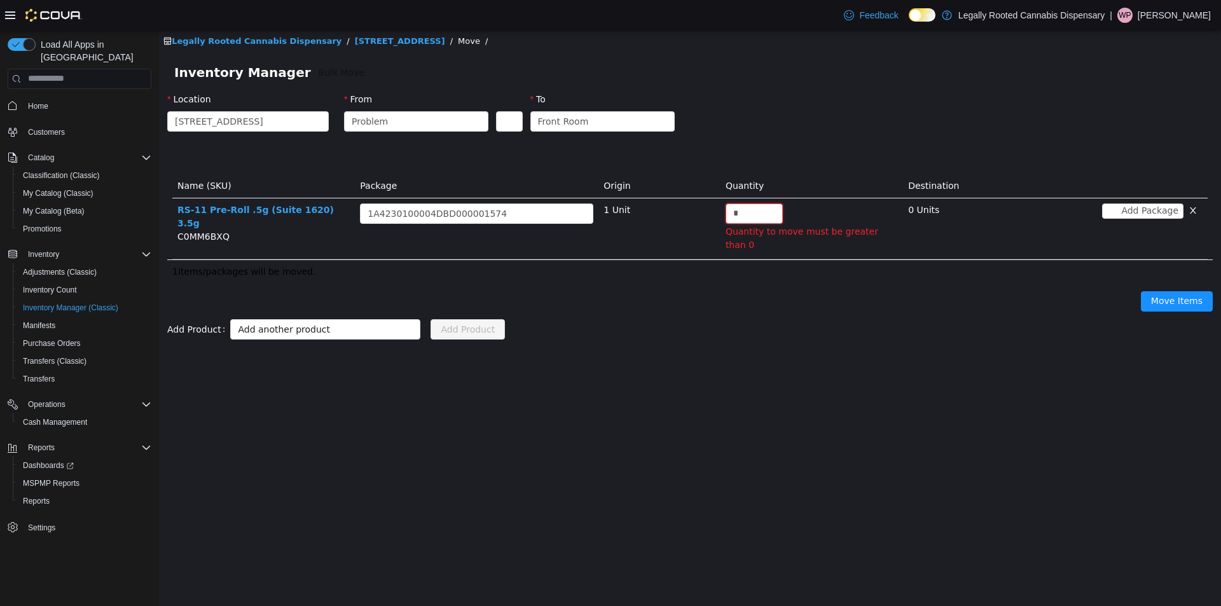
drag, startPoint x: 752, startPoint y: 216, endPoint x: 710, endPoint y: 197, distance: 46.1
click at [721, 214] on td "* Quantity to move must be greater than 0" at bounding box center [812, 228] width 183 height 61
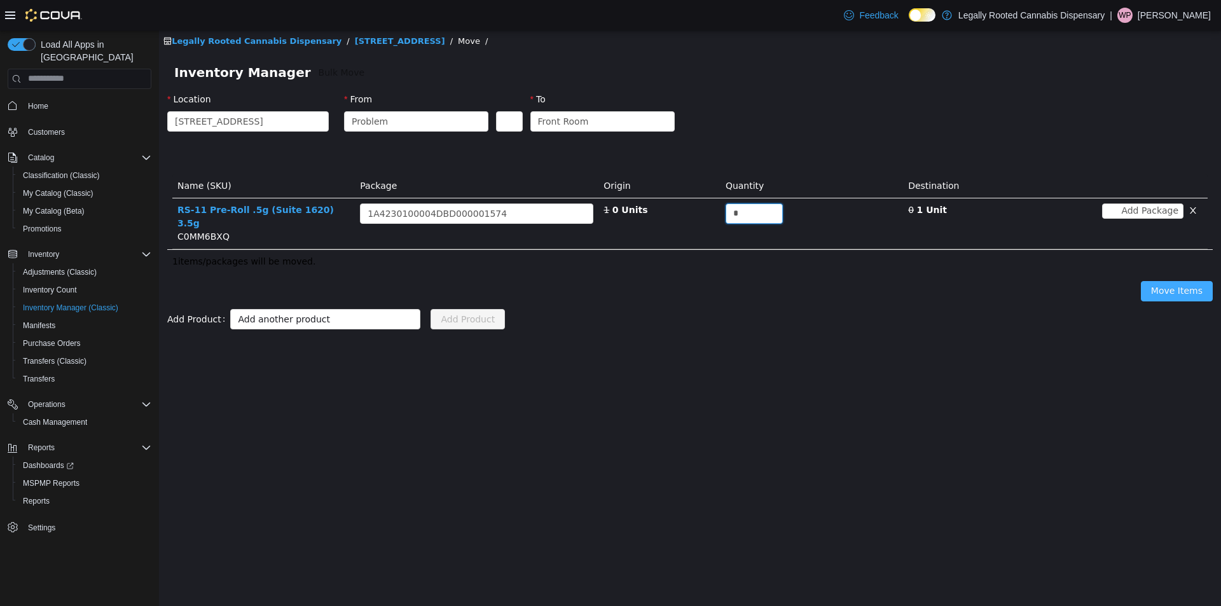
type input "*"
drag, startPoint x: 1169, startPoint y: 275, endPoint x: 1163, endPoint y: 268, distance: 8.6
click at [1169, 280] on button "Move Items" at bounding box center [1177, 290] width 72 height 20
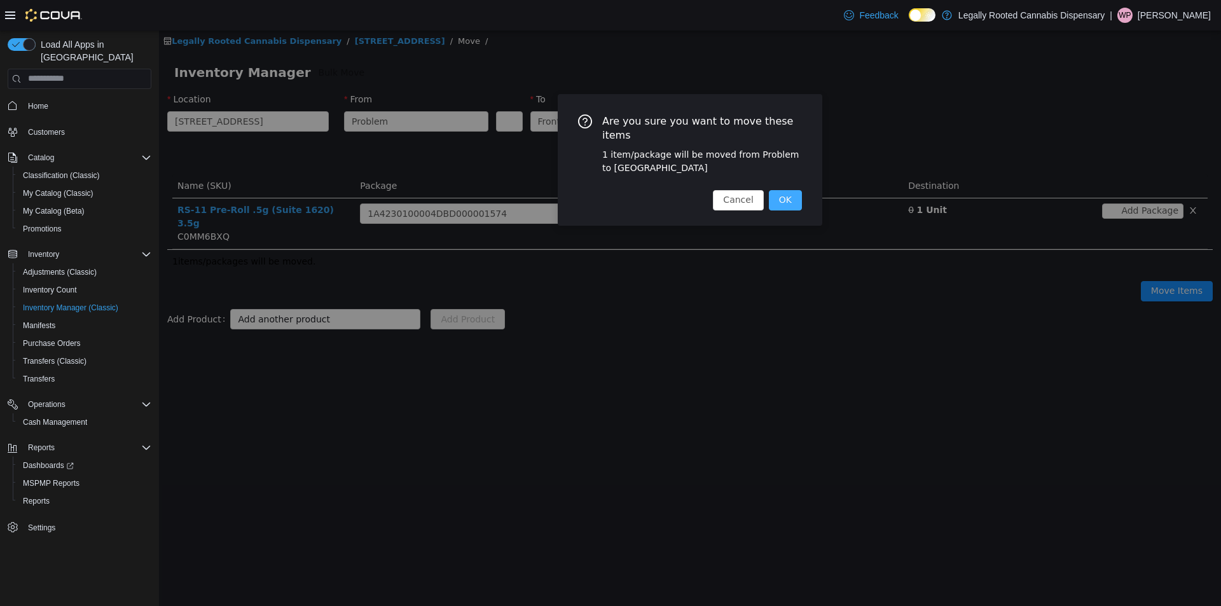
click at [777, 190] on button "OK" at bounding box center [785, 200] width 33 height 20
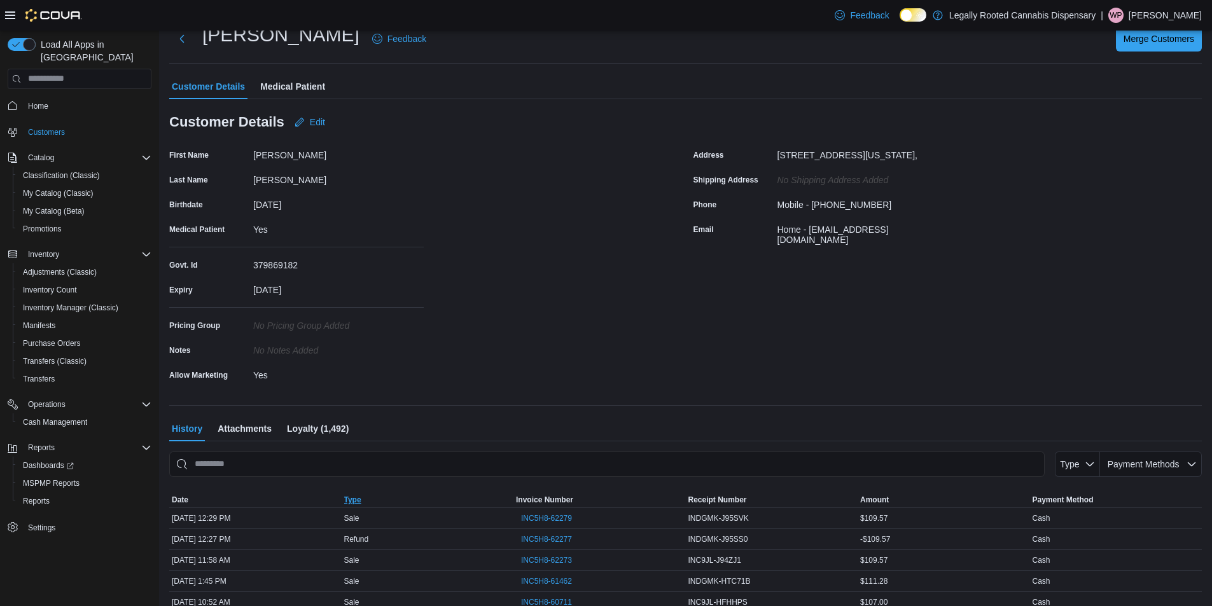
scroll to position [64, 0]
